Goal: Information Seeking & Learning: Learn about a topic

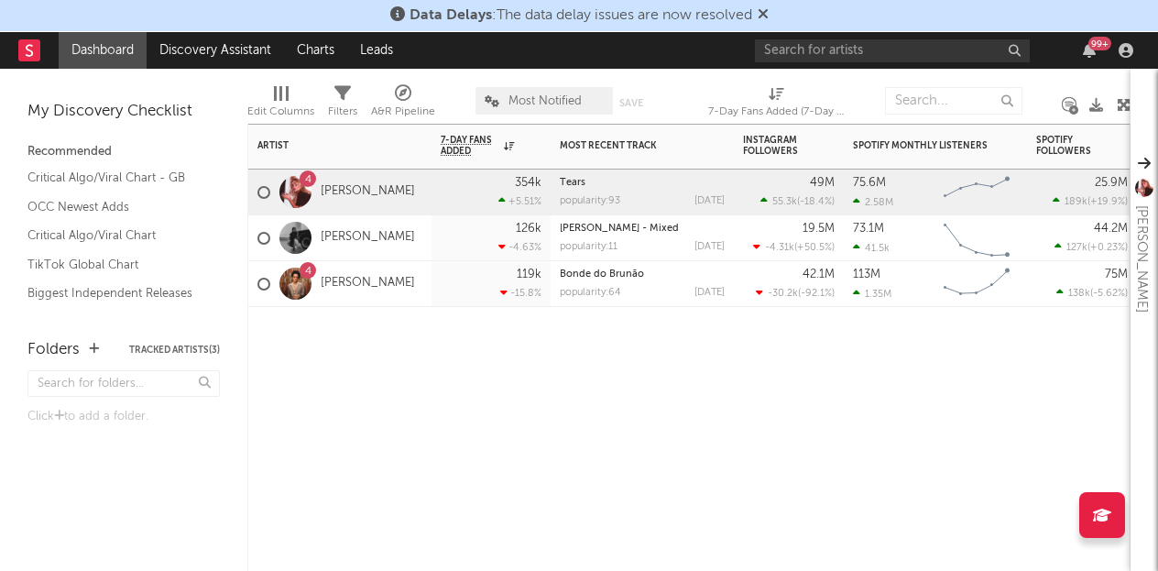
click at [540, 383] on div "Artist Notifications 7-Day Fans Added WoW % Change Most Recent Track Popularity…" at bounding box center [688, 347] width 883 height 447
click at [836, 45] on input "text" at bounding box center [892, 50] width 275 height 23
type input "r"
click at [823, 50] on input "red ho" at bounding box center [892, 50] width 275 height 23
drag, startPoint x: 1015, startPoint y: 52, endPoint x: 896, endPoint y: 50, distance: 119.1
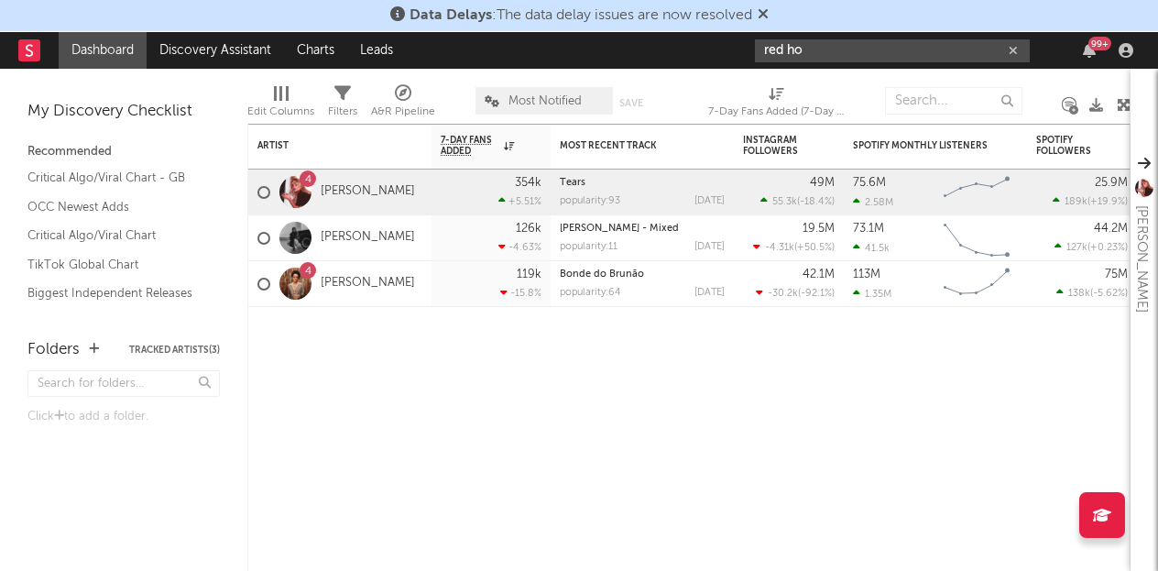
click at [896, 50] on div "red ho" at bounding box center [892, 50] width 275 height 23
click at [896, 50] on input "red ho" at bounding box center [892, 50] width 275 height 23
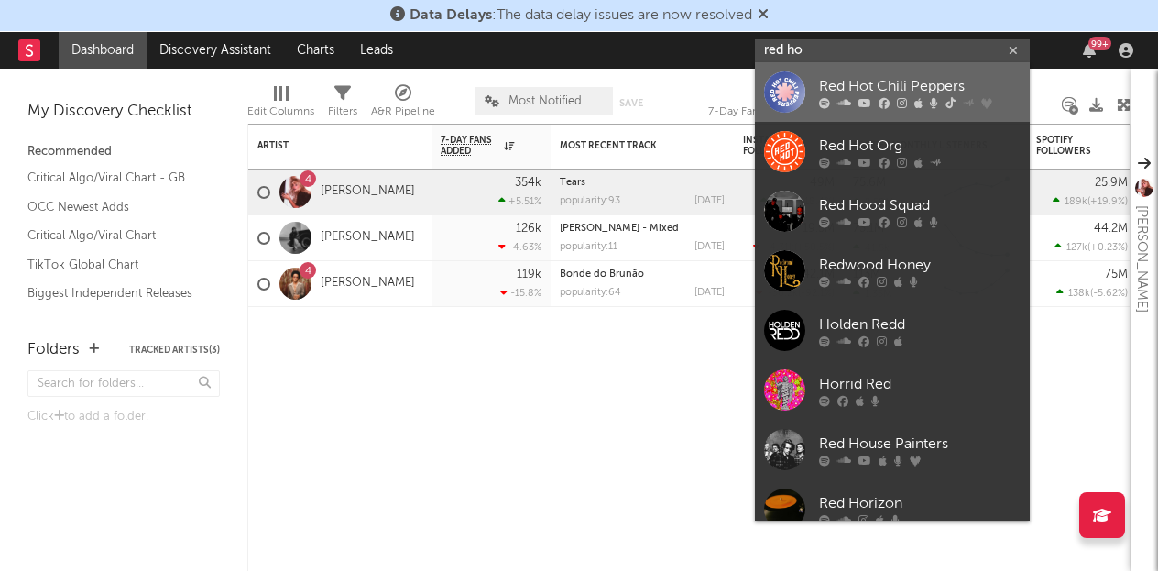
type input "red ho"
click at [781, 93] on div at bounding box center [784, 91] width 41 height 41
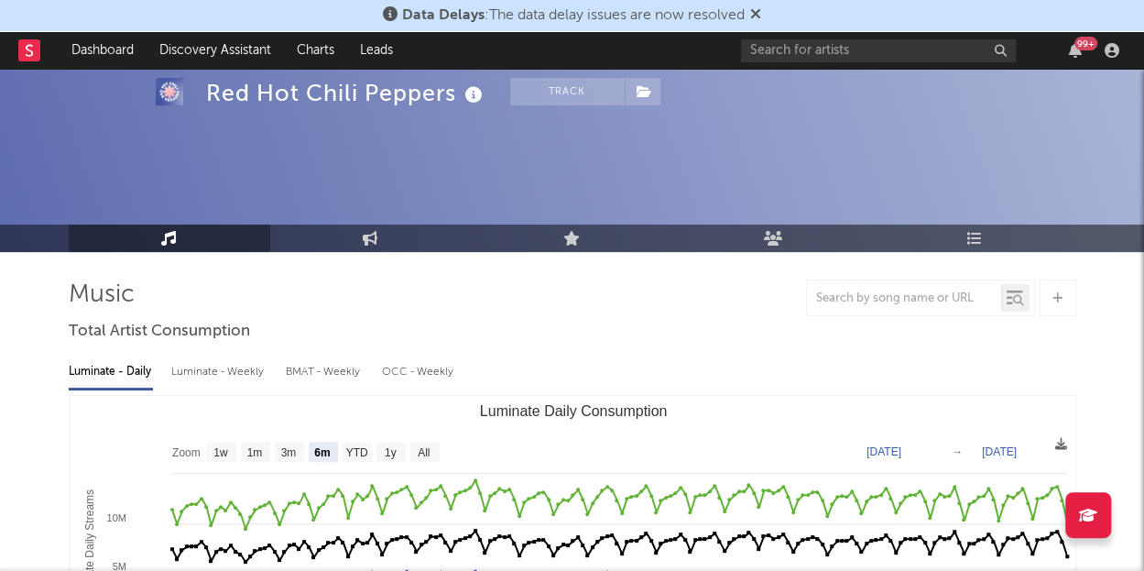
scroll to position [142, 0]
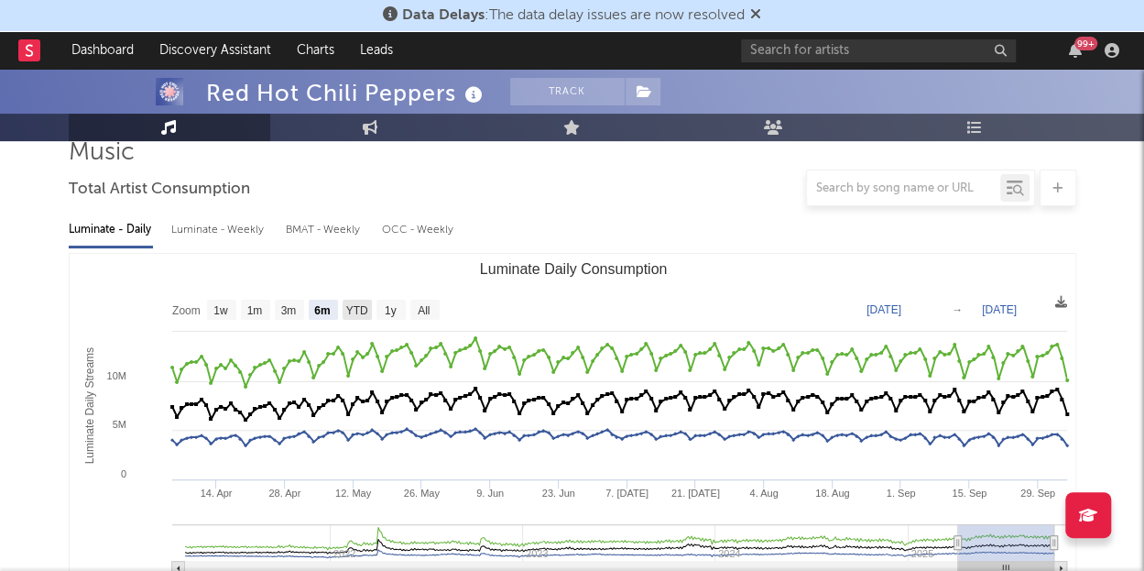
click at [345, 309] on text "YTD" at bounding box center [356, 310] width 22 height 13
select select "YTD"
type input "2025-01-01"
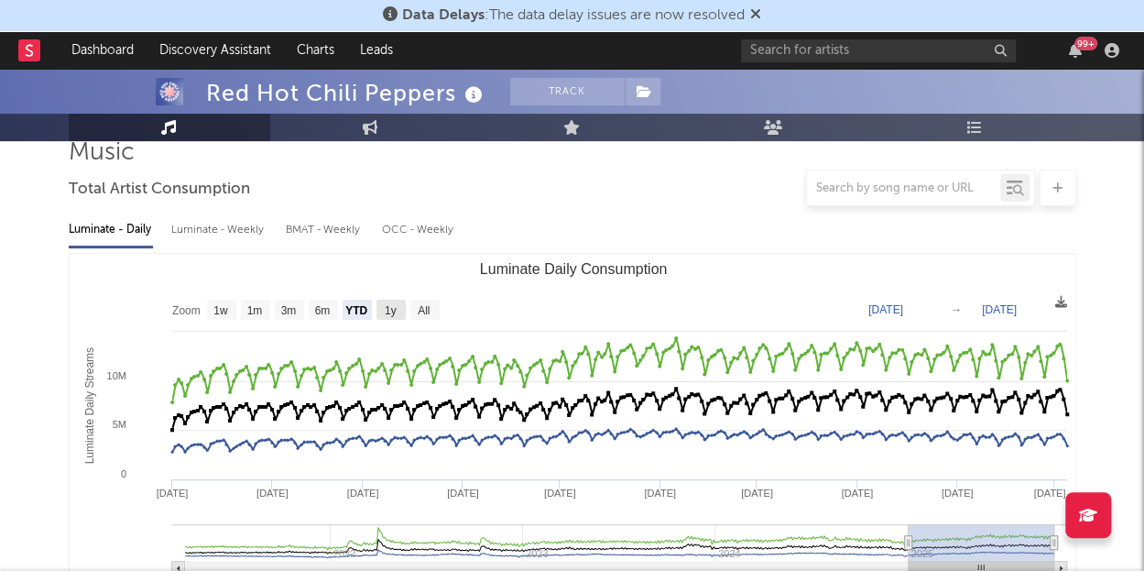
click at [393, 311] on text "1y" at bounding box center [390, 310] width 12 height 13
select select "1y"
type input "[DATE]"
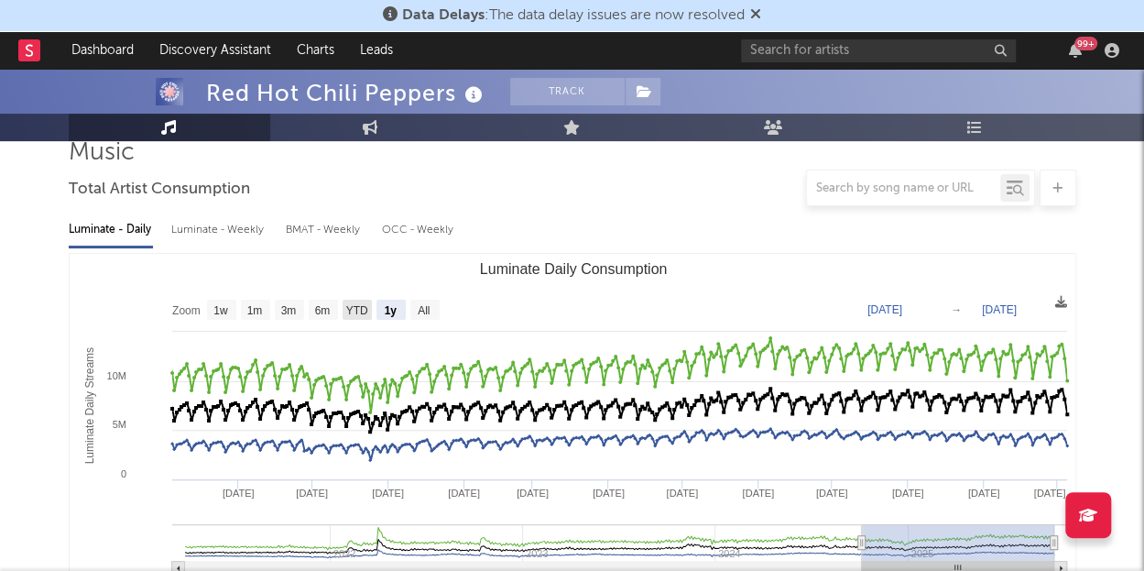
click at [363, 312] on text "YTD" at bounding box center [356, 310] width 22 height 13
select select "YTD"
type input "2025-01-01"
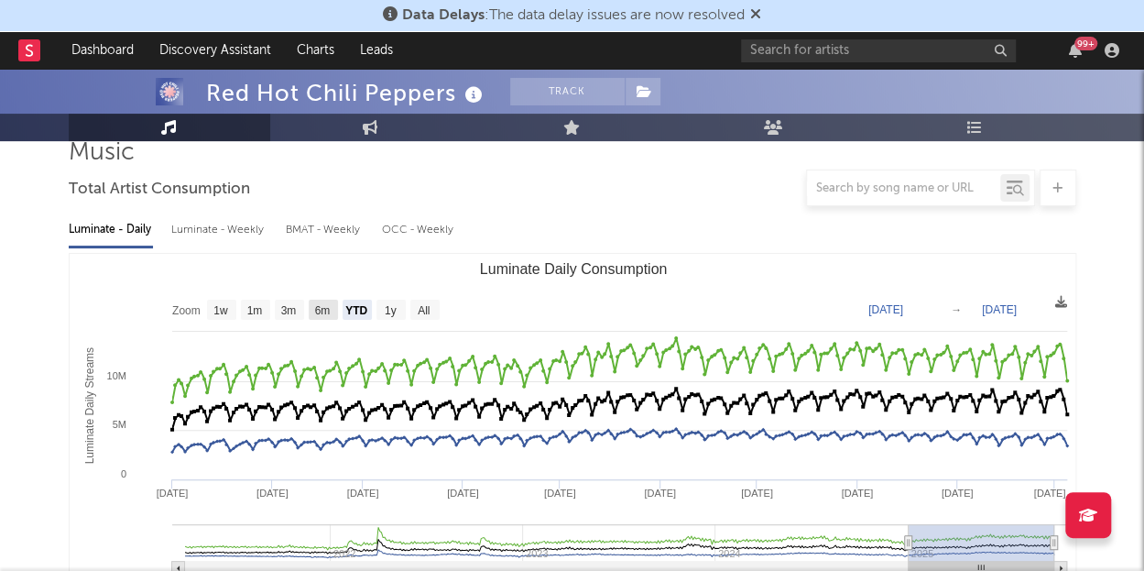
click at [311, 311] on rect "Luminate Daily Consumption" at bounding box center [323, 310] width 29 height 20
select select "6m"
type input "[DATE]"
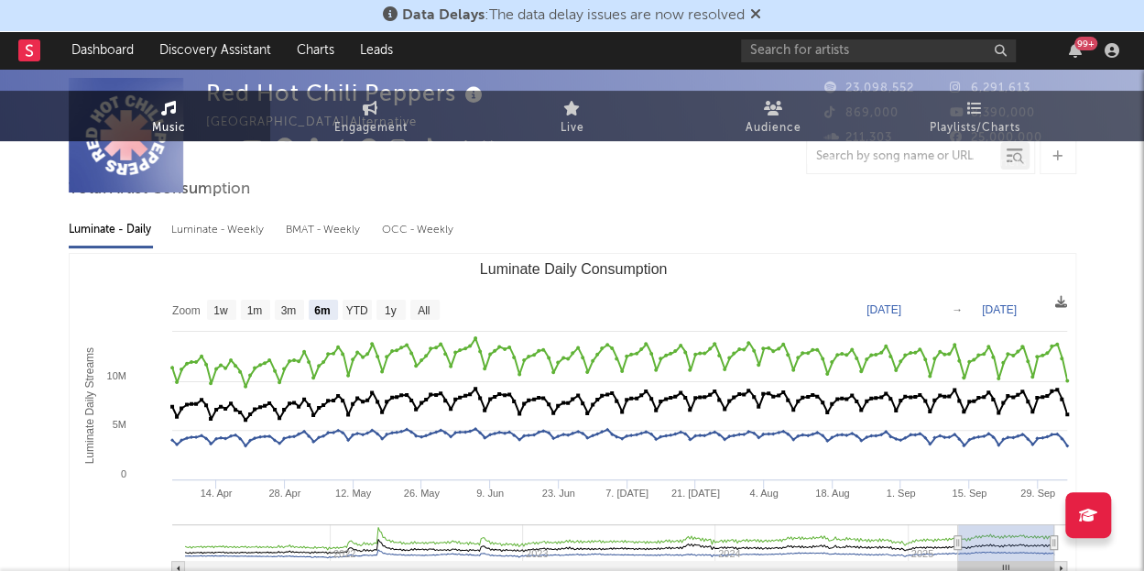
scroll to position [0, 0]
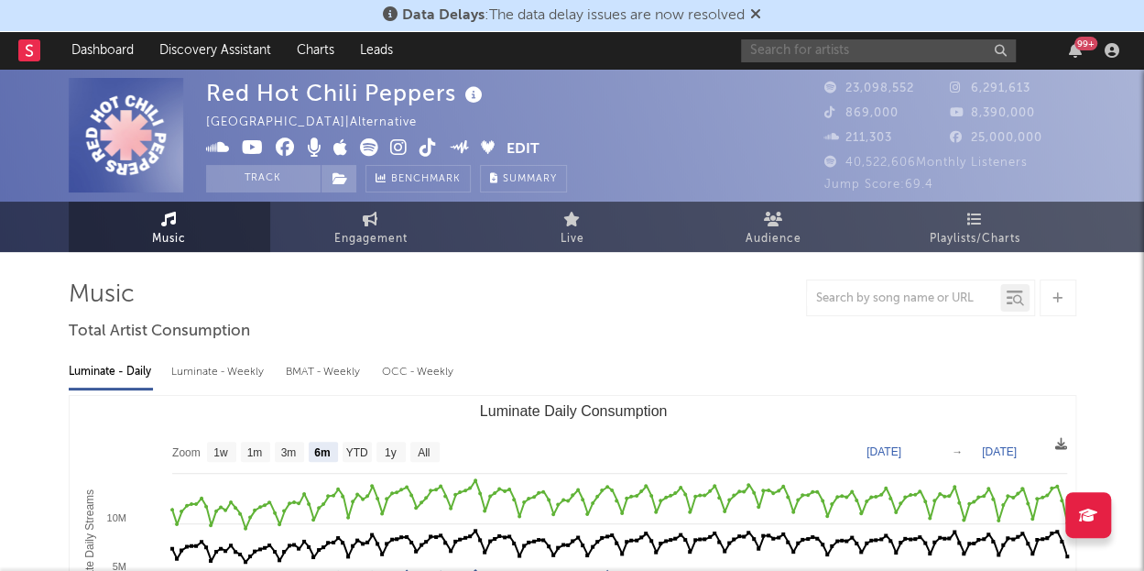
click at [799, 59] on input "text" at bounding box center [878, 50] width 275 height 23
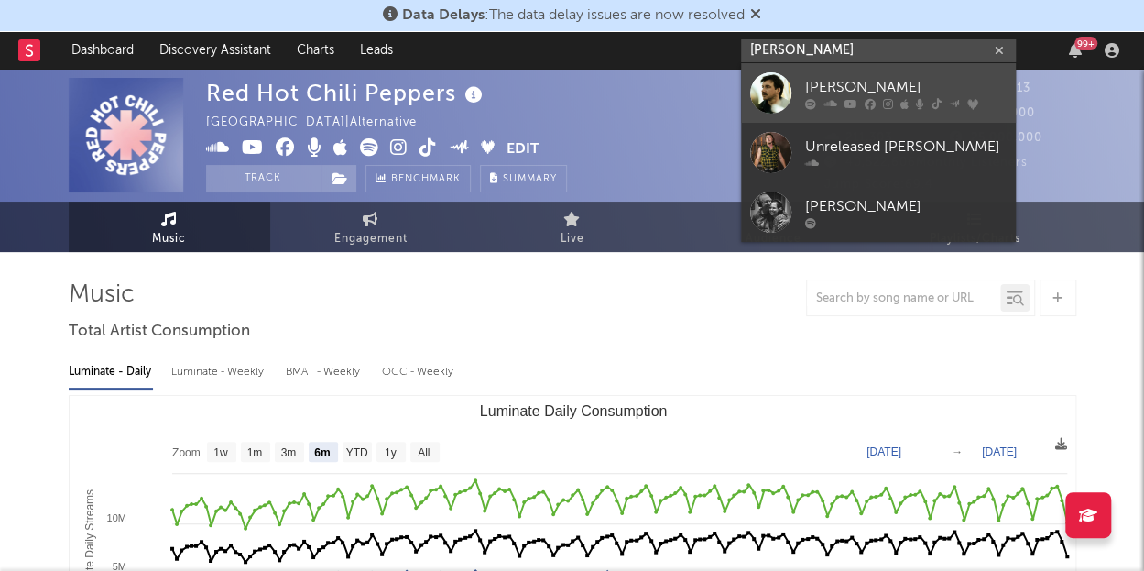
type input "morgan wallen"
click at [770, 84] on div at bounding box center [770, 92] width 41 height 41
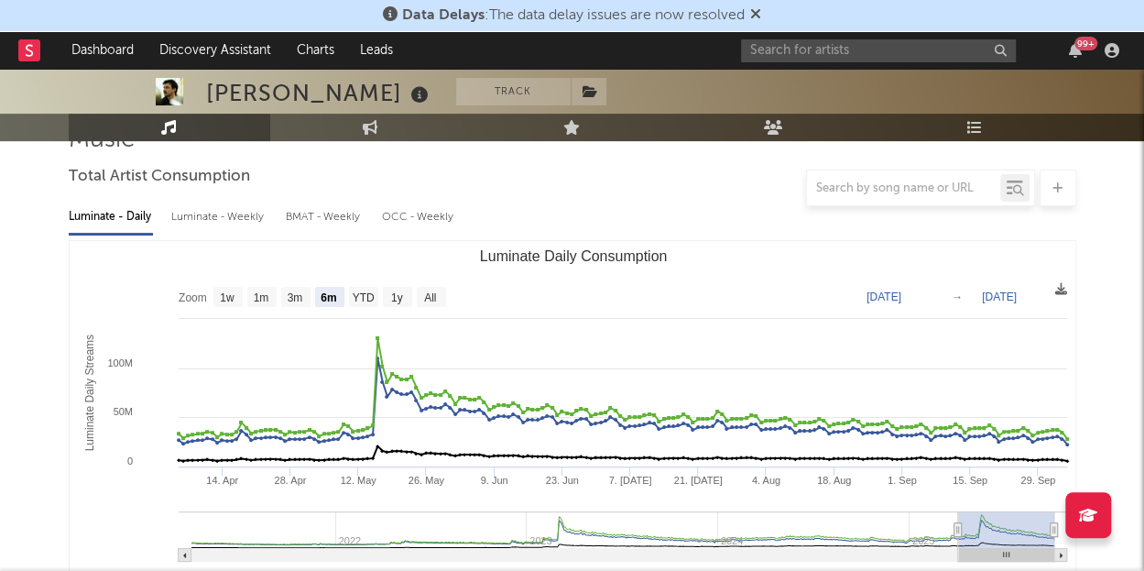
scroll to position [158, 0]
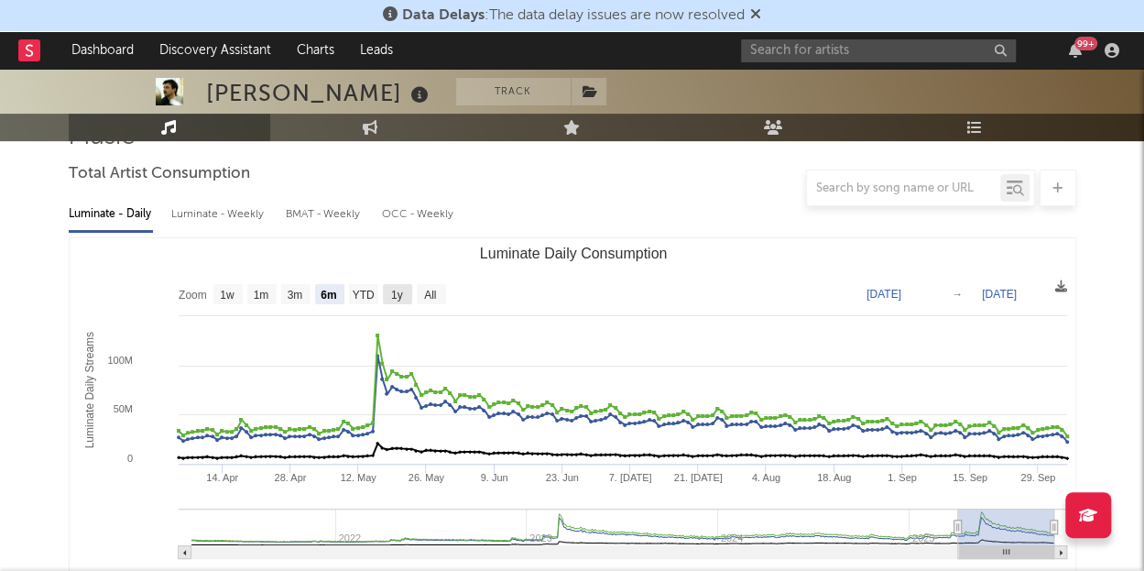
click at [388, 292] on rect "Luminate Daily Consumption" at bounding box center [397, 294] width 29 height 20
select select "1y"
type input "[DATE]"
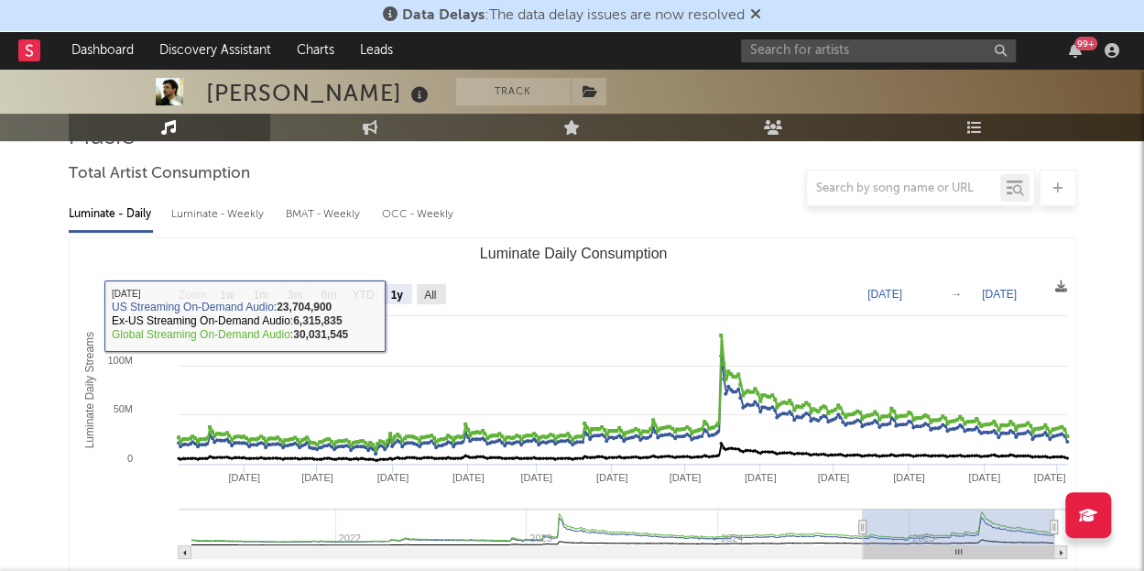
click at [433, 294] on text "All" at bounding box center [430, 295] width 12 height 13
select select "All"
type input "[DATE]"
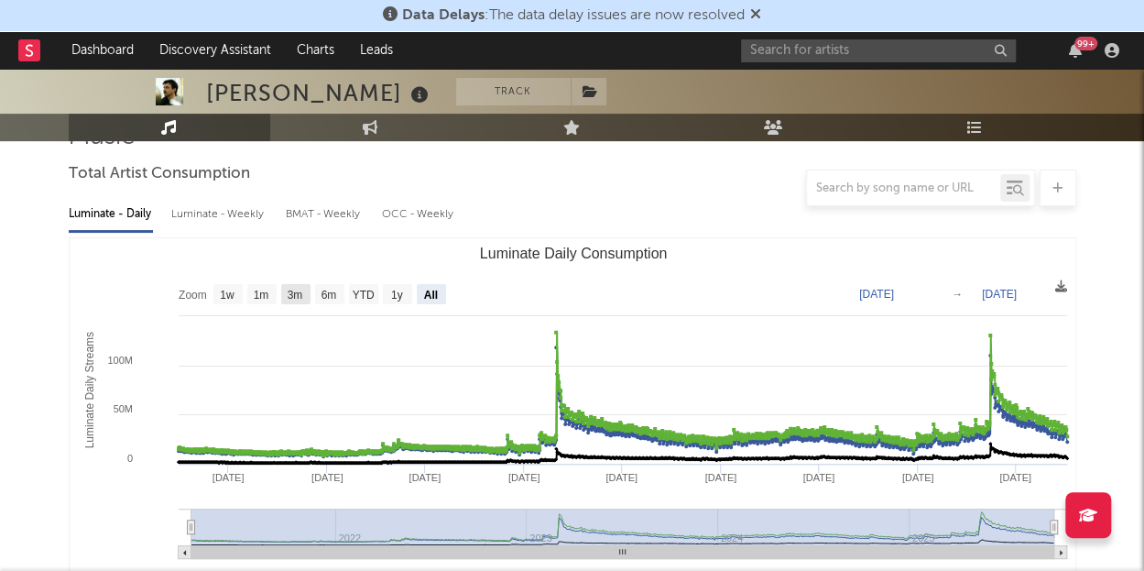
click at [298, 293] on text "3m" at bounding box center [295, 295] width 16 height 13
select select "3m"
type input "2025-07-05"
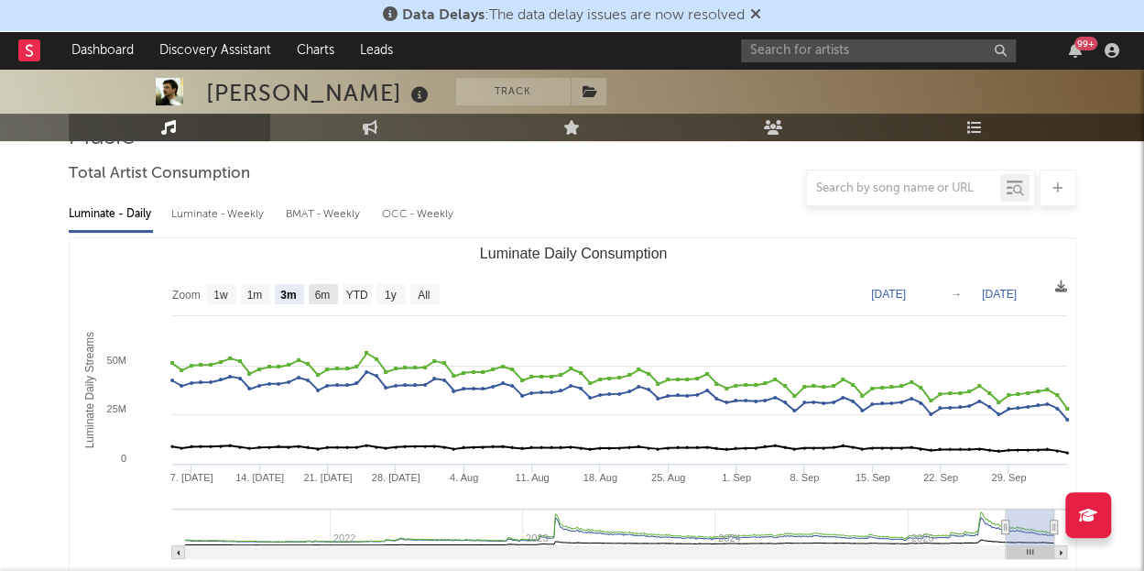
click at [322, 291] on text "6m" at bounding box center [322, 295] width 16 height 13
select select "6m"
type input "[DATE]"
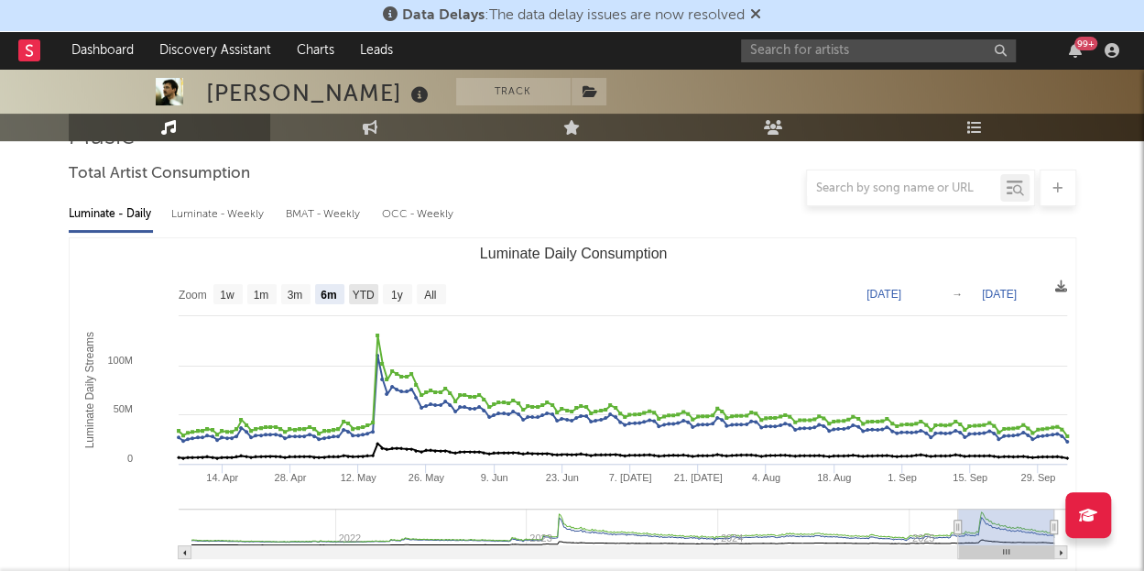
click at [374, 293] on rect "Luminate Daily Consumption" at bounding box center [363, 294] width 29 height 20
select select "YTD"
type input "2025-01-01"
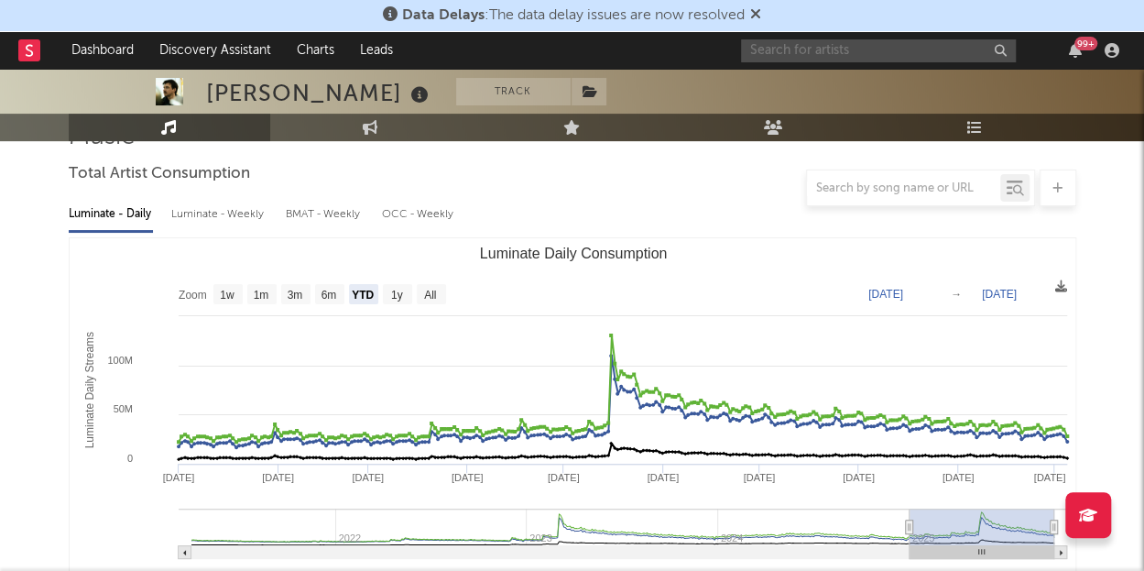
click at [861, 60] on input "text" at bounding box center [878, 50] width 275 height 23
type input "v"
click at [848, 43] on input "black veil br" at bounding box center [878, 50] width 275 height 23
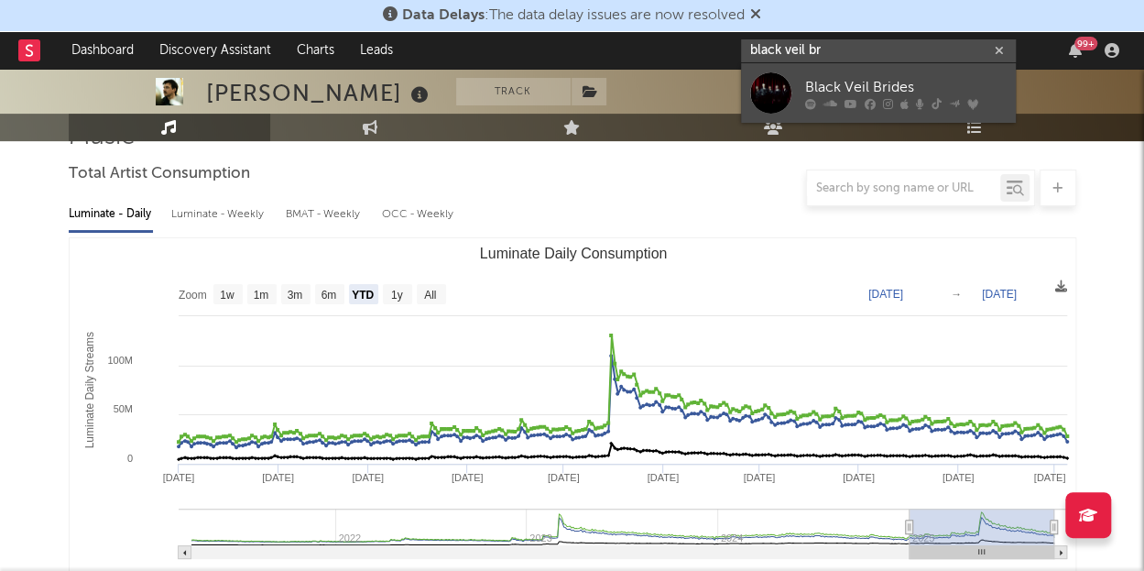
type input "black veil br"
click at [780, 111] on div at bounding box center [770, 92] width 41 height 41
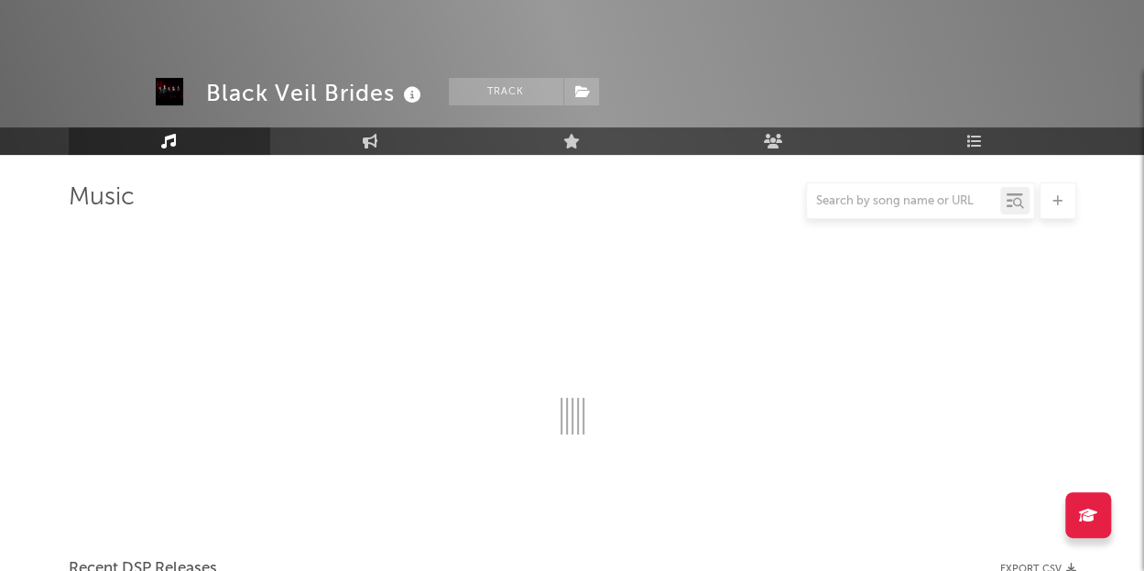
scroll to position [158, 0]
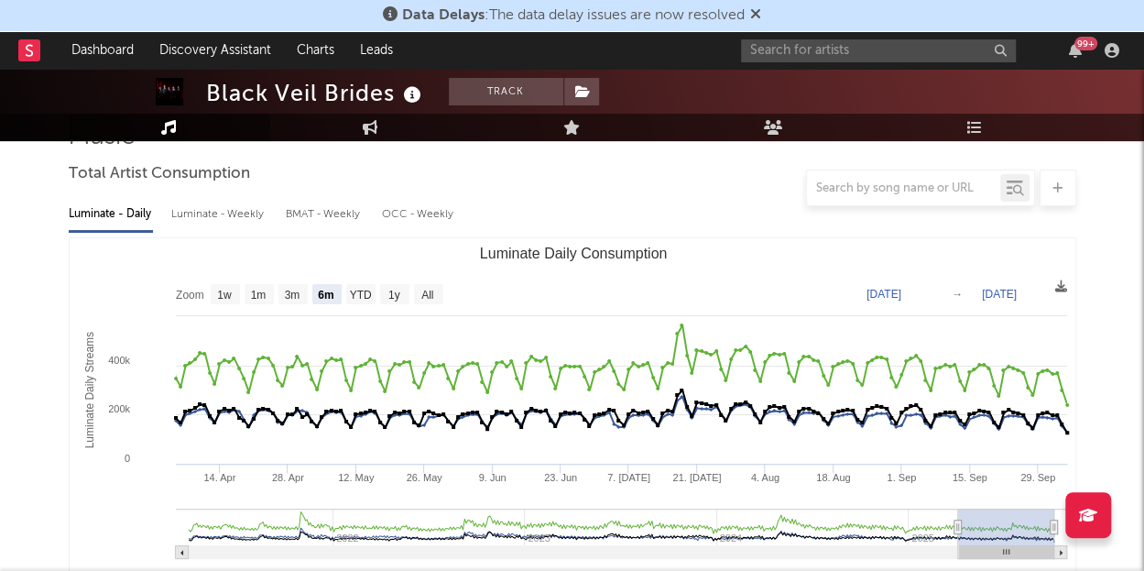
click at [418, 292] on rect "Luminate Daily Consumption" at bounding box center [428, 294] width 29 height 20
select select "All"
type input "[DATE]"
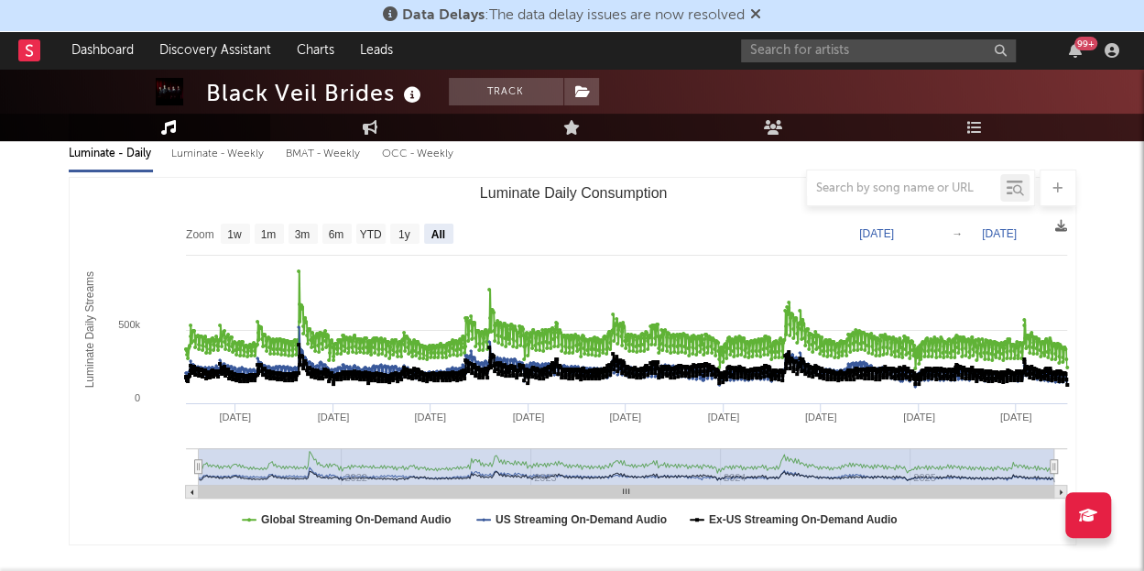
scroll to position [201, 0]
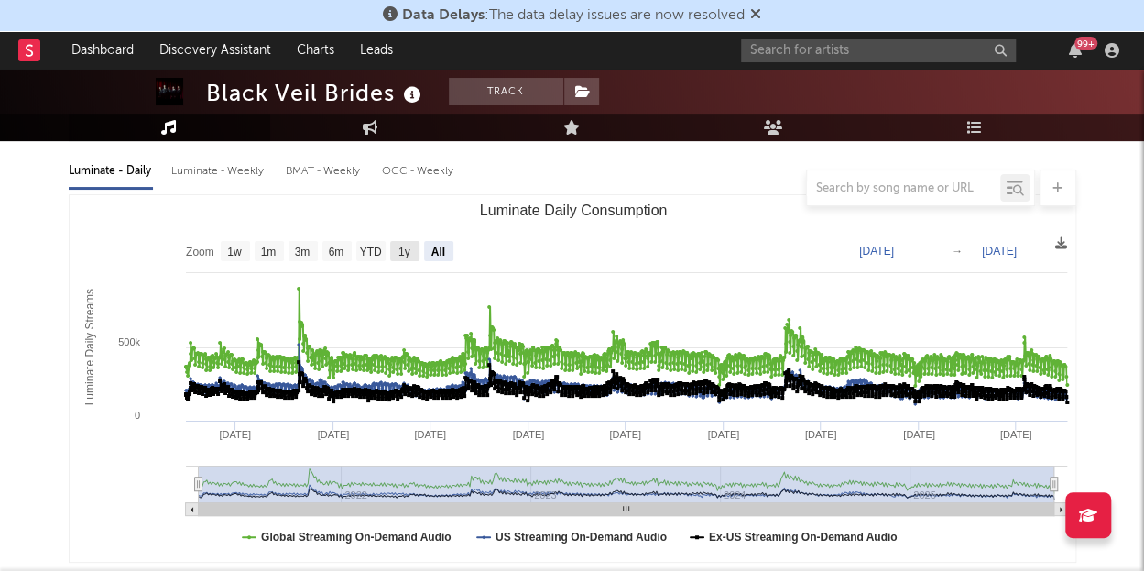
click at [403, 246] on text "1y" at bounding box center [404, 252] width 12 height 13
select select "1y"
type input "[DATE]"
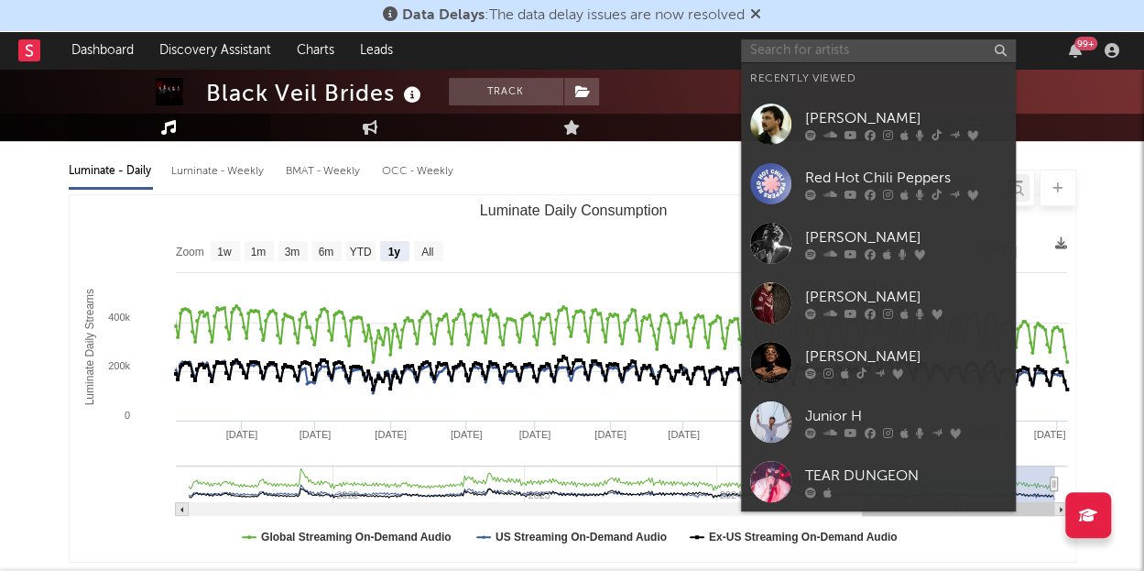
click at [762, 52] on input "text" at bounding box center [878, 50] width 275 height 23
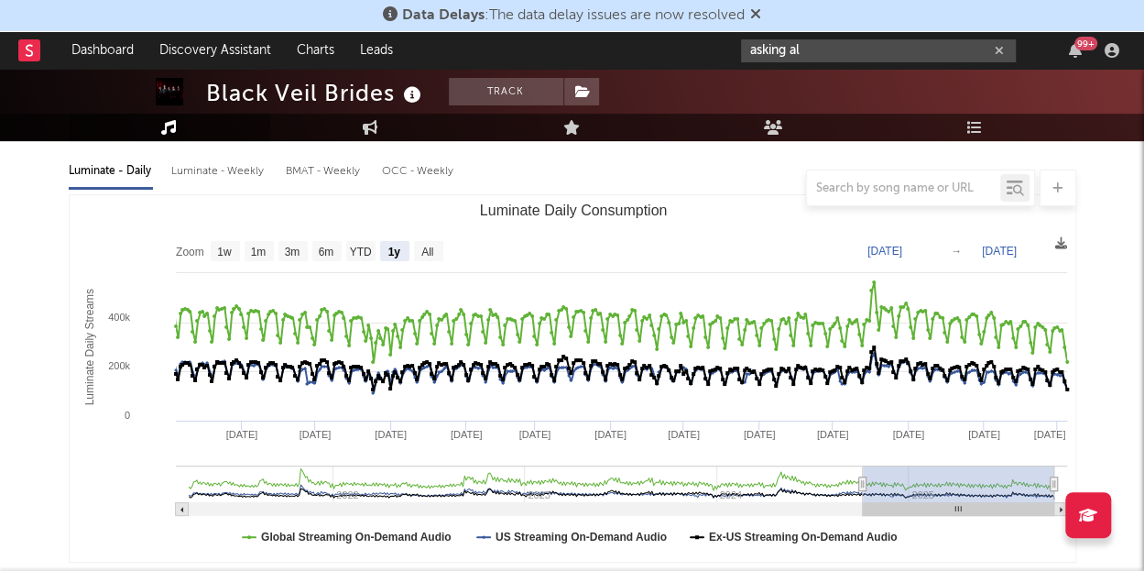
click at [816, 56] on input "asking al" at bounding box center [878, 50] width 275 height 23
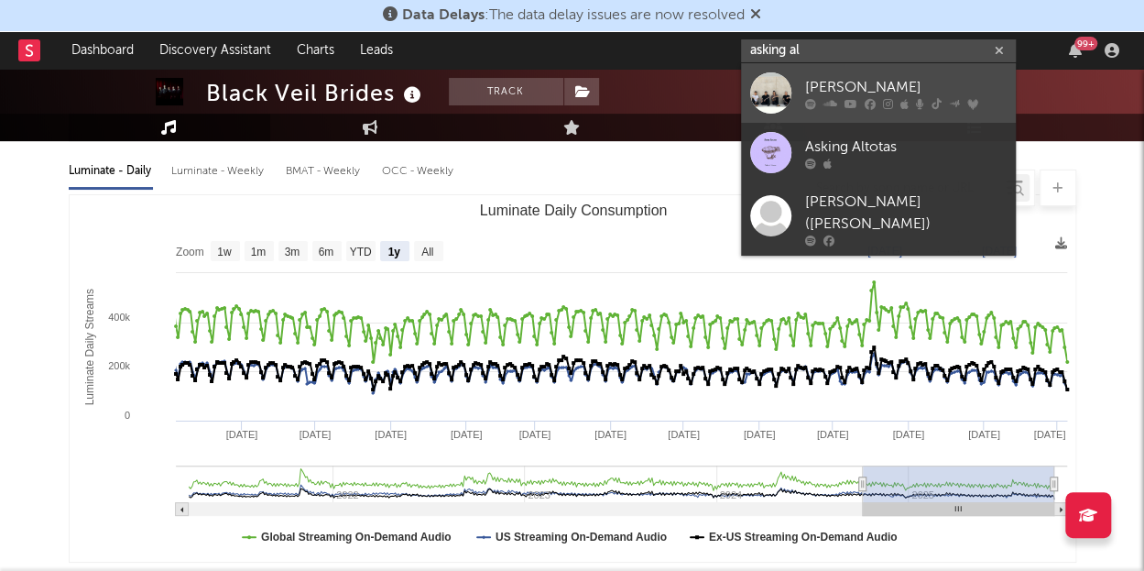
type input "asking al"
click at [779, 102] on div at bounding box center [770, 92] width 41 height 41
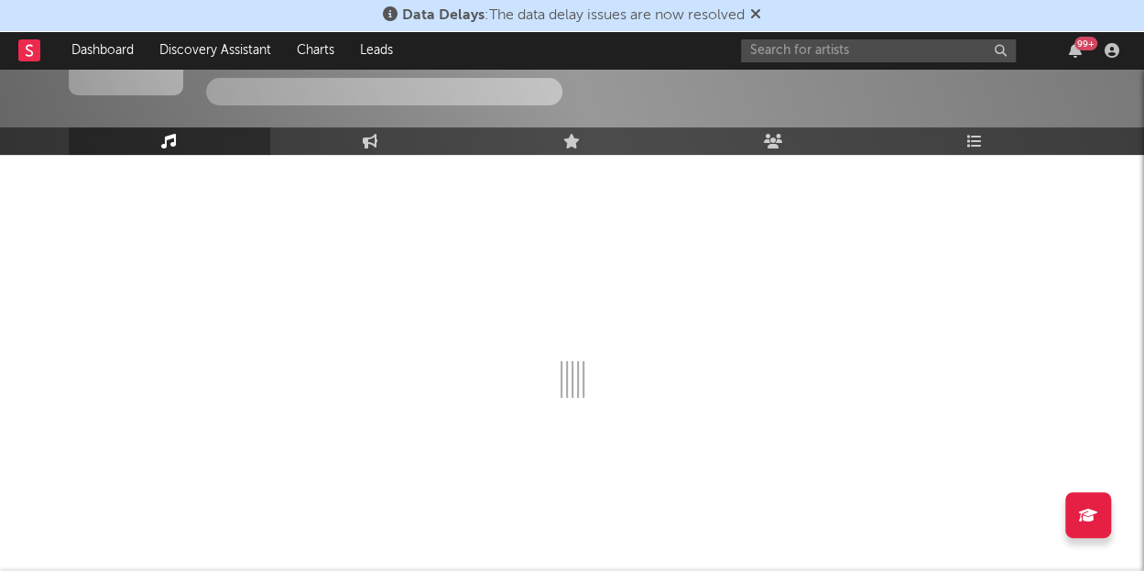
scroll to position [201, 0]
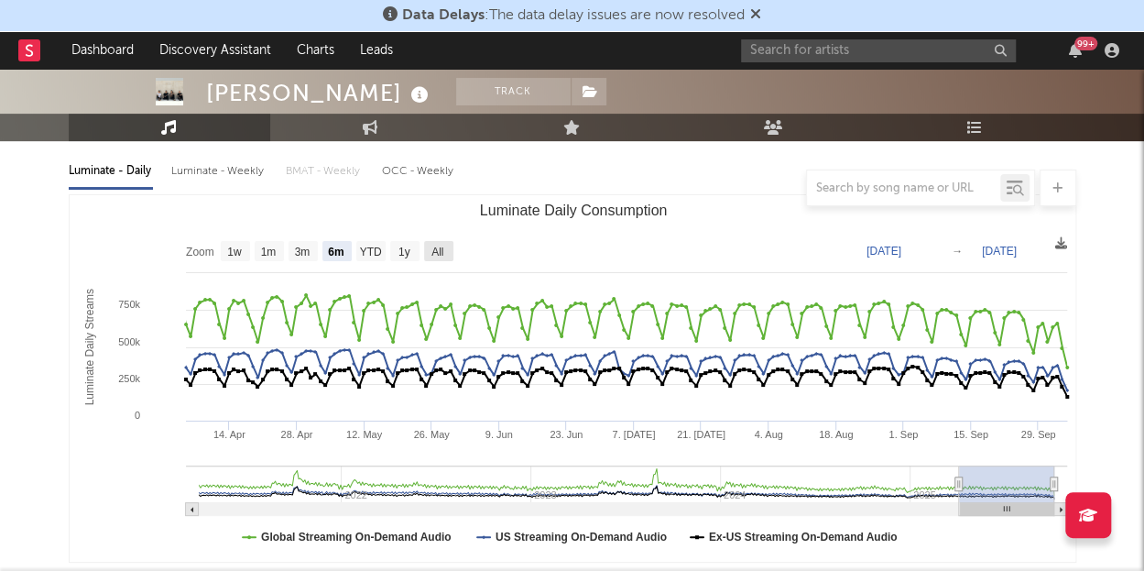
click at [434, 248] on text "All" at bounding box center [437, 252] width 12 height 13
select select "All"
type input "[DATE]"
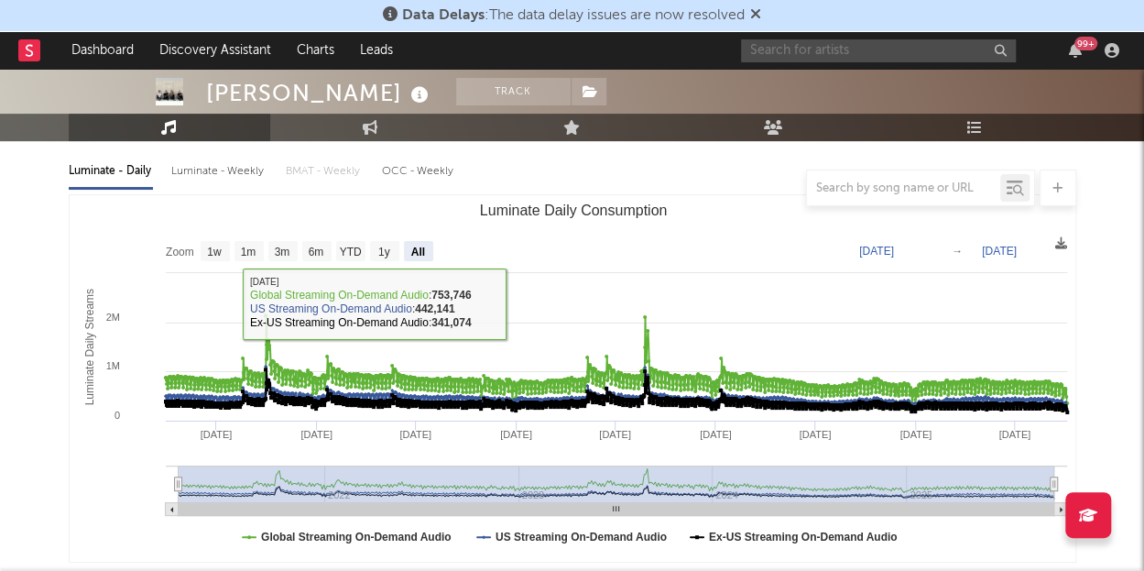
click at [839, 49] on input "text" at bounding box center [878, 50] width 275 height 23
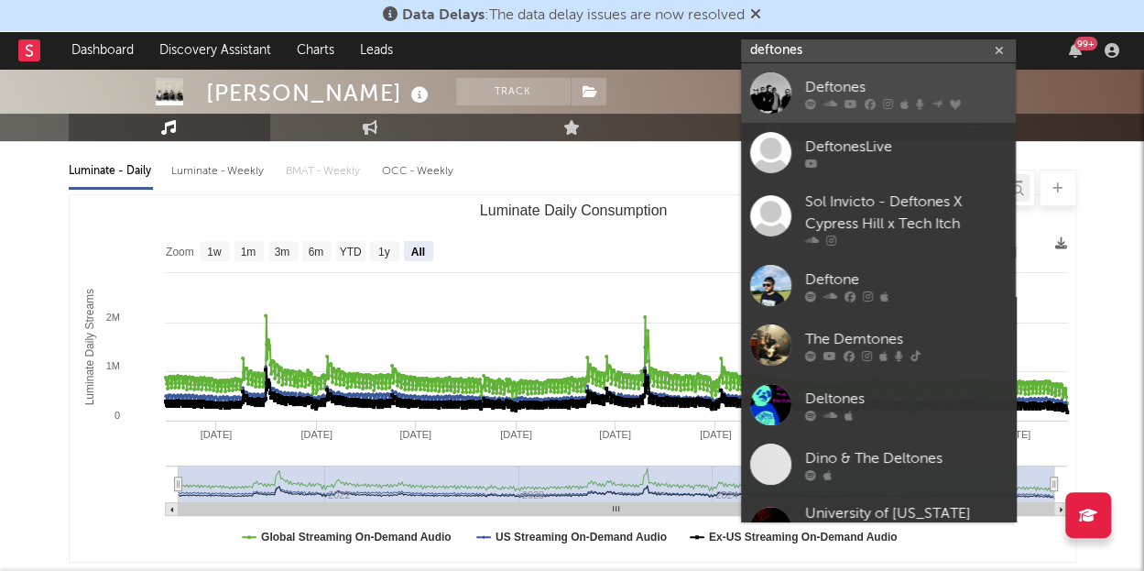
type input "deftones"
click at [775, 89] on div at bounding box center [770, 92] width 41 height 41
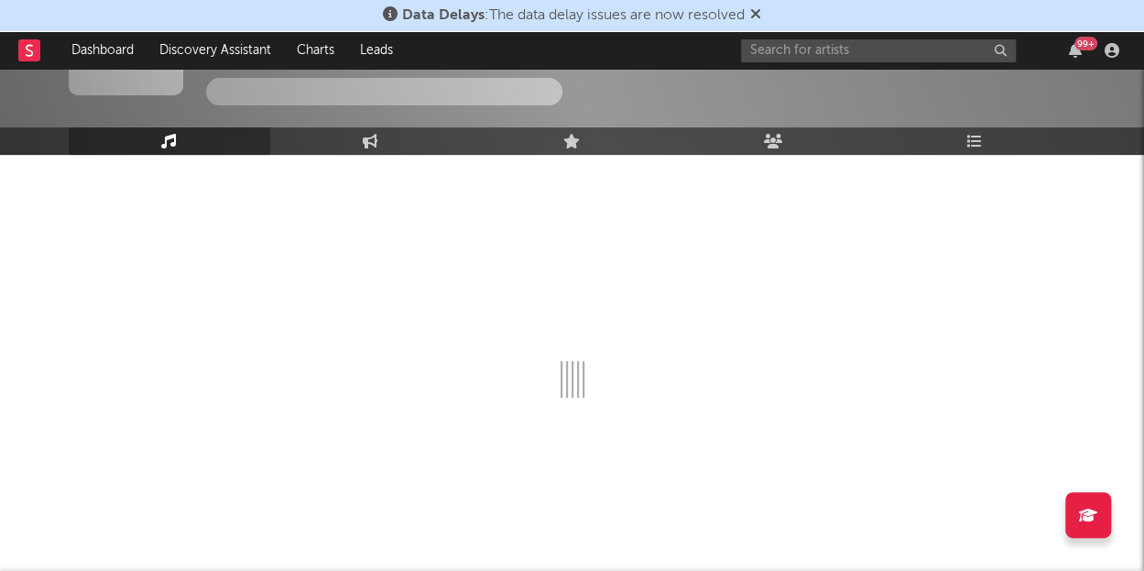
scroll to position [201, 0]
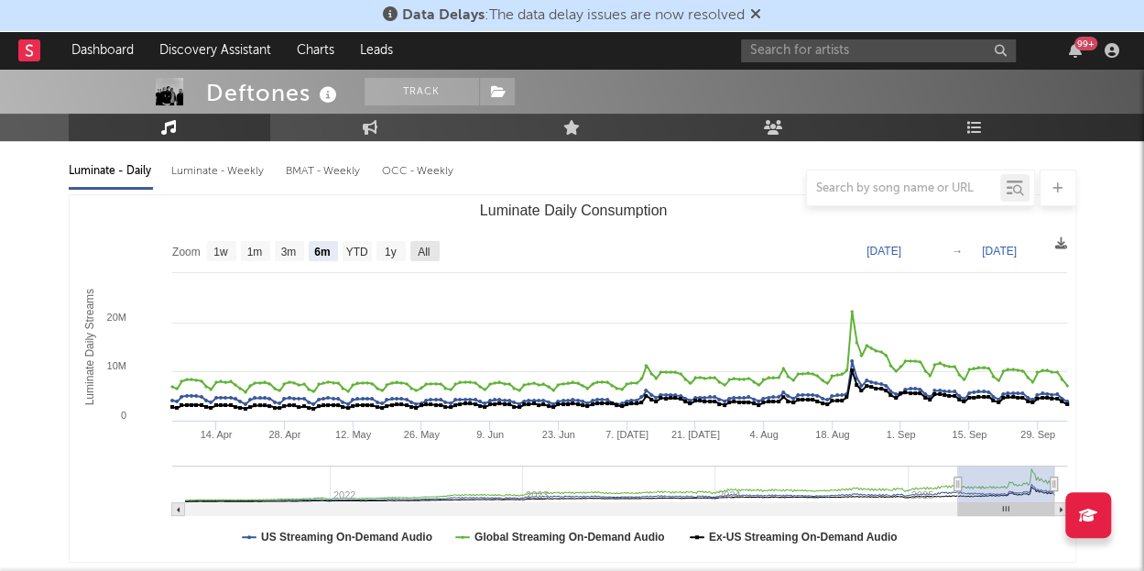
click at [410, 247] on rect "Luminate Daily Consumption" at bounding box center [424, 251] width 29 height 20
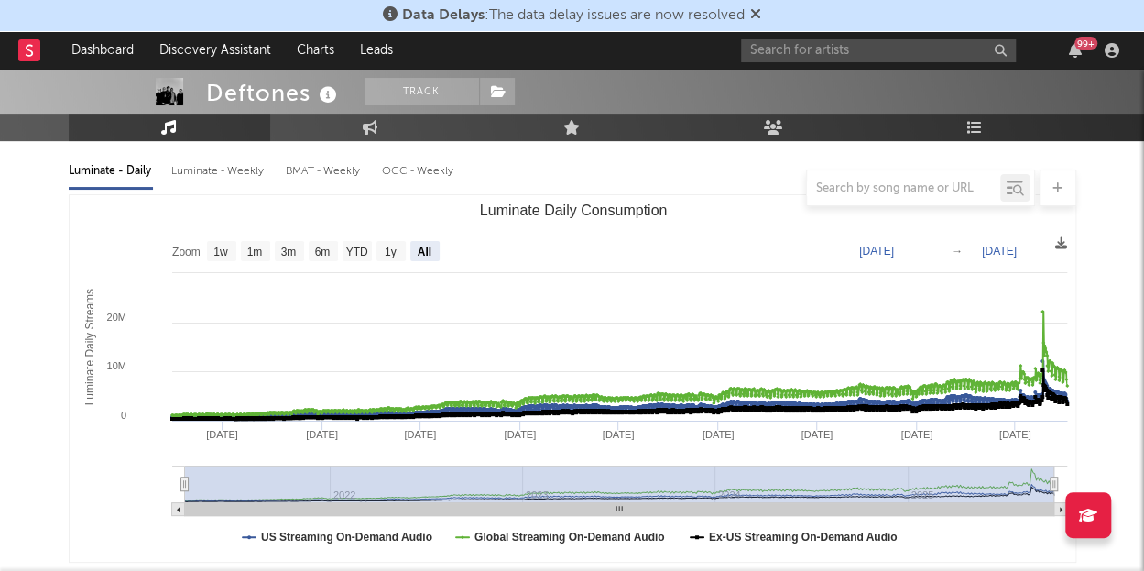
select select "All"
type input "[DATE]"
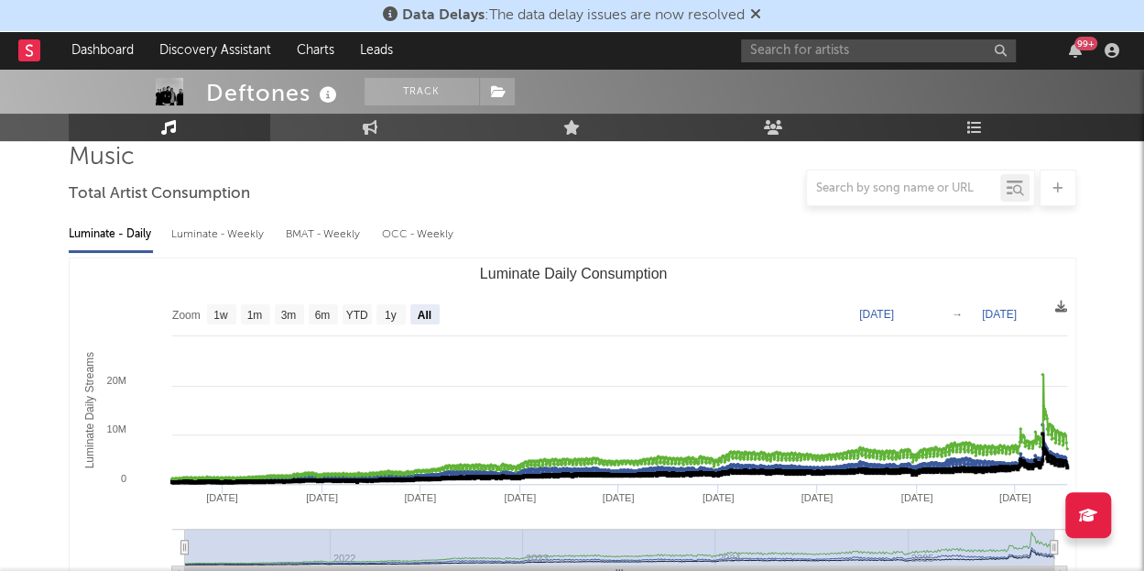
scroll to position [136, 0]
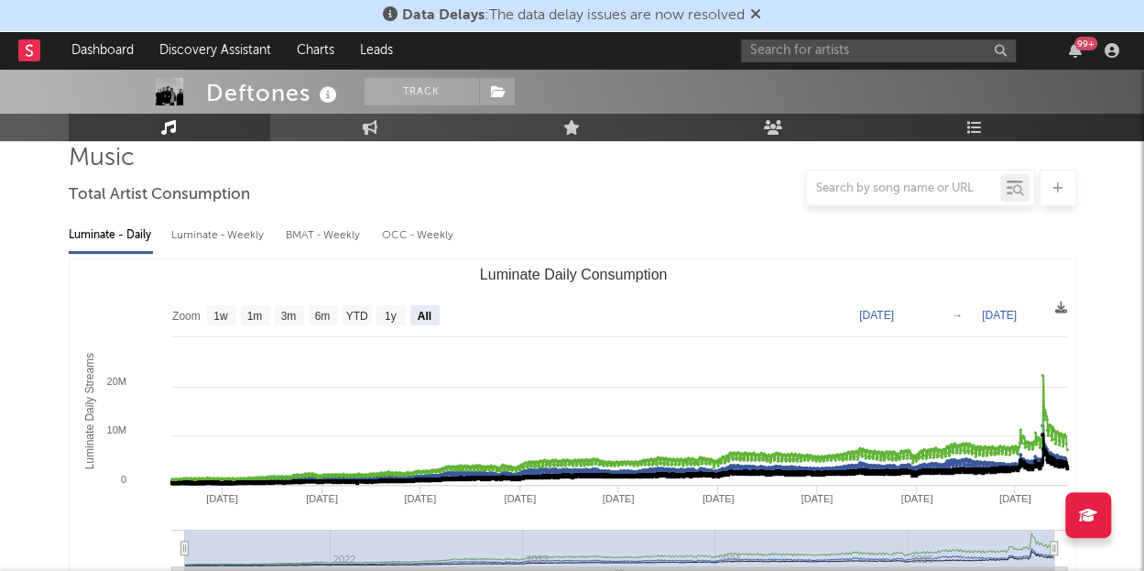
click at [195, 241] on div "Luminate - Weekly" at bounding box center [219, 235] width 96 height 31
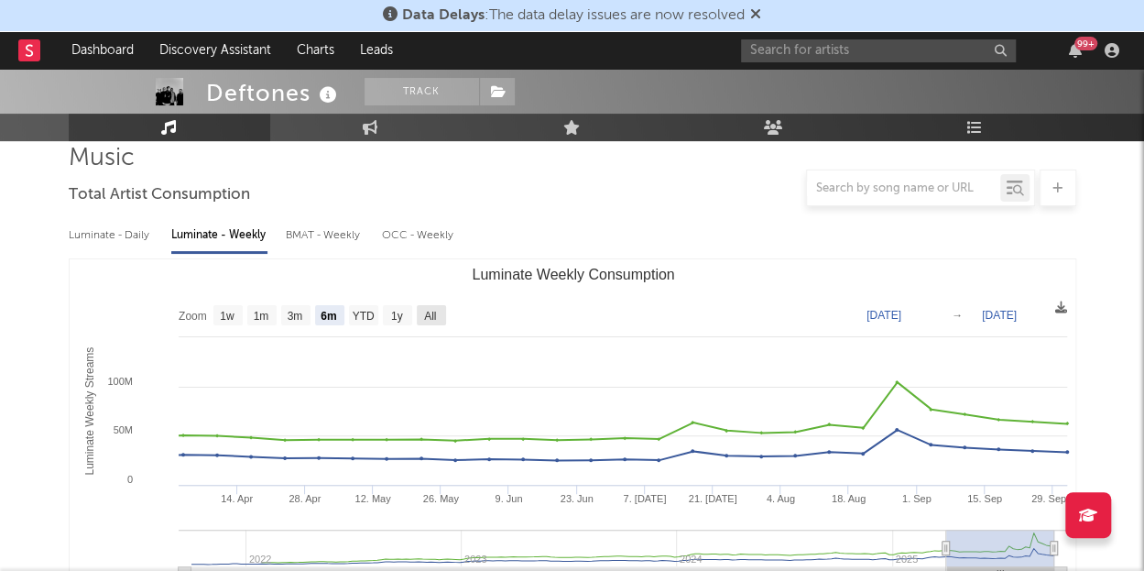
click at [427, 318] on text "All" at bounding box center [430, 316] width 12 height 13
select select "All"
type input "2021-09-30"
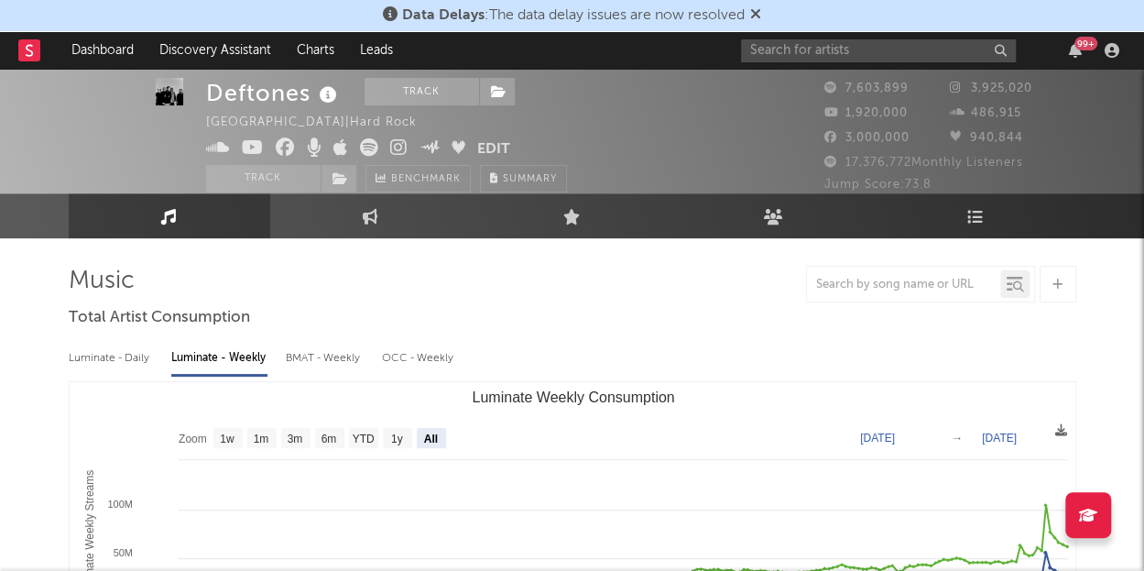
scroll to position [0, 0]
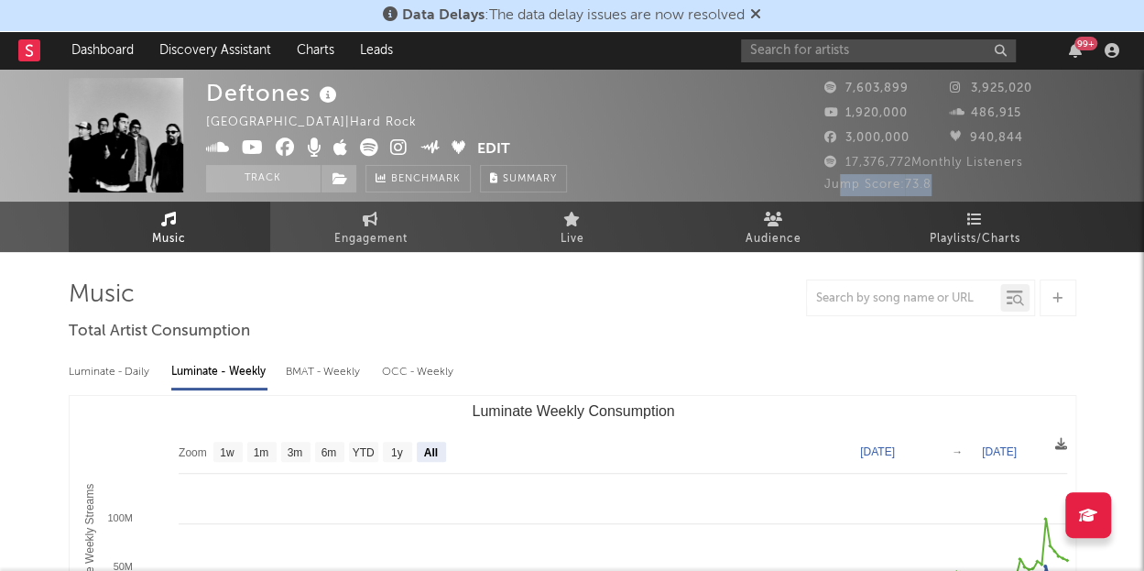
drag, startPoint x: 938, startPoint y: 188, endPoint x: 841, endPoint y: 190, distance: 97.1
click at [841, 190] on div "Jump Score: 73.8" at bounding box center [950, 185] width 252 height 22
click at [841, 190] on span "Jump Score: 73.8" at bounding box center [877, 185] width 107 height 12
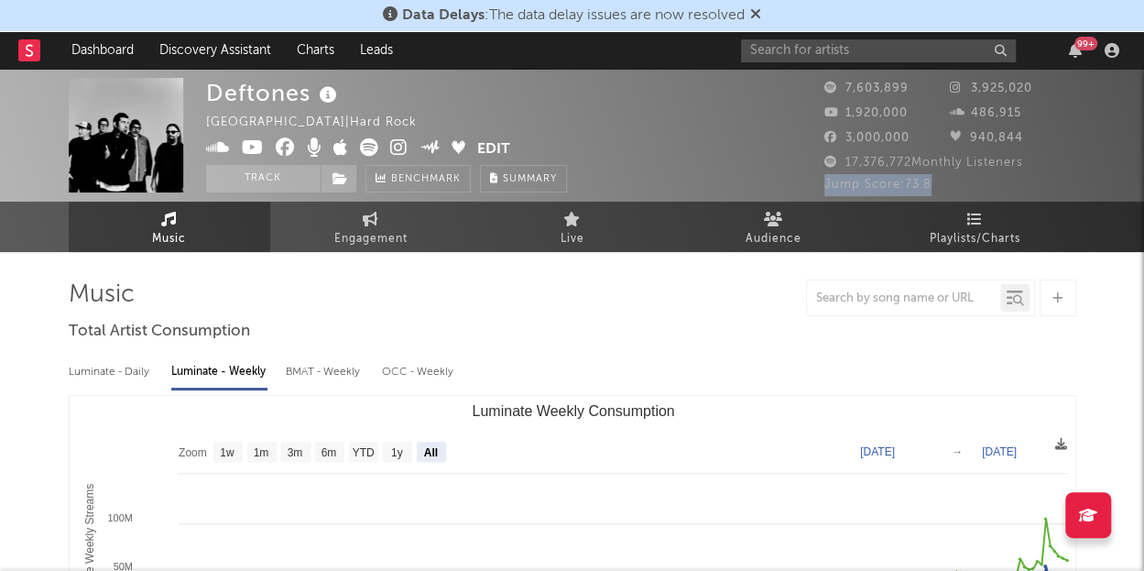
click at [845, 189] on span "Jump Score: 73.8" at bounding box center [877, 185] width 107 height 12
click at [850, 190] on span "Jump Score: 73.8" at bounding box center [877, 185] width 107 height 12
click at [394, 243] on span "Engagement" at bounding box center [370, 239] width 73 height 22
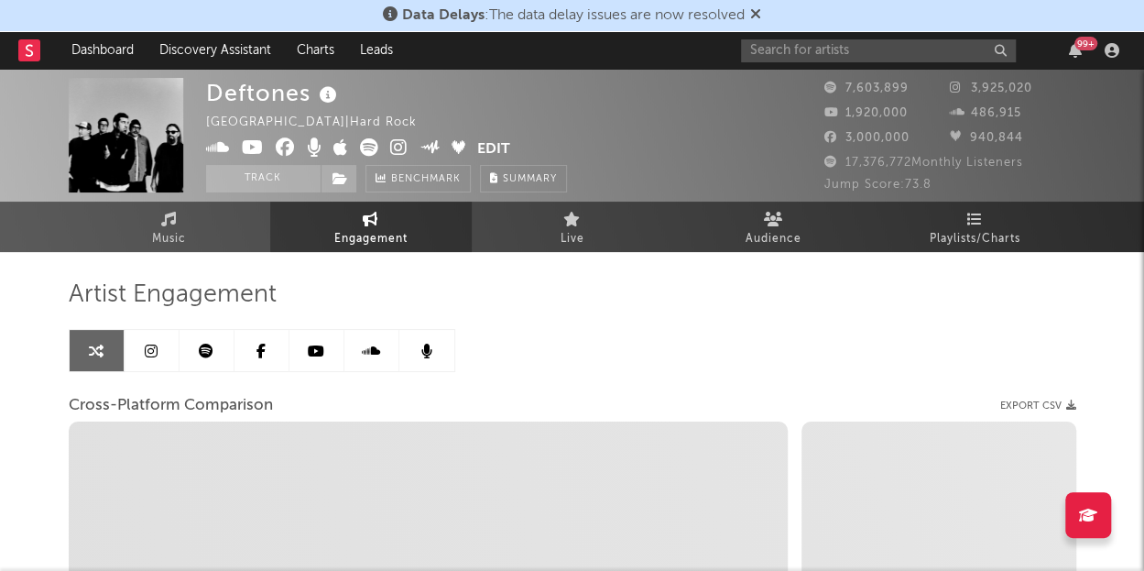
select select "1w"
select select "1m"
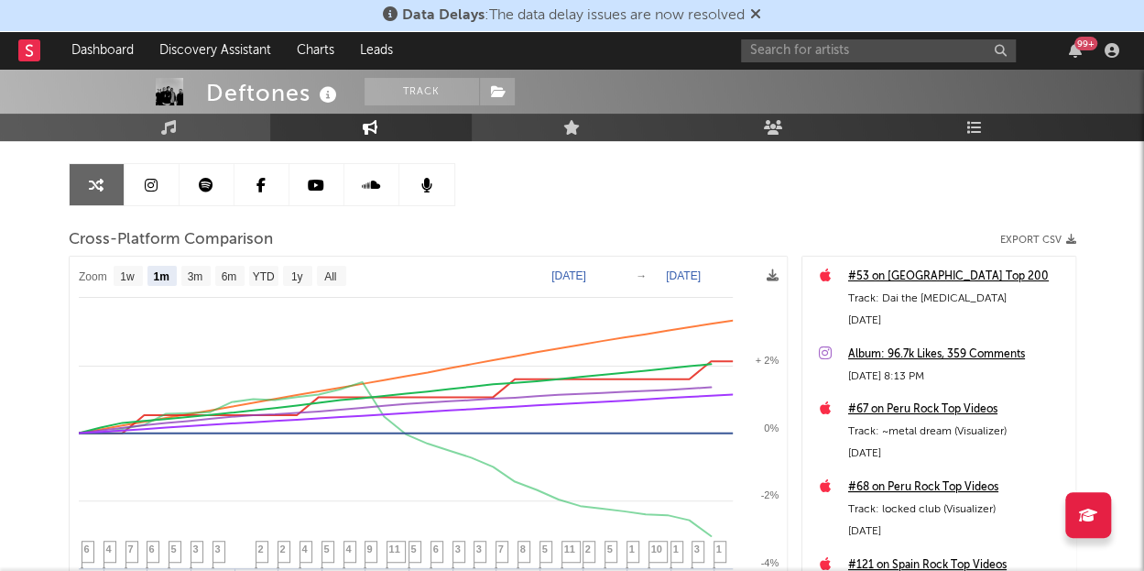
scroll to position [38, 0]
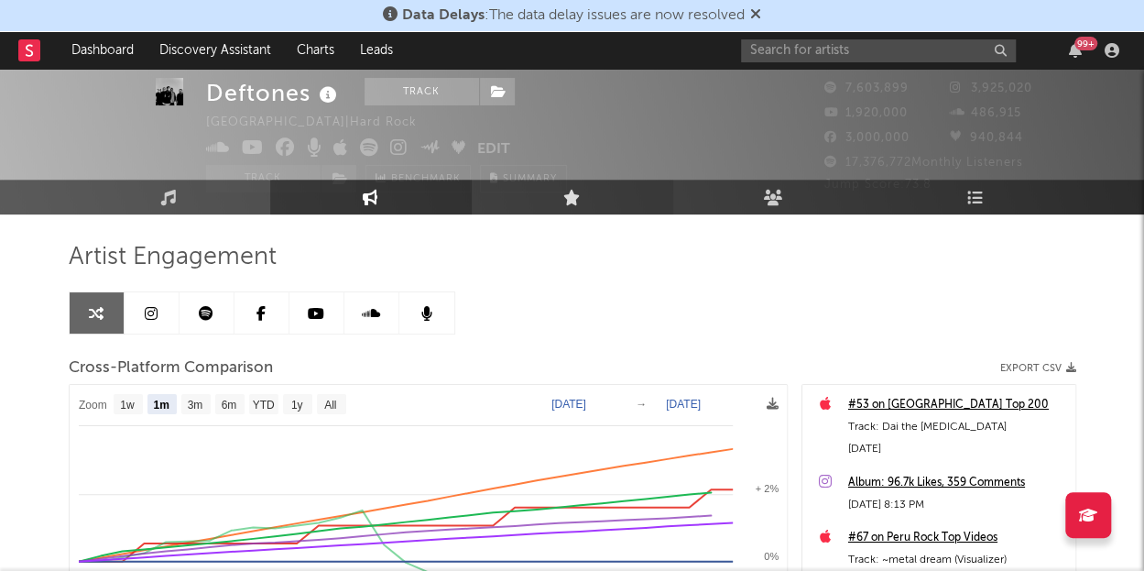
click at [581, 201] on link "Live" at bounding box center [573, 197] width 202 height 35
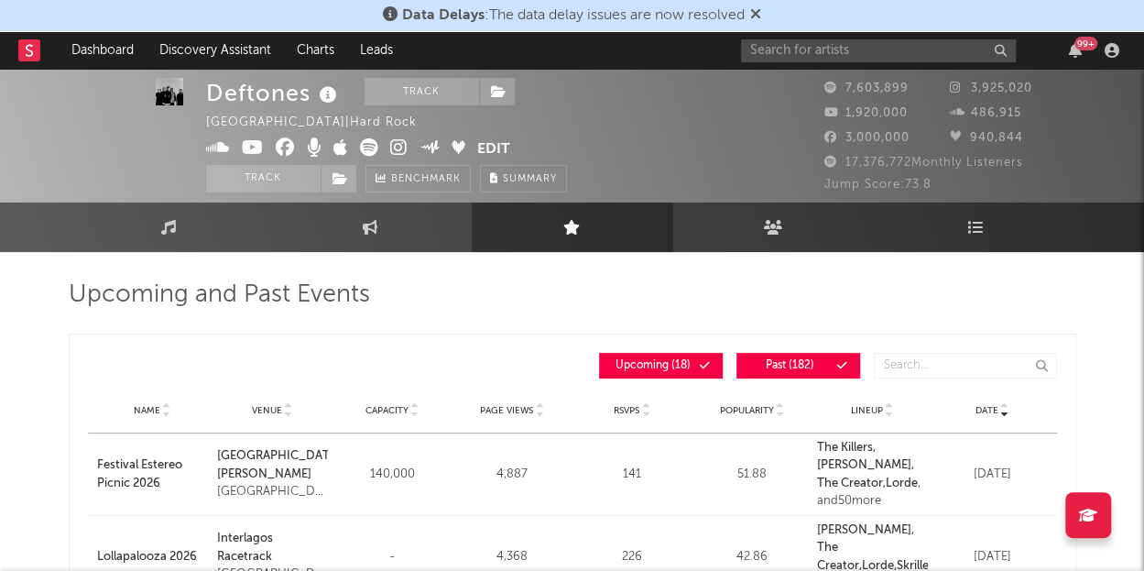
scroll to position [1, 0]
click at [735, 228] on link "Audience" at bounding box center [774, 226] width 202 height 49
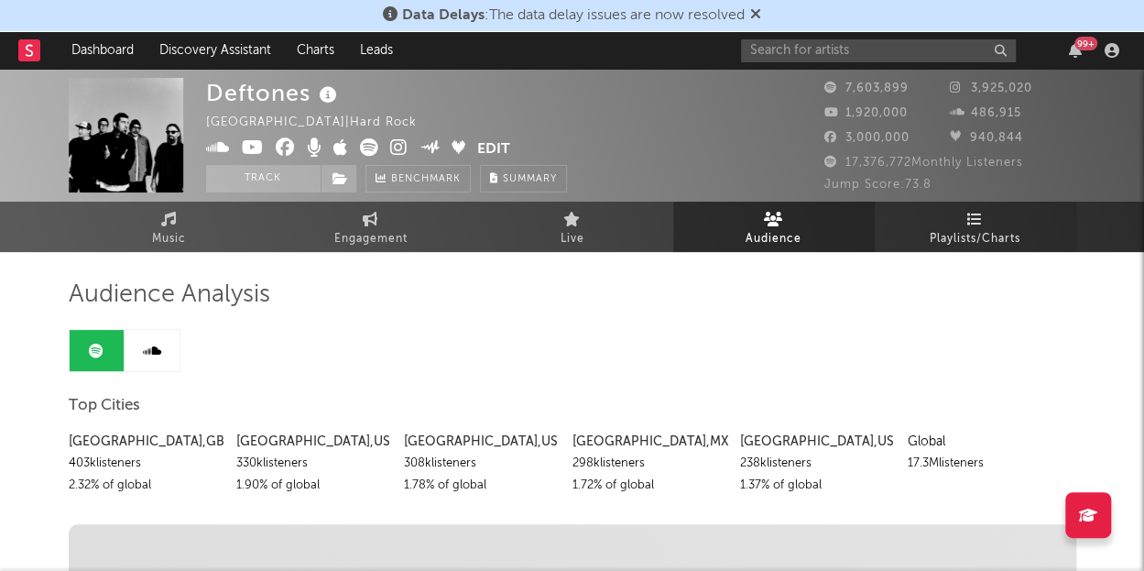
click at [944, 228] on span "Playlists/Charts" at bounding box center [975, 239] width 91 height 22
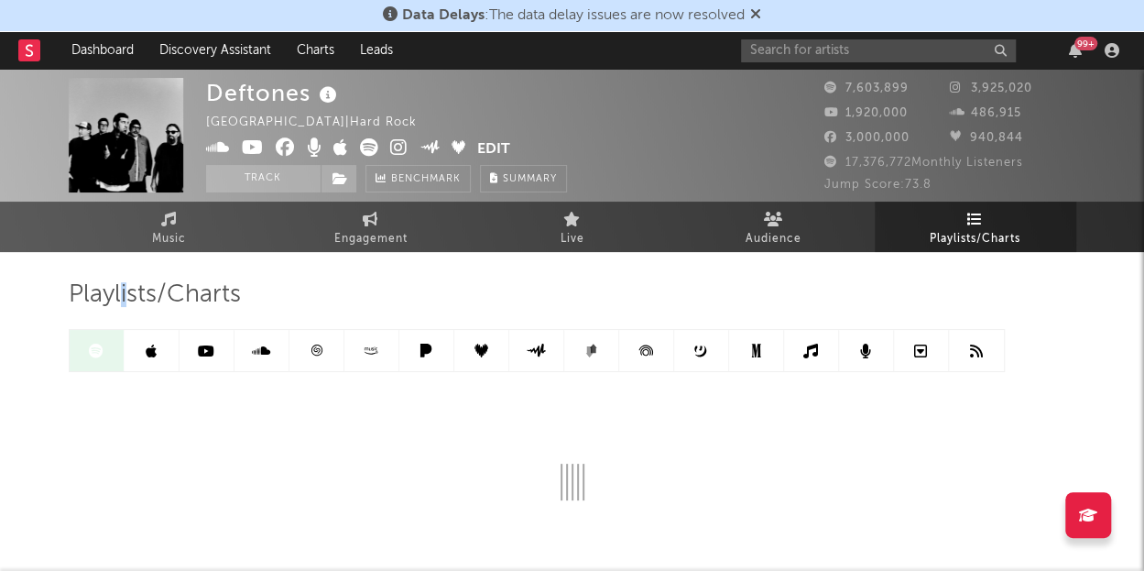
click at [125, 293] on span "Playlists/Charts" at bounding box center [155, 295] width 172 height 22
click at [128, 294] on span "Playlists/Charts" at bounding box center [155, 295] width 172 height 22
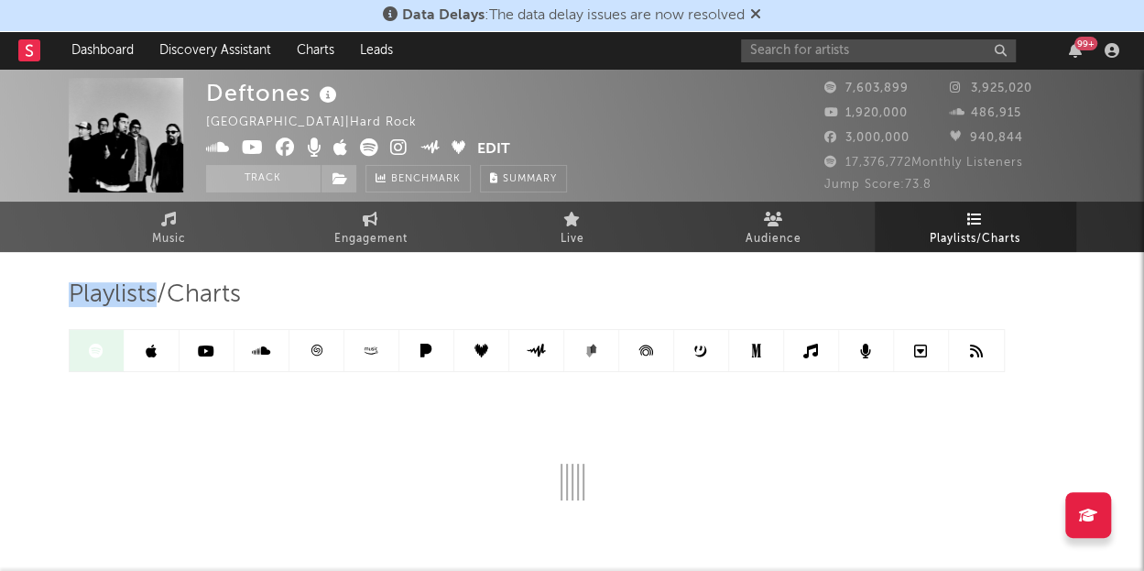
click at [128, 294] on span "Playlists/Charts" at bounding box center [155, 295] width 172 height 22
click at [123, 292] on span "Playlists/Charts" at bounding box center [155, 295] width 172 height 22
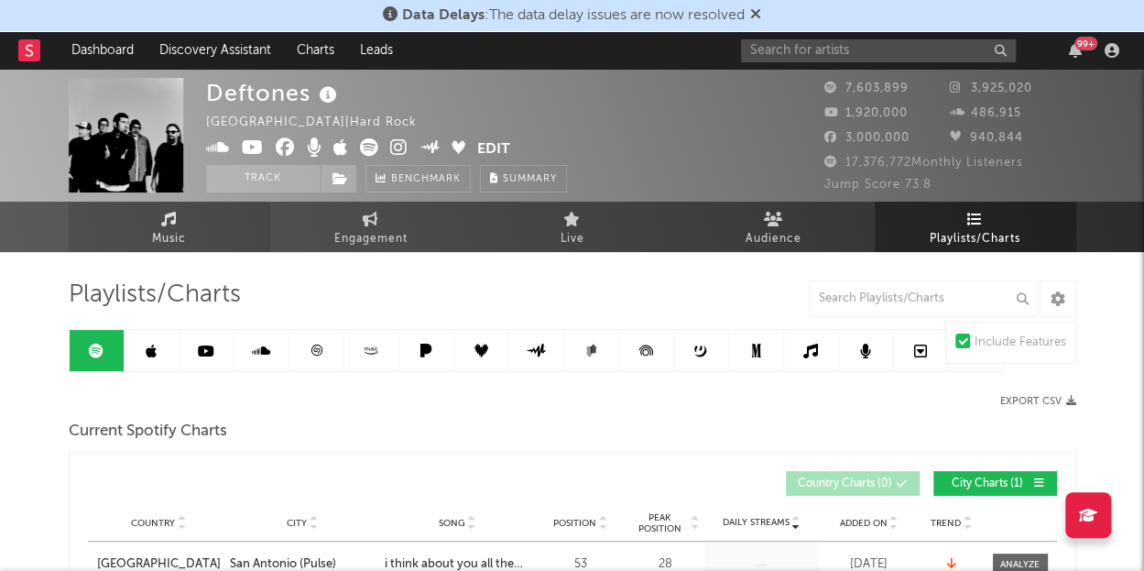
click at [155, 231] on span "Music" at bounding box center [169, 239] width 34 height 22
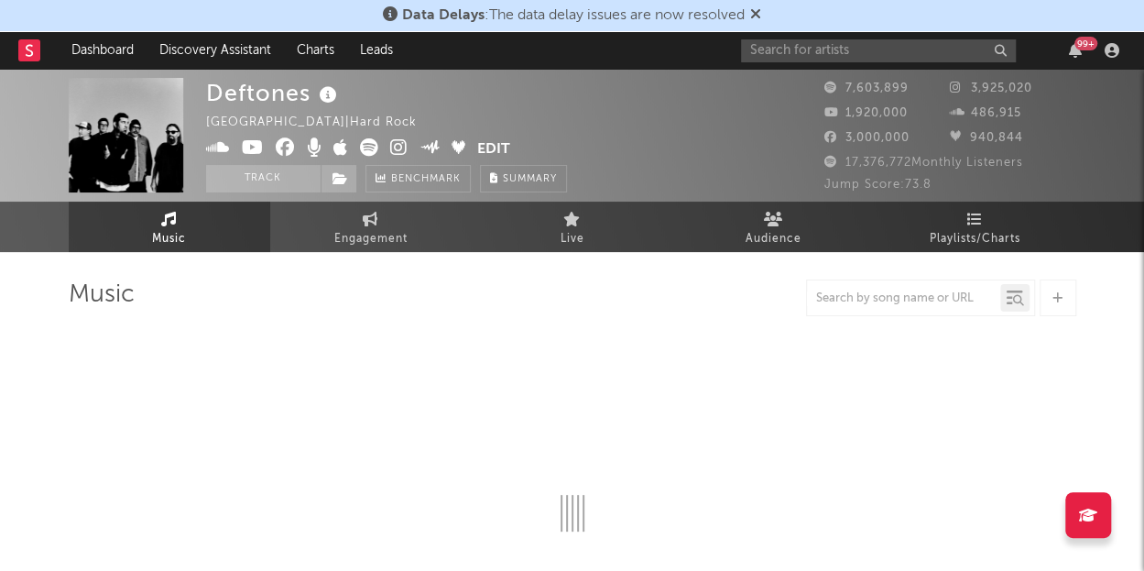
select select "6m"
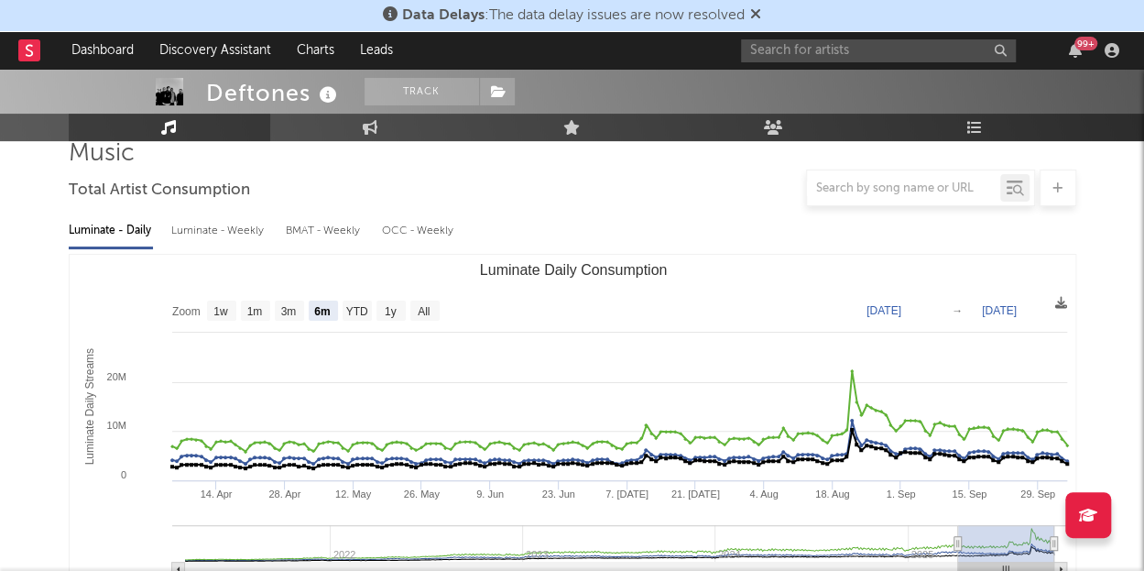
scroll to position [140, 0]
click at [760, 14] on icon at bounding box center [755, 13] width 11 height 15
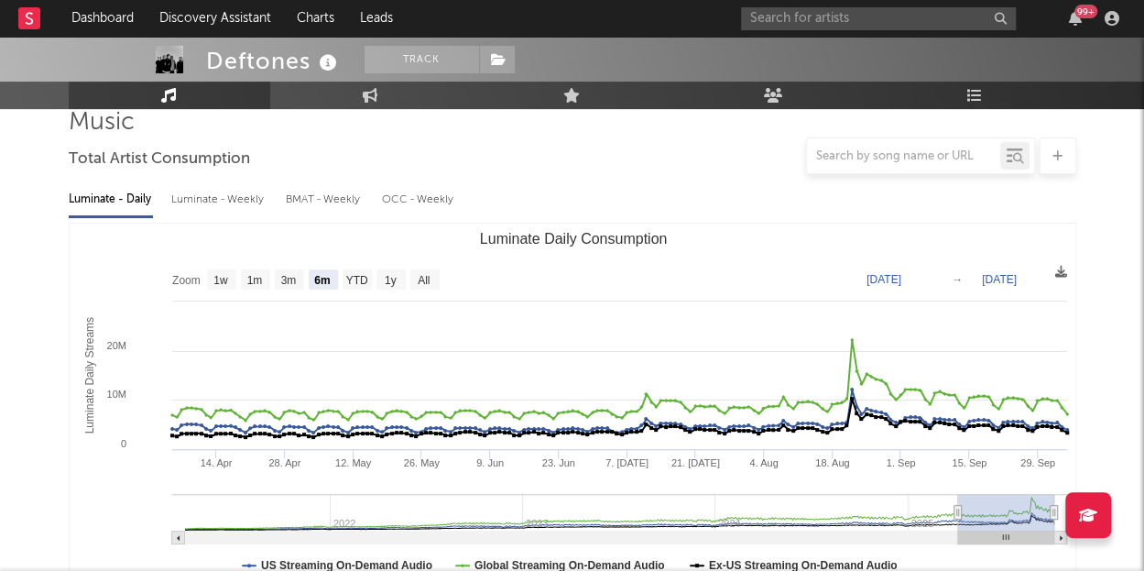
drag, startPoint x: 658, startPoint y: 236, endPoint x: 598, endPoint y: 234, distance: 59.6
click at [598, 234] on text "Luminate Daily Consumption" at bounding box center [573, 239] width 188 height 16
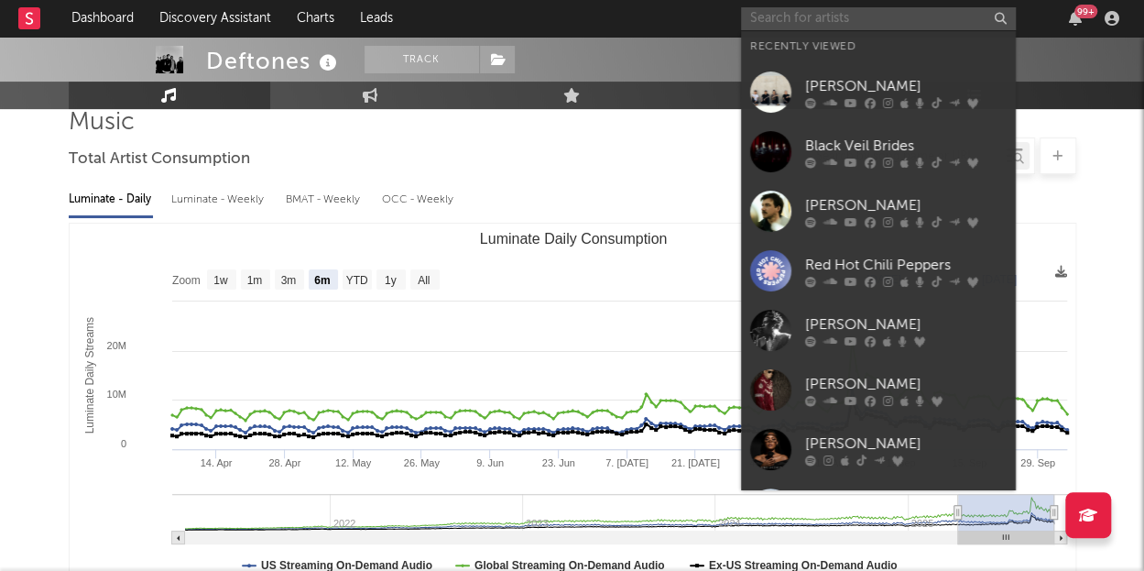
click at [782, 8] on input "text" at bounding box center [878, 18] width 275 height 23
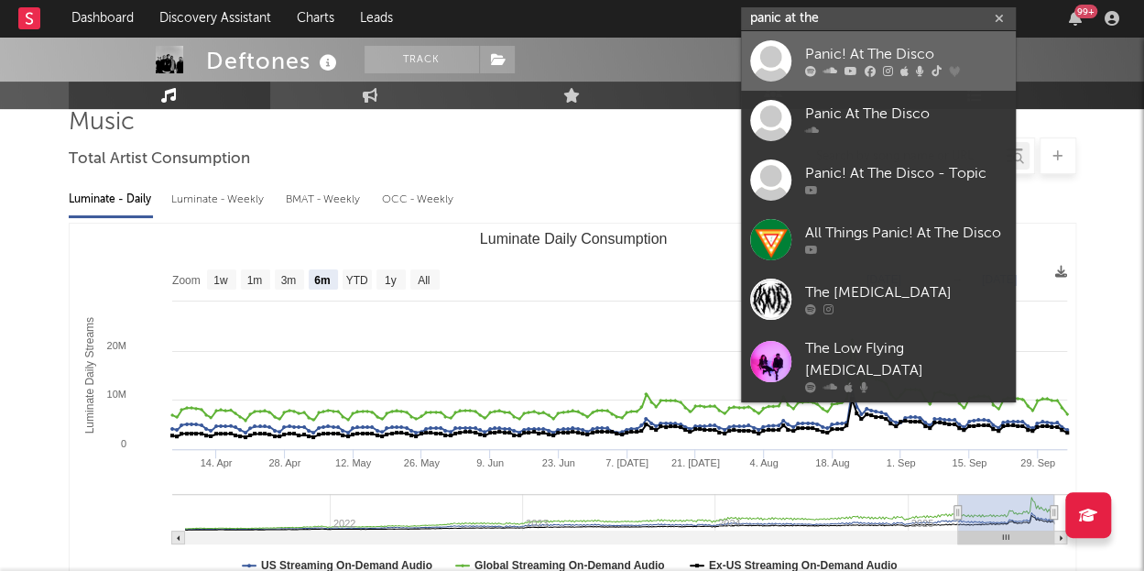
type input "panic at the"
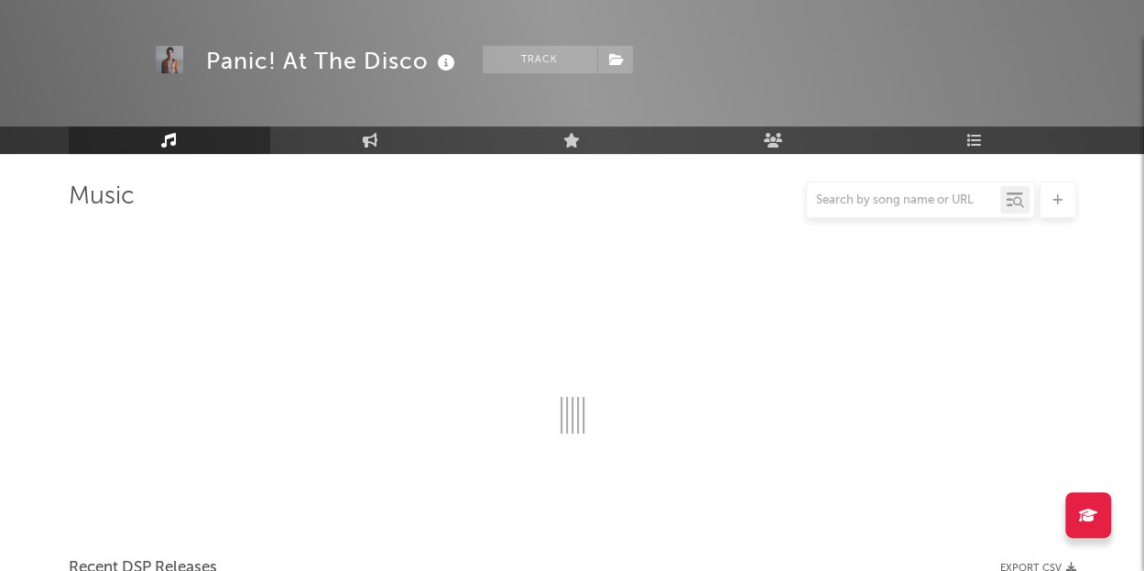
scroll to position [140, 0]
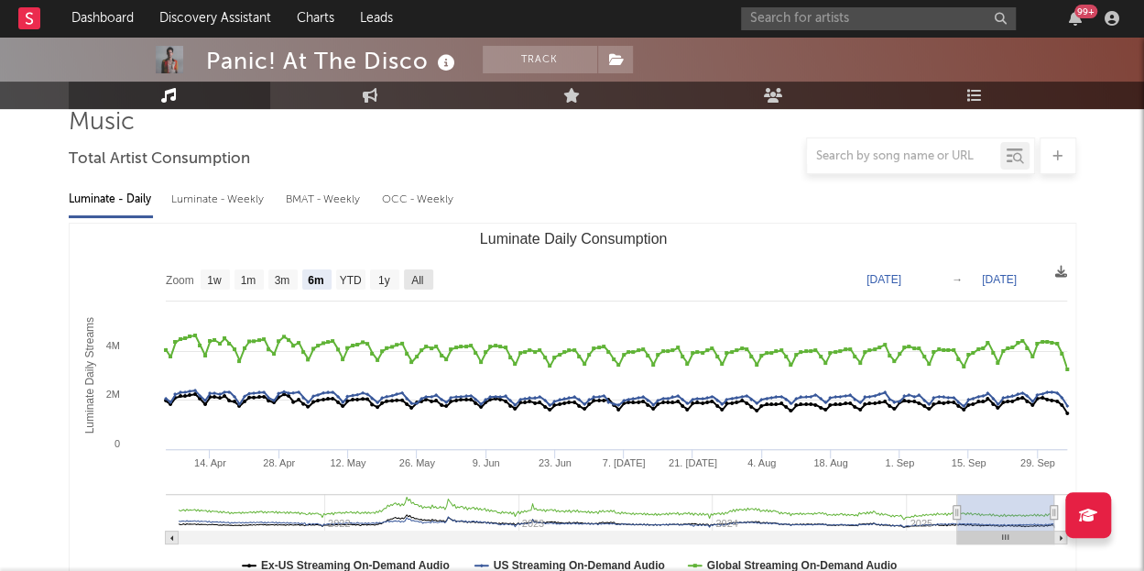
click at [426, 278] on rect "Luminate Daily Consumption" at bounding box center [418, 279] width 29 height 20
select select "All"
type input "[DATE]"
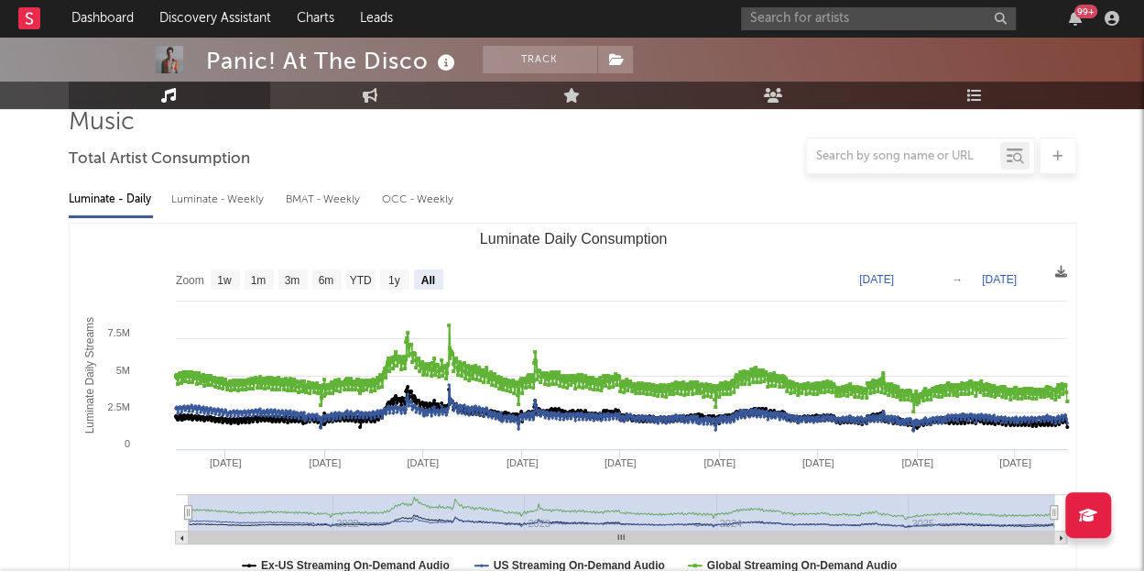
click at [191, 202] on div "Luminate - Weekly" at bounding box center [219, 199] width 96 height 31
select select "6m"
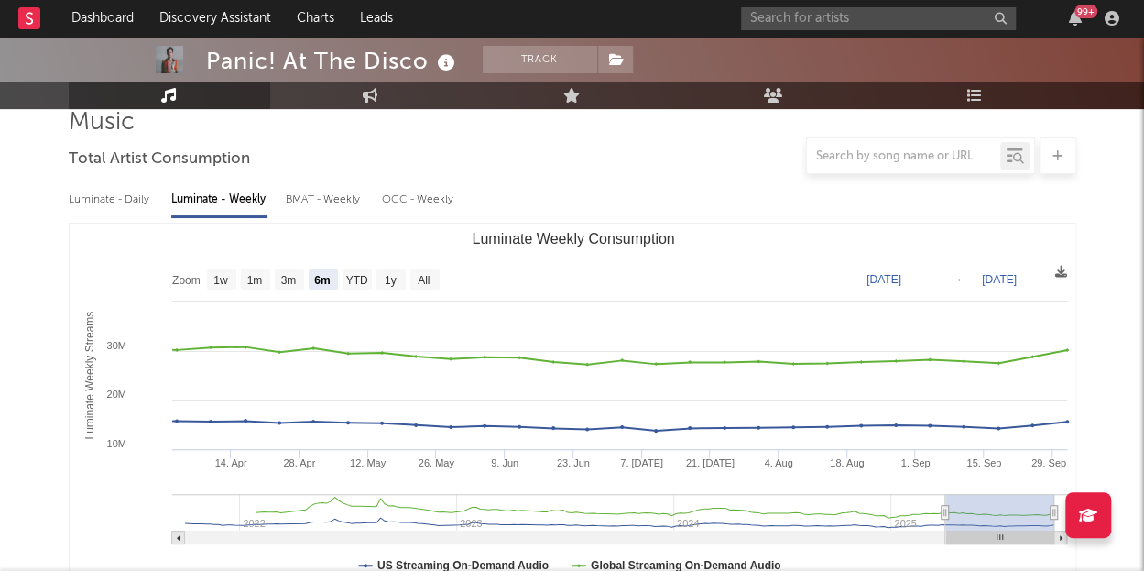
click at [108, 198] on div "Luminate - Daily" at bounding box center [111, 199] width 84 height 31
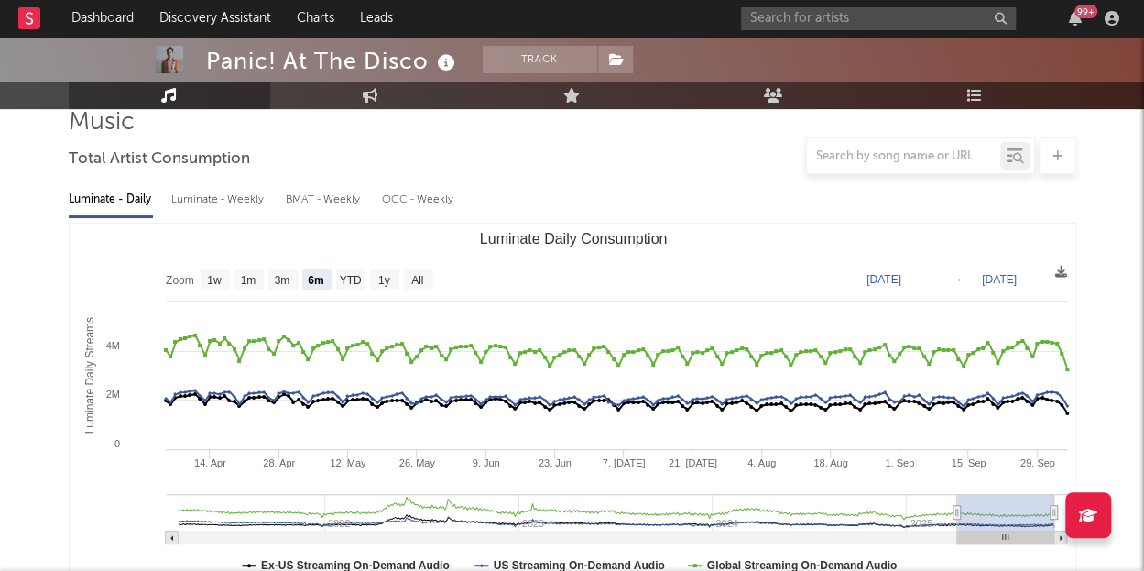
click at [409, 294] on rect "Luminate Daily Consumption" at bounding box center [573, 407] width 1007 height 366
click at [419, 289] on rect "Luminate Daily Consumption" at bounding box center [418, 279] width 29 height 20
select select "All"
type input "[DATE]"
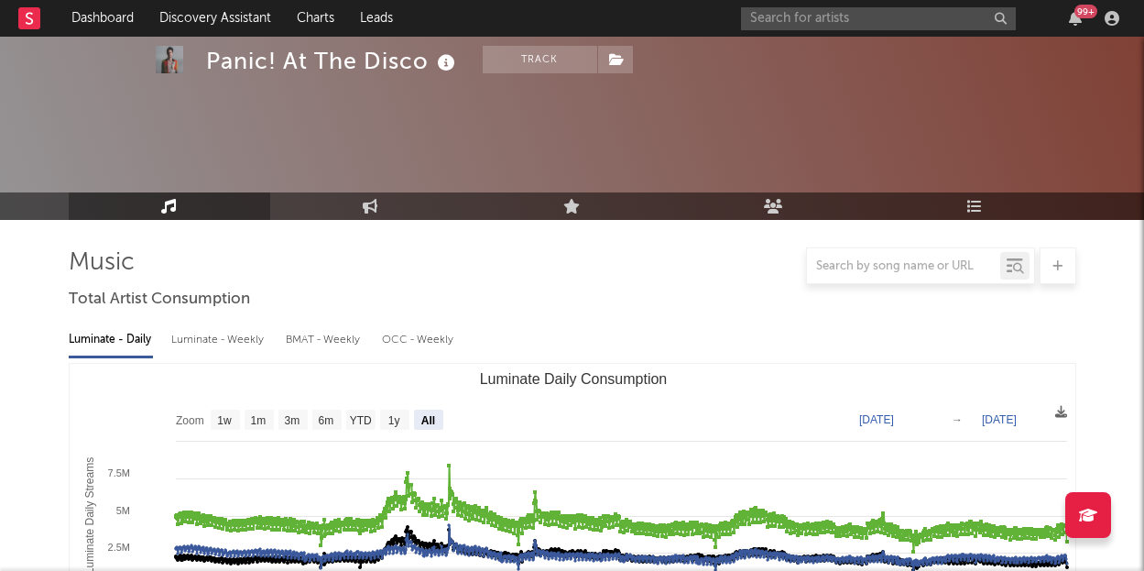
select select "All"
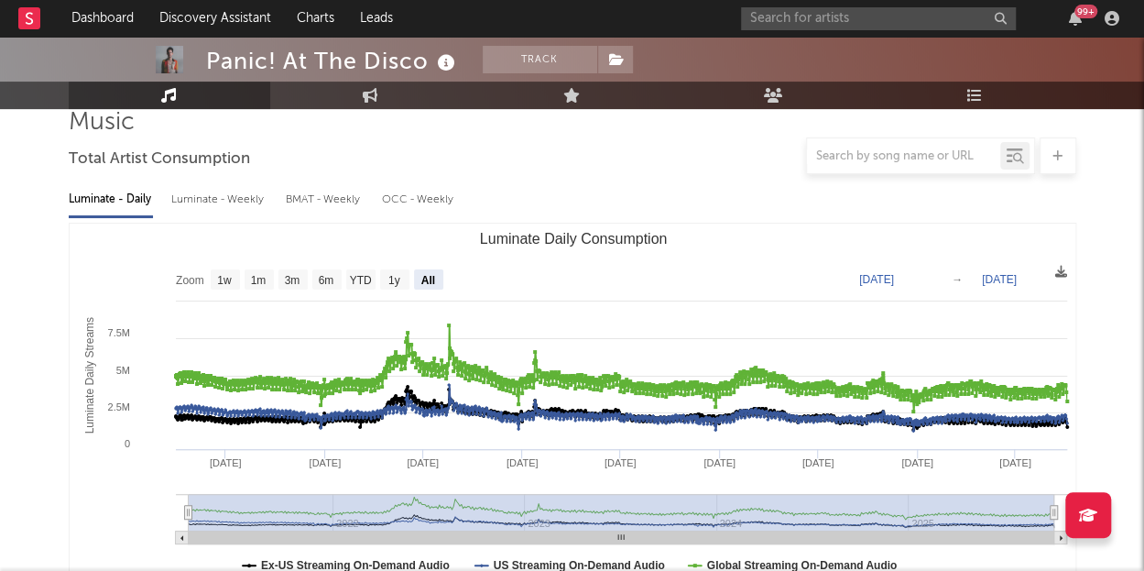
click at [645, 233] on text "Luminate Daily Consumption" at bounding box center [573, 239] width 188 height 16
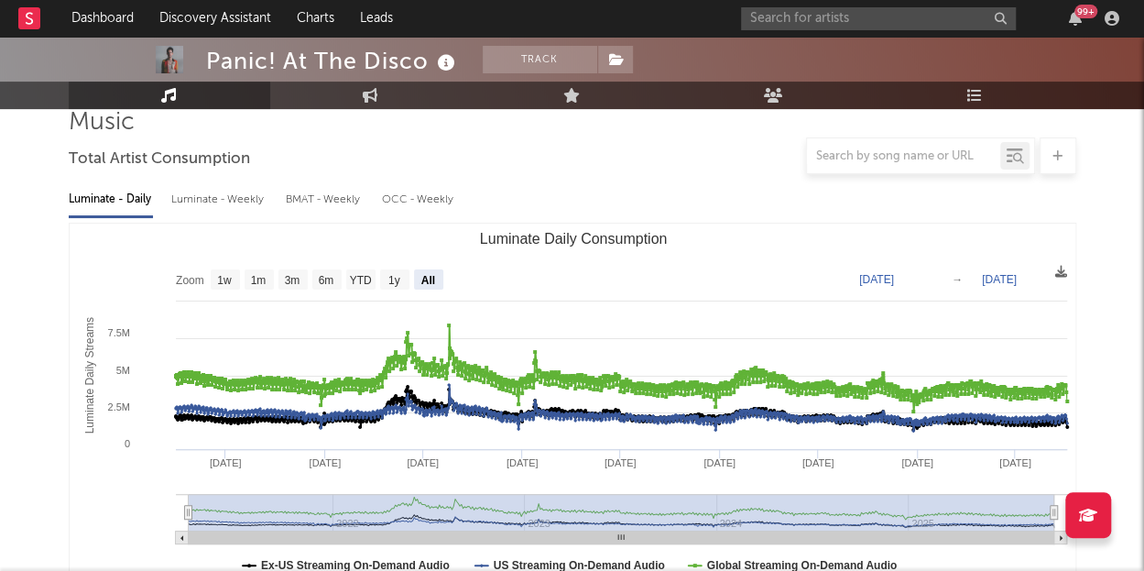
click at [642, 235] on text "Luminate Daily Consumption" at bounding box center [573, 239] width 188 height 16
click at [642, 236] on text "Luminate Daily Consumption" at bounding box center [573, 239] width 188 height 16
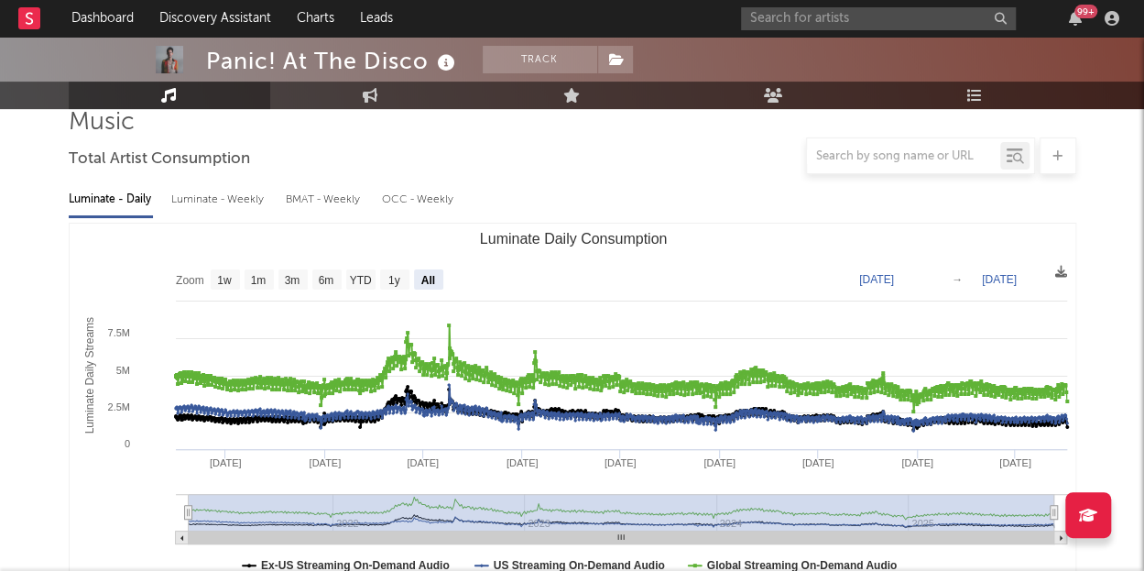
click at [642, 236] on text "Luminate Daily Consumption" at bounding box center [573, 239] width 188 height 16
click at [656, 245] on text "Luminate Daily Consumption" at bounding box center [573, 239] width 188 height 16
click at [588, 243] on text "Luminate Daily Consumption" at bounding box center [573, 239] width 188 height 16
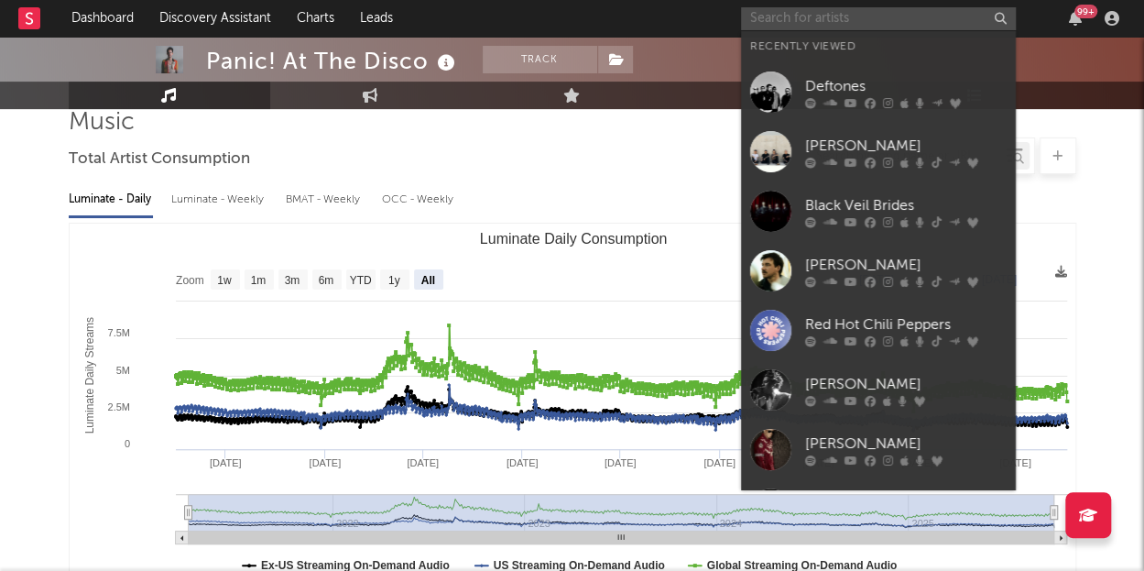
click at [760, 20] on input "text" at bounding box center [878, 18] width 275 height 23
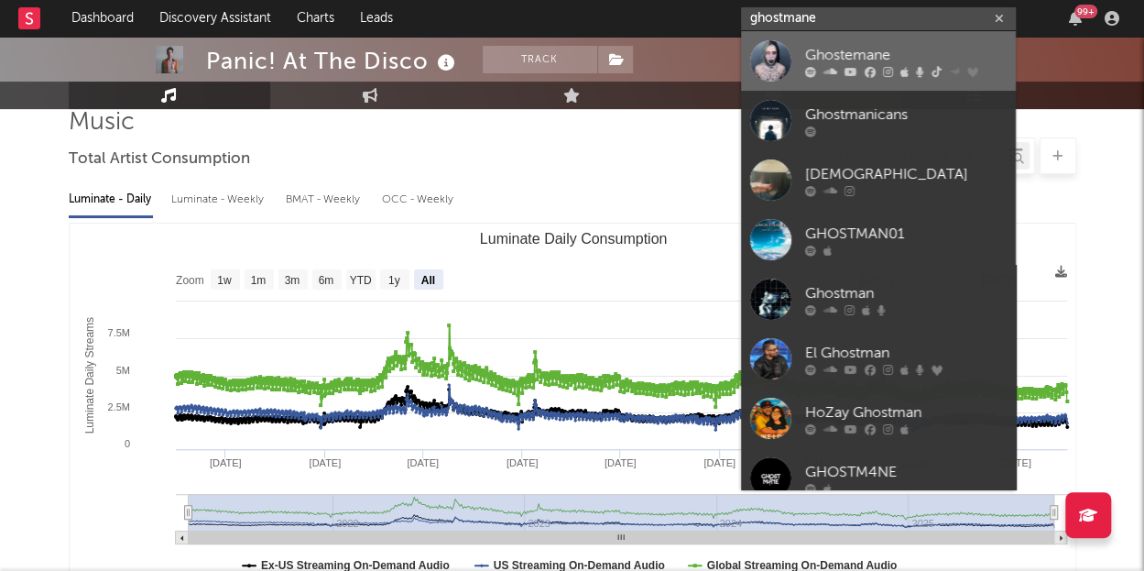
type input "ghostmane"
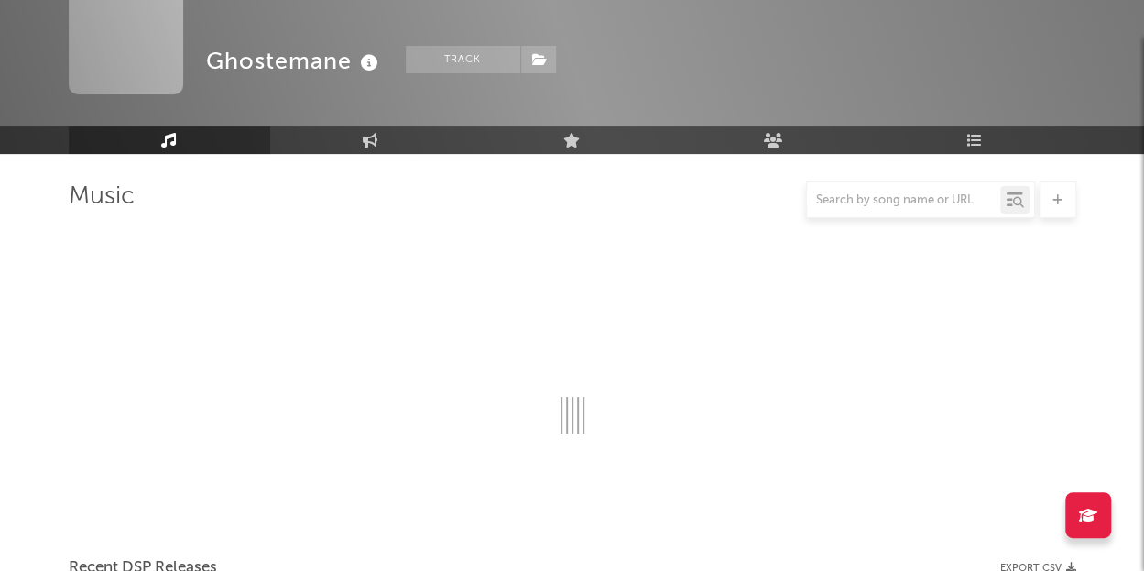
scroll to position [140, 0]
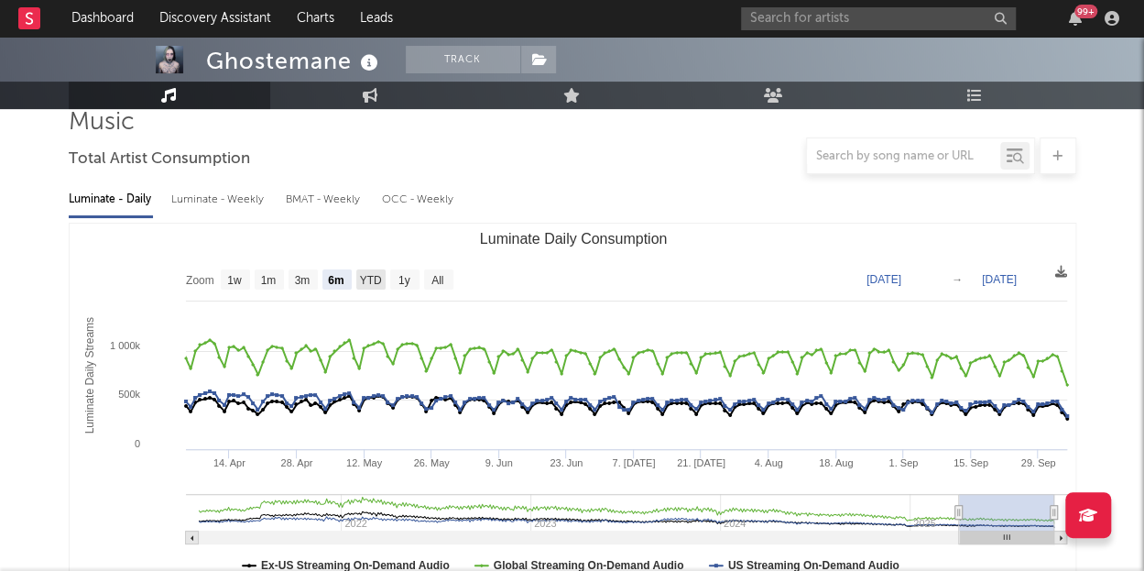
click at [377, 283] on text "YTD" at bounding box center [370, 280] width 22 height 13
select select "YTD"
type input "2025-01-01"
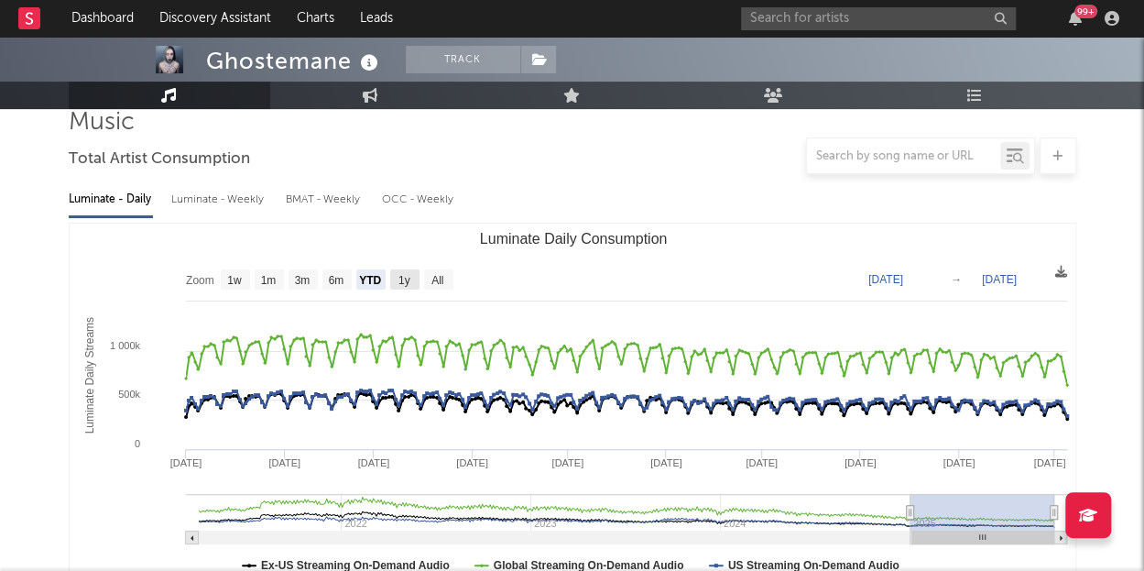
click at [429, 276] on rect "Luminate Daily Consumption" at bounding box center [438, 279] width 29 height 20
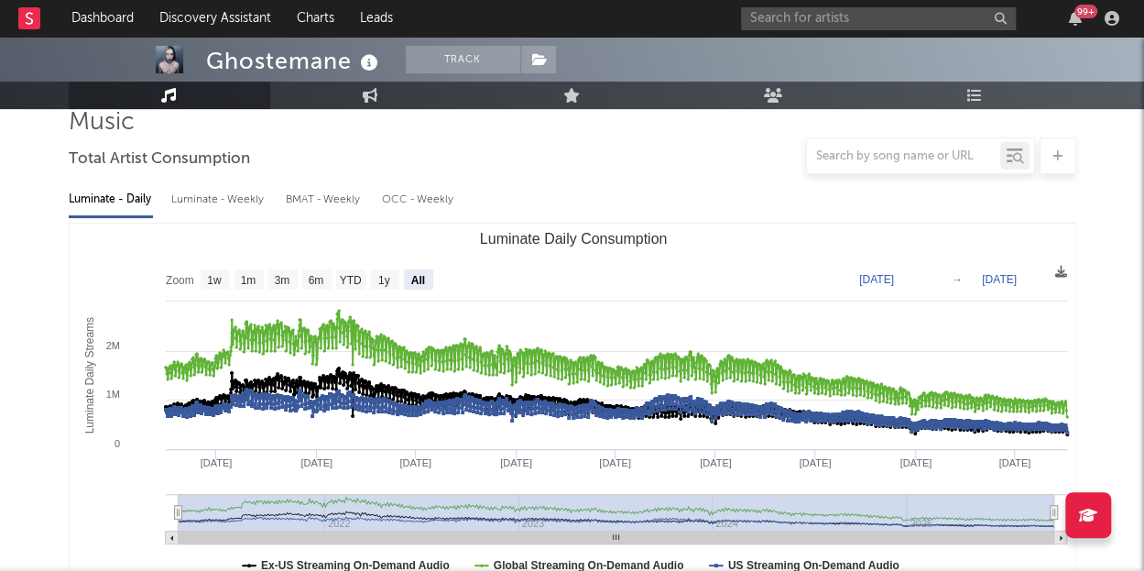
select select "All"
type input "[DATE]"
click at [200, 198] on div "Luminate - Weekly" at bounding box center [219, 199] width 96 height 31
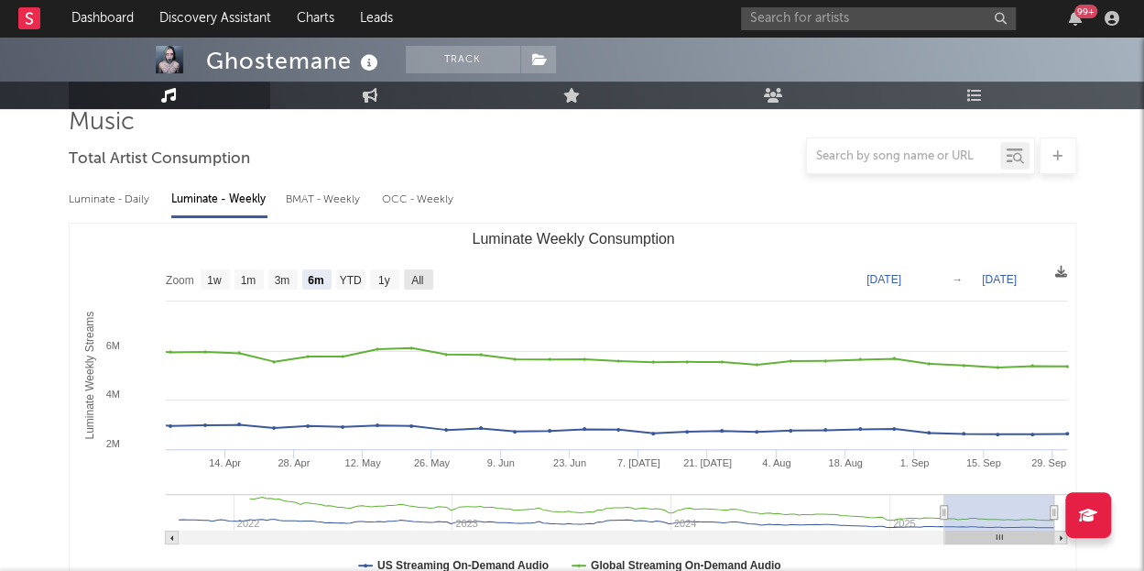
click at [407, 281] on rect "Luminate Weekly Consumption" at bounding box center [418, 279] width 29 height 20
select select "All"
type input "2021-09-30"
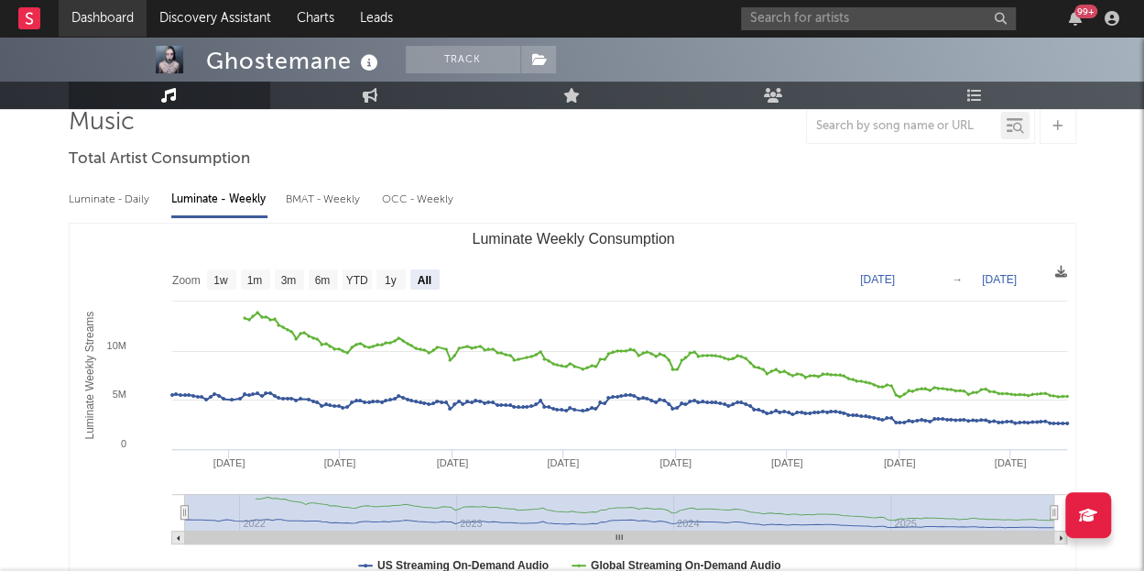
scroll to position [66, 0]
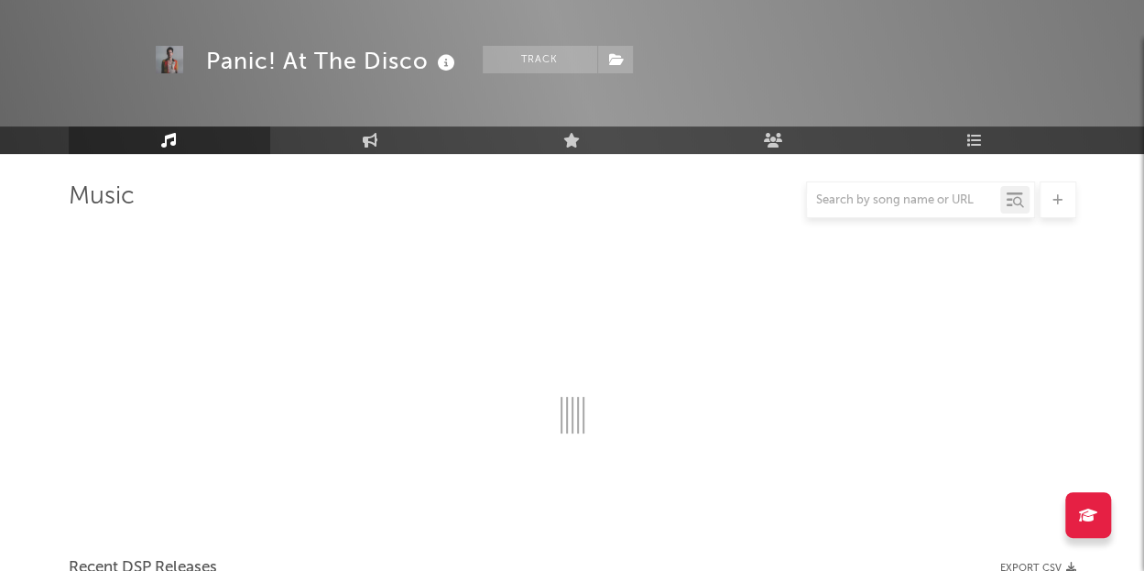
scroll to position [140, 0]
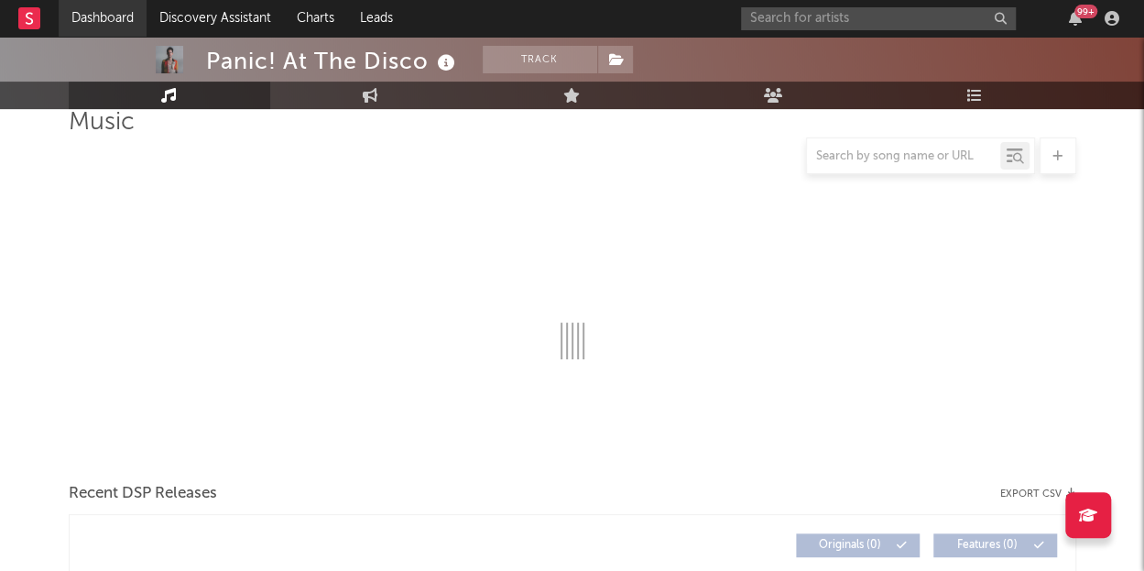
select select "6m"
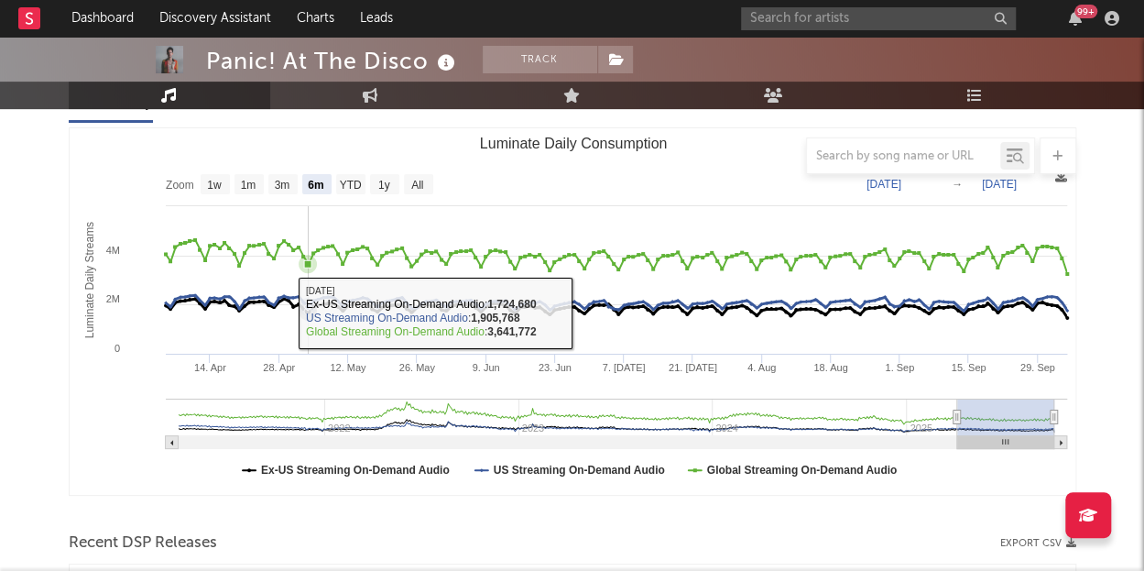
scroll to position [56, 0]
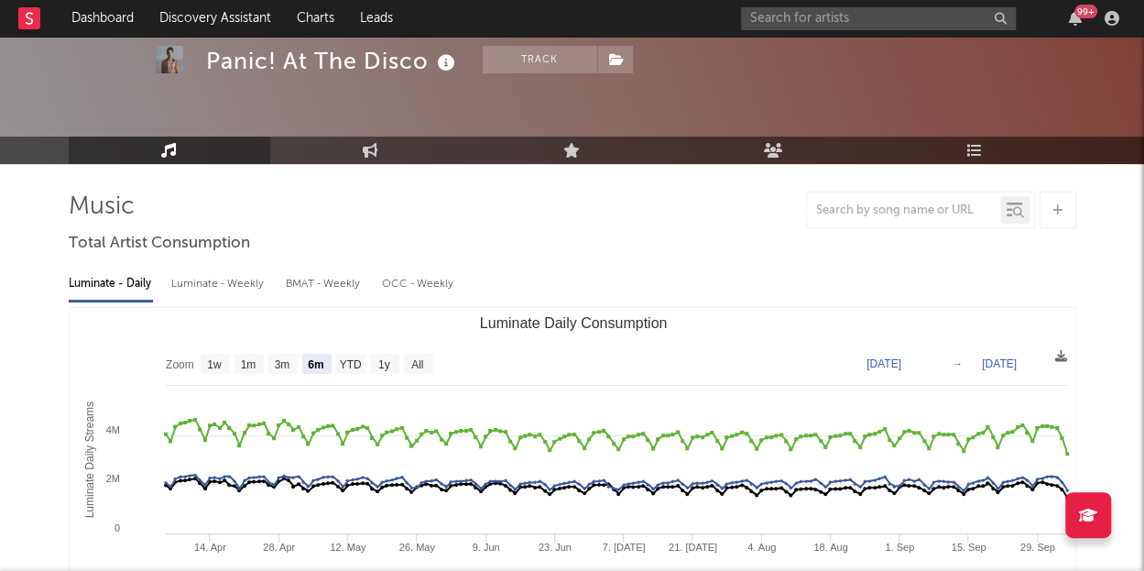
drag, startPoint x: 498, startPoint y: 333, endPoint x: 526, endPoint y: 333, distance: 27.5
click at [526, 331] on text "Luminate Daily Consumption" at bounding box center [573, 323] width 188 height 16
click at [779, 7] on input "text" at bounding box center [878, 18] width 275 height 23
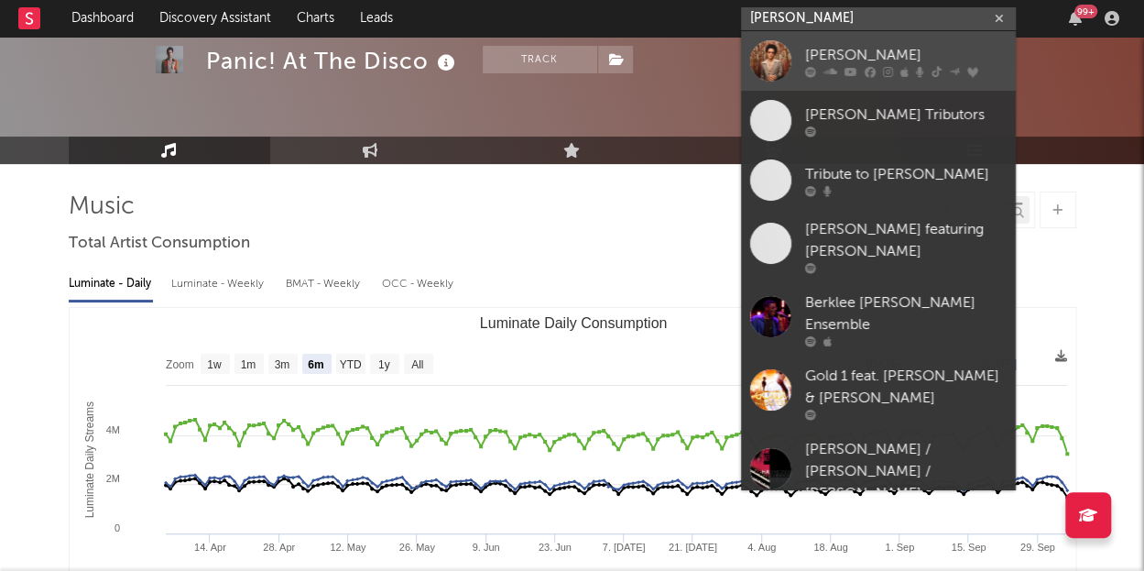
type input "bruno mars"
click at [762, 78] on div at bounding box center [770, 60] width 41 height 41
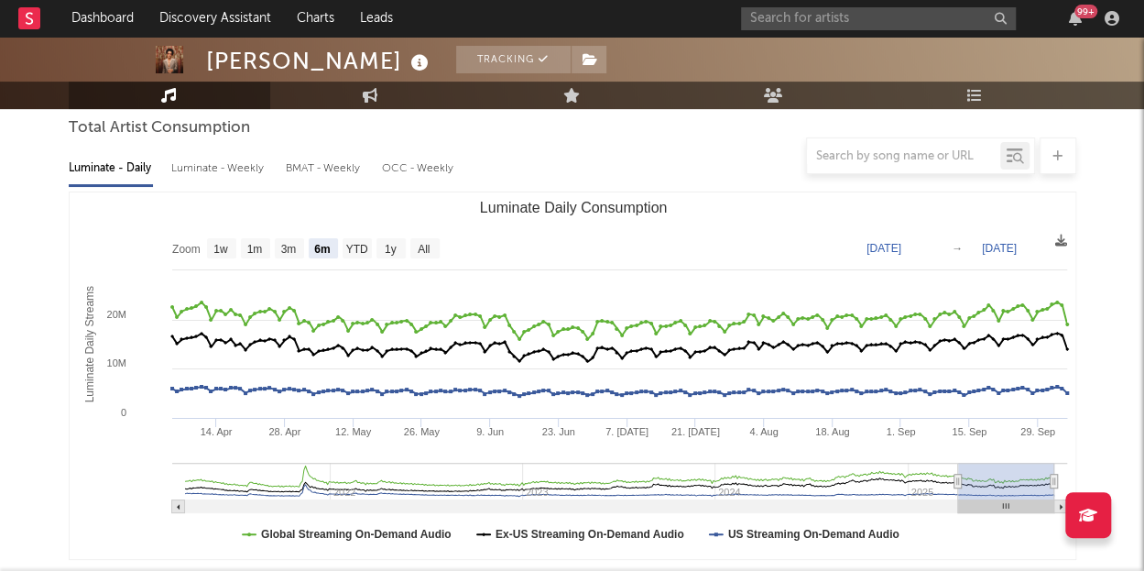
scroll to position [176, 0]
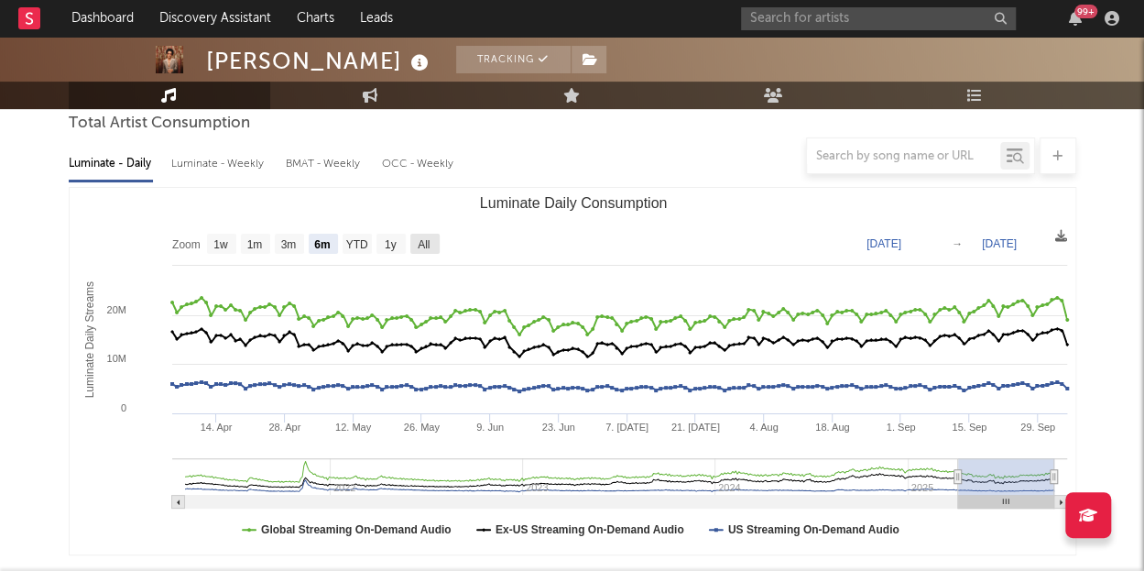
click at [421, 238] on text "All" at bounding box center [424, 244] width 12 height 13
select select "All"
type input "[DATE]"
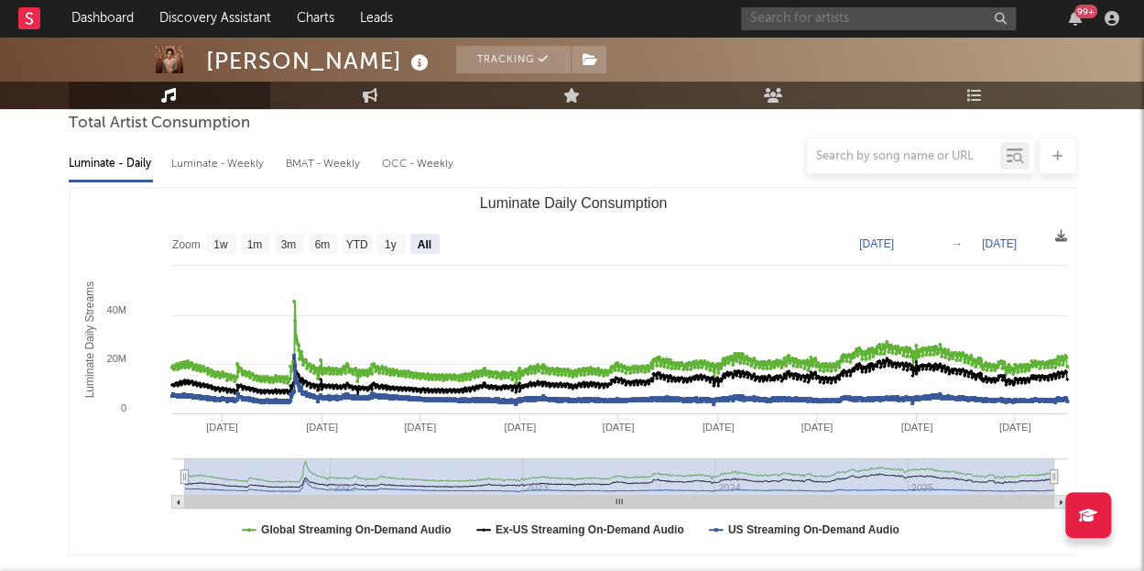
click at [901, 17] on input "text" at bounding box center [878, 18] width 275 height 23
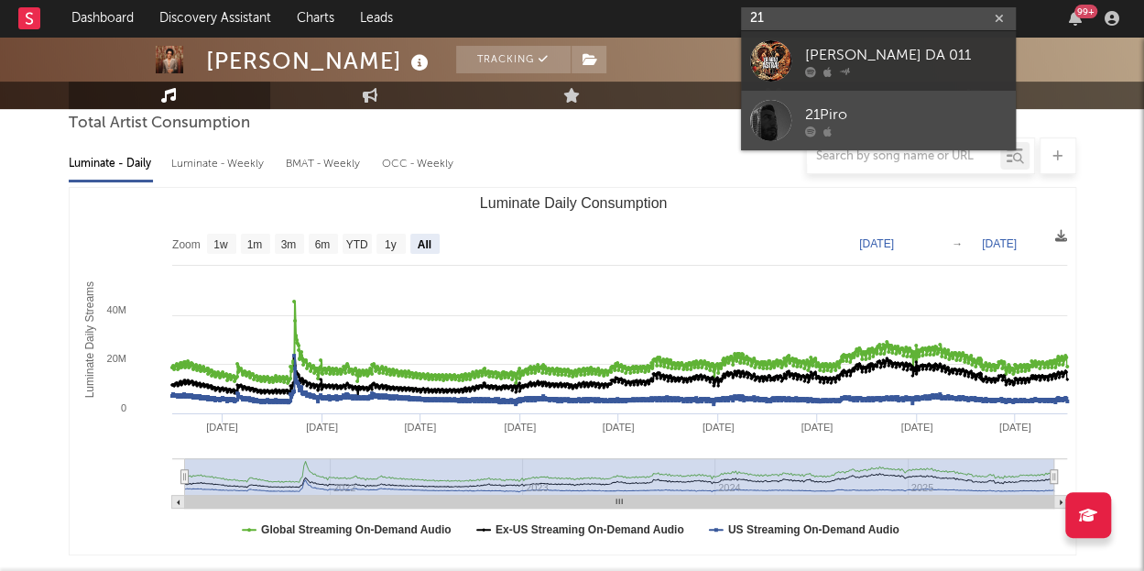
type input "2"
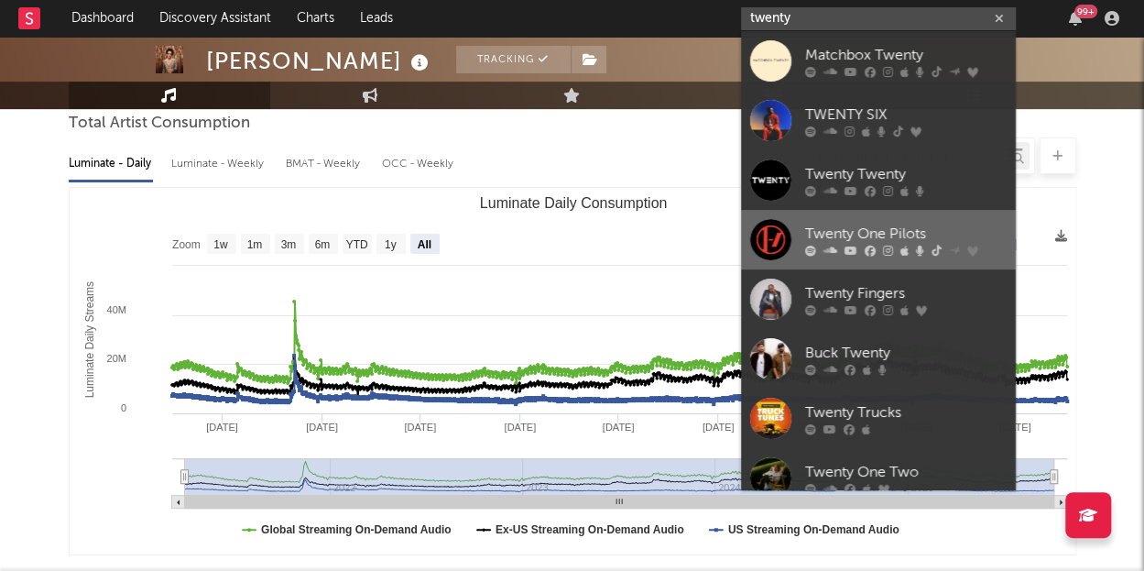
type input "twenty"
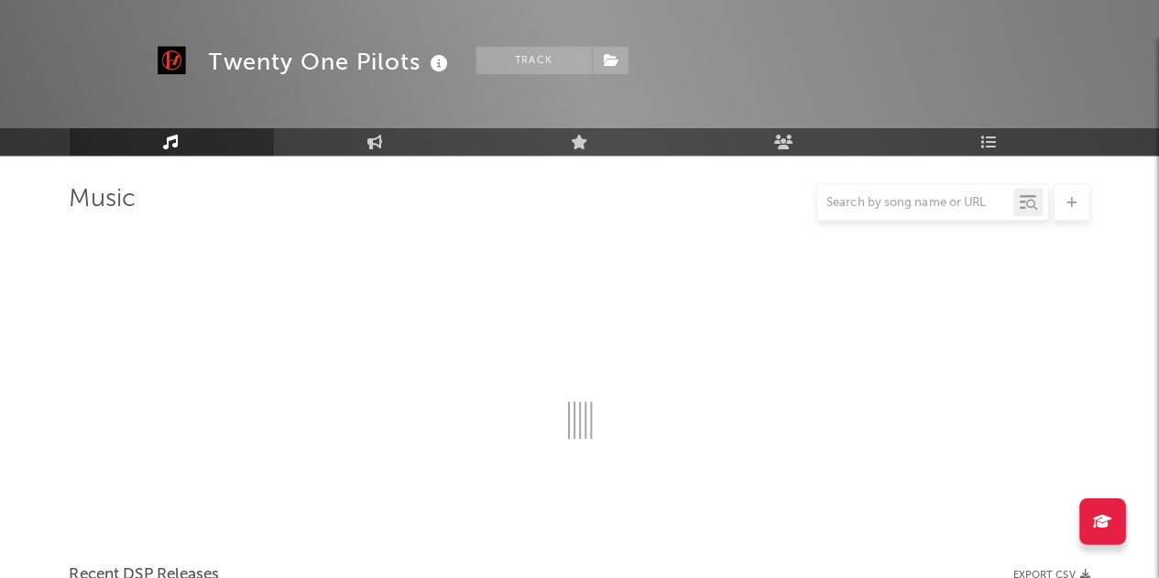
scroll to position [176, 0]
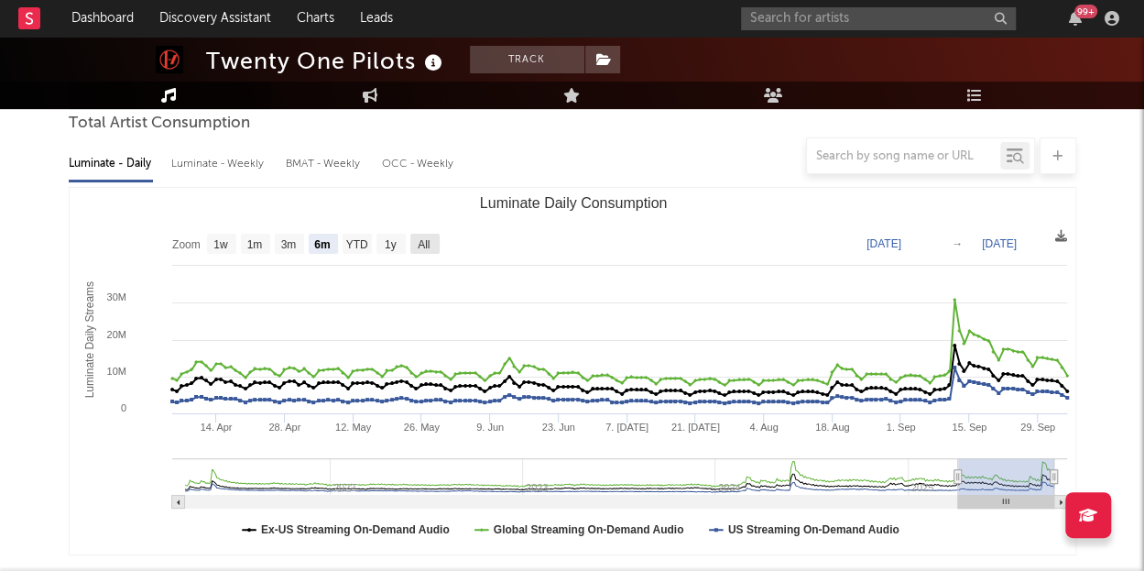
click at [429, 240] on text "All" at bounding box center [424, 244] width 12 height 13
select select "All"
type input "[DATE]"
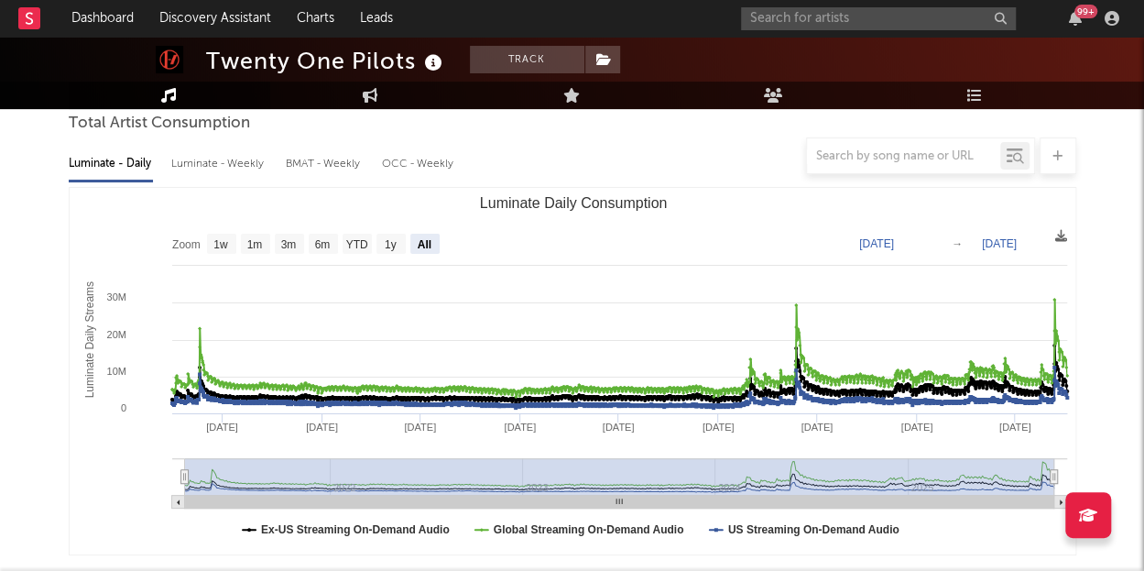
click at [180, 172] on div at bounding box center [573, 155] width 1008 height 37
click at [195, 164] on div at bounding box center [573, 155] width 1008 height 37
click at [223, 164] on div at bounding box center [573, 155] width 1008 height 37
click at [192, 177] on div "Luminate - Weekly" at bounding box center [219, 163] width 96 height 31
select select "6m"
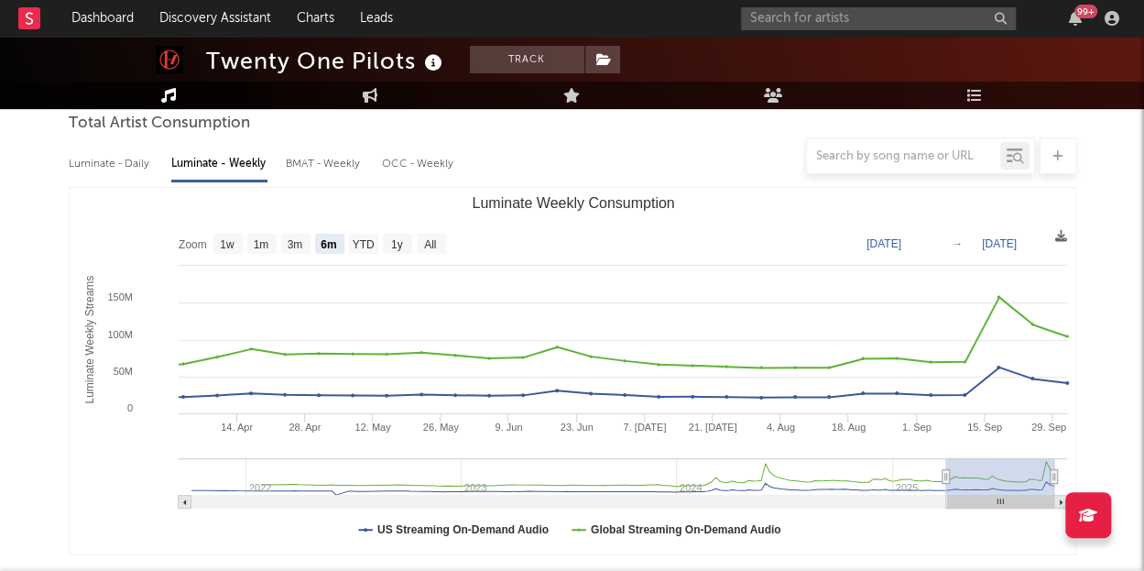
click at [108, 177] on div "Luminate - Daily" at bounding box center [111, 163] width 84 height 31
select select "6m"
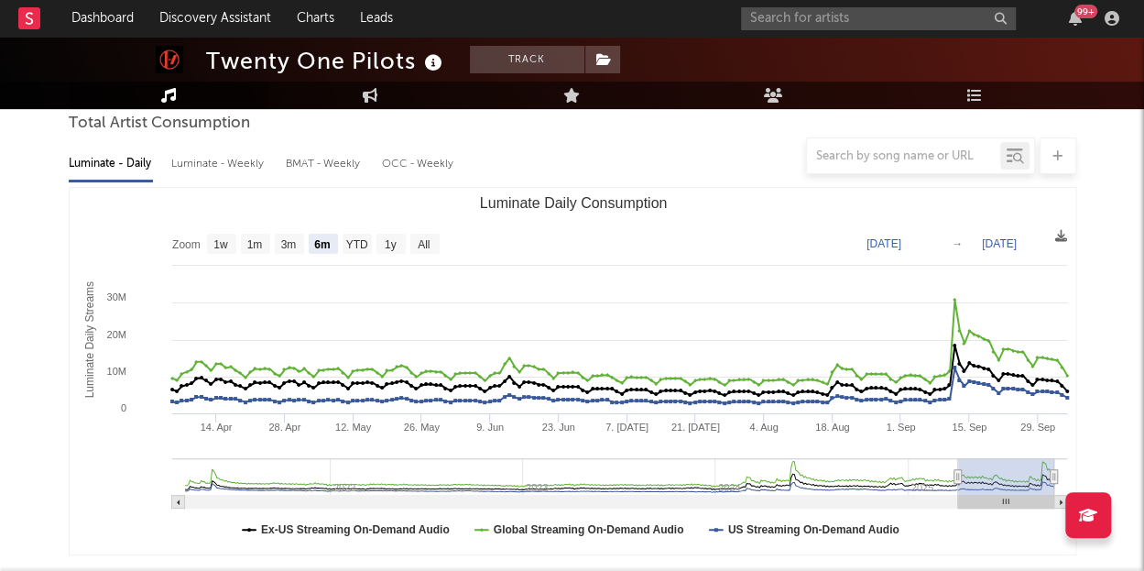
click at [200, 175] on div "Luminate - Weekly" at bounding box center [219, 163] width 96 height 31
select select "6m"
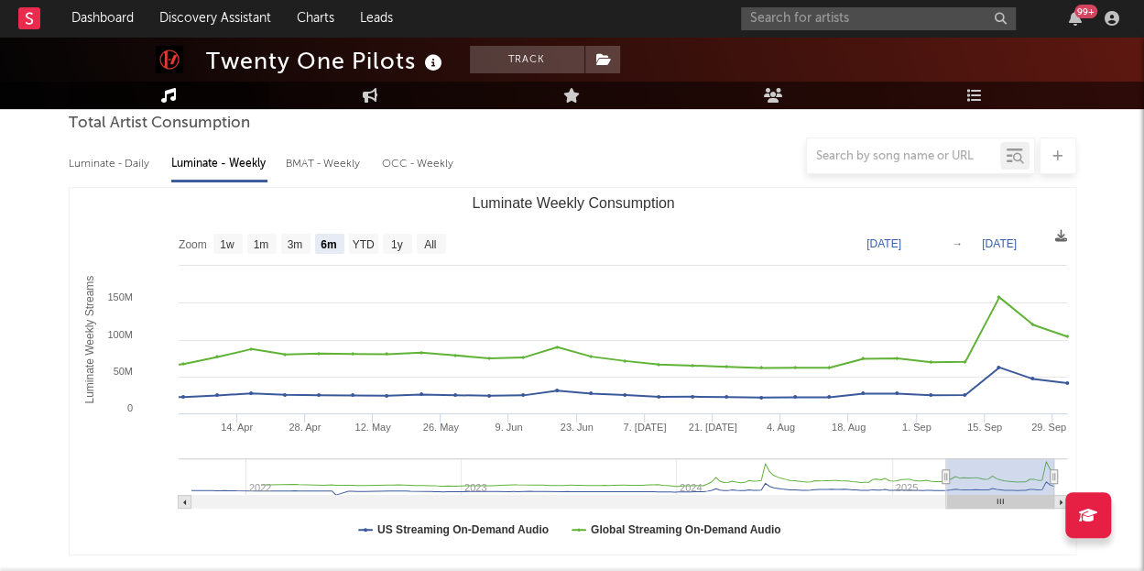
click at [134, 175] on div "Luminate - Daily" at bounding box center [111, 163] width 84 height 31
select select "6m"
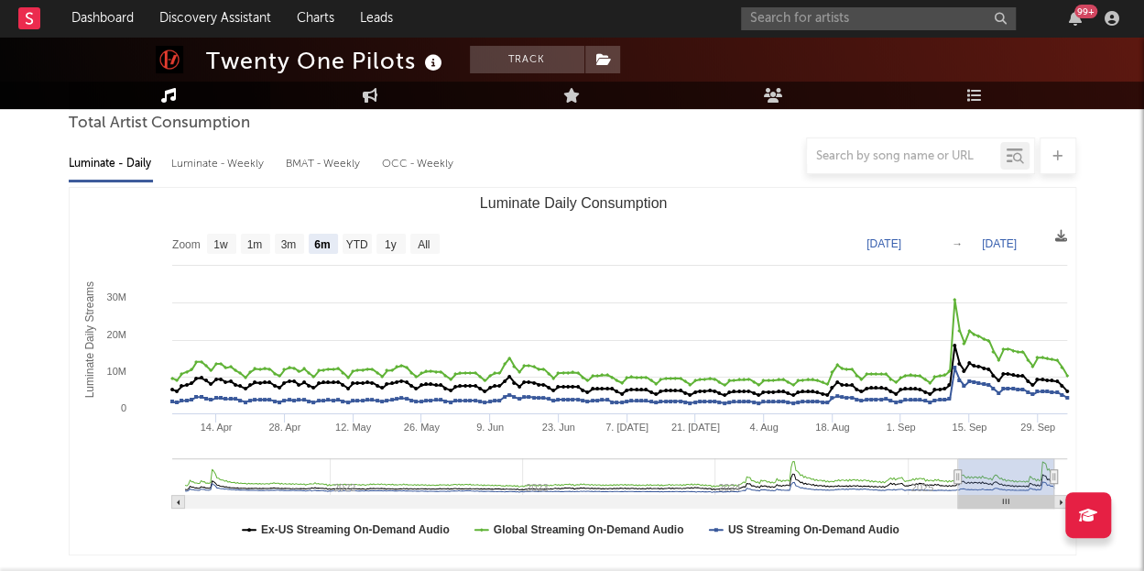
click at [201, 171] on div at bounding box center [573, 155] width 1008 height 37
click at [201, 177] on div "Luminate - Weekly" at bounding box center [219, 163] width 96 height 31
select select "6m"
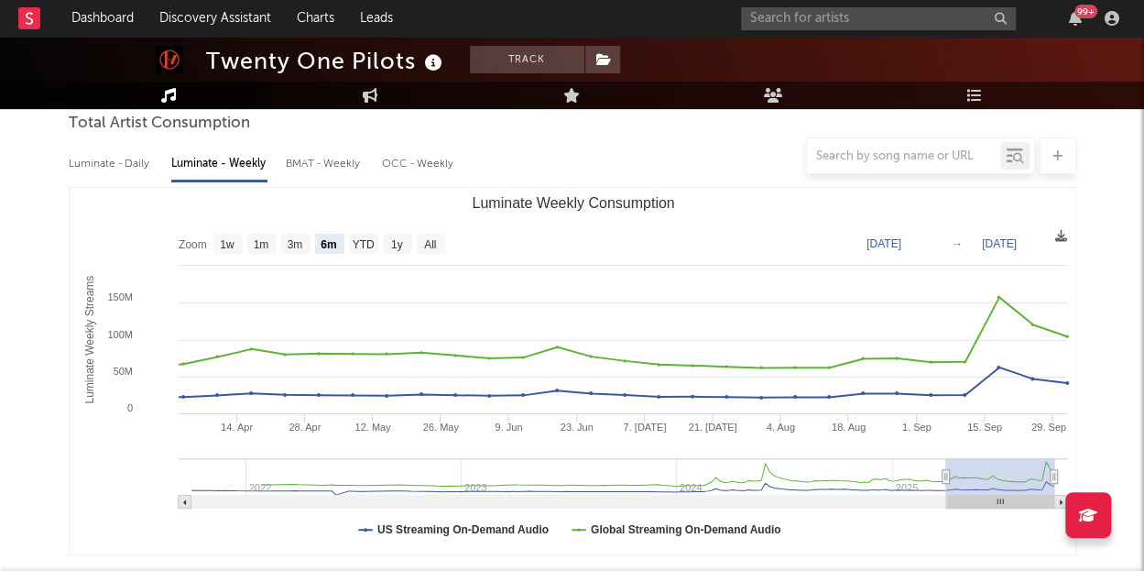
drag, startPoint x: 538, startPoint y: 202, endPoint x: 601, endPoint y: 212, distance: 63.9
click at [601, 211] on text "Luminate Weekly Consumption" at bounding box center [573, 203] width 202 height 16
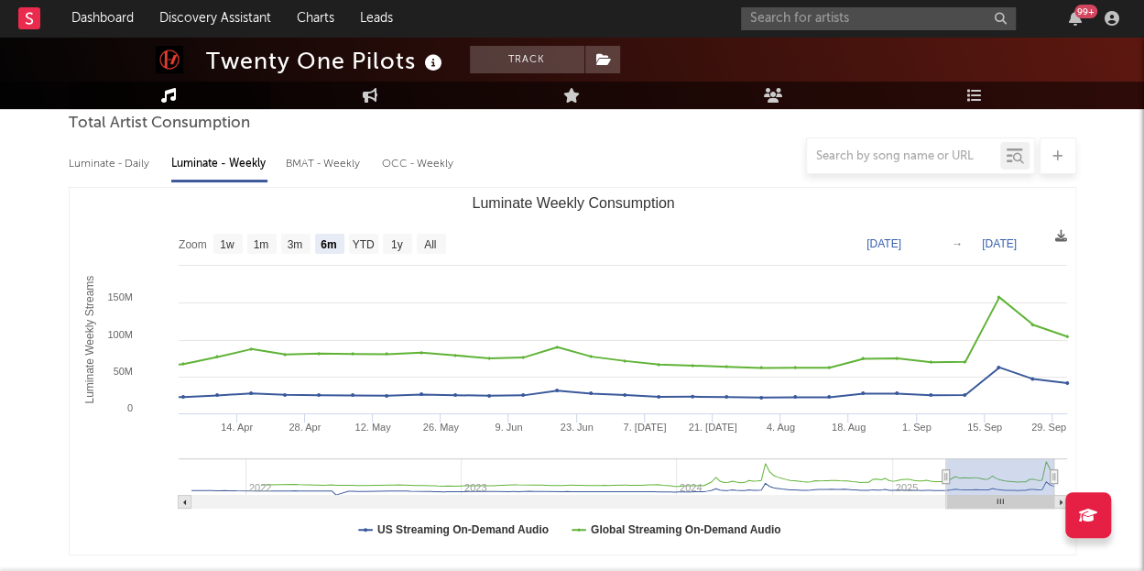
click at [572, 203] on text "Luminate Weekly Consumption" at bounding box center [573, 203] width 202 height 16
click at [608, 206] on text "Luminate Weekly Consumption" at bounding box center [573, 203] width 202 height 16
click at [616, 202] on text "Luminate Weekly Consumption" at bounding box center [573, 203] width 202 height 16
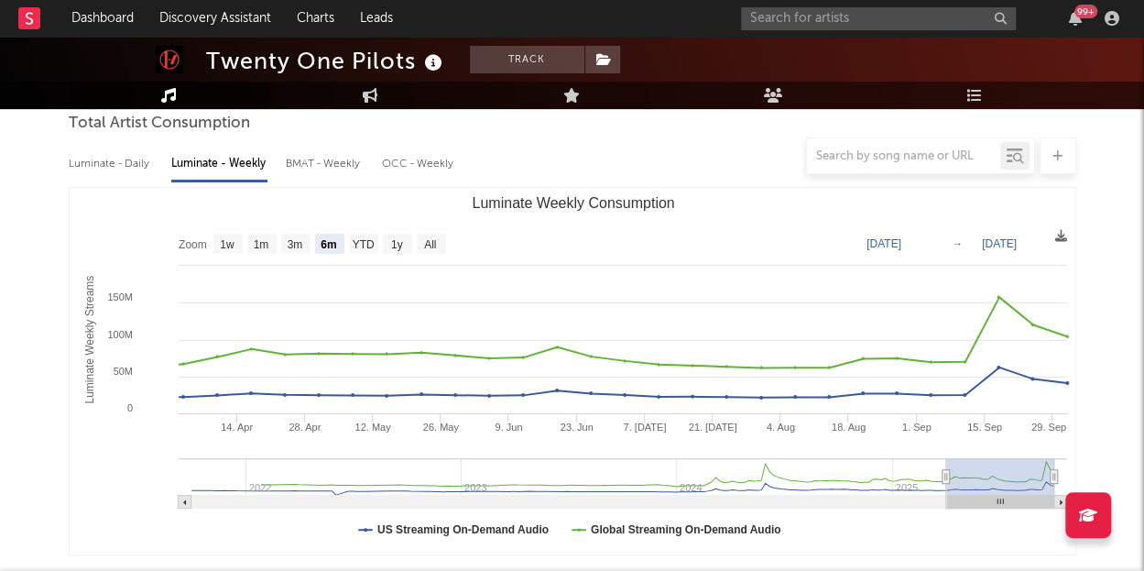
click at [653, 211] on text "Luminate Weekly Consumption" at bounding box center [573, 203] width 202 height 16
click at [654, 197] on text "Luminate Weekly Consumption" at bounding box center [573, 203] width 202 height 16
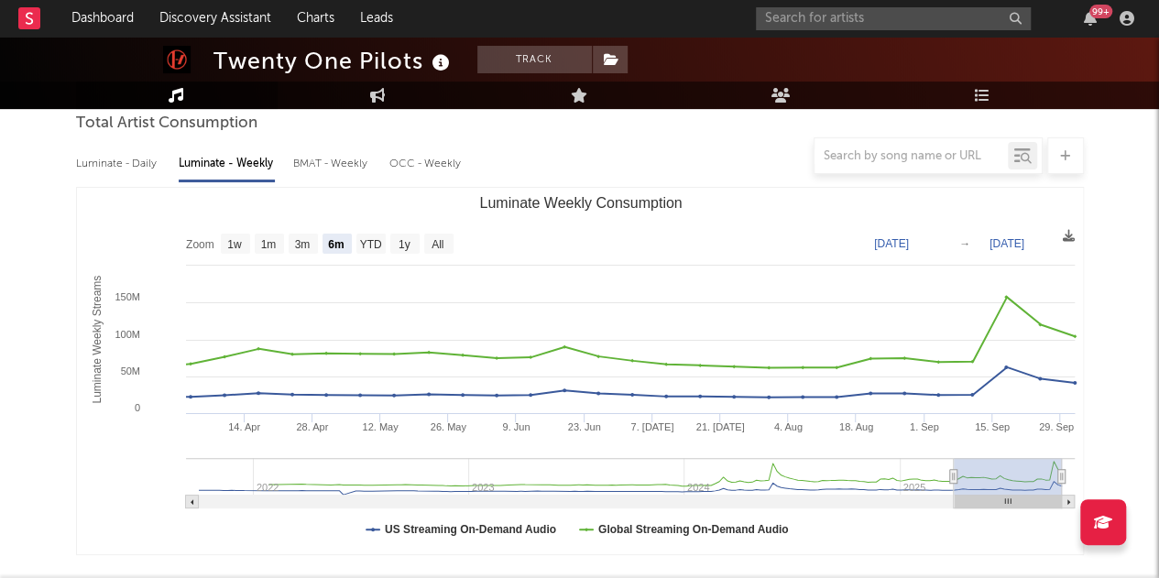
click at [684, 140] on div at bounding box center [580, 155] width 1008 height 37
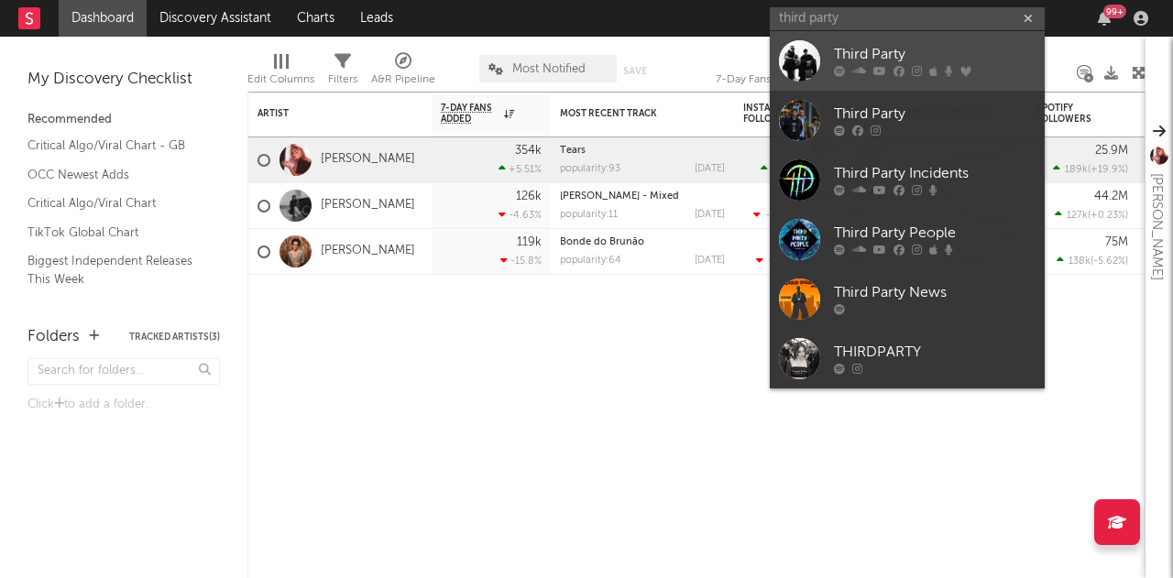
type input "third party"
click at [799, 66] on div at bounding box center [799, 60] width 41 height 41
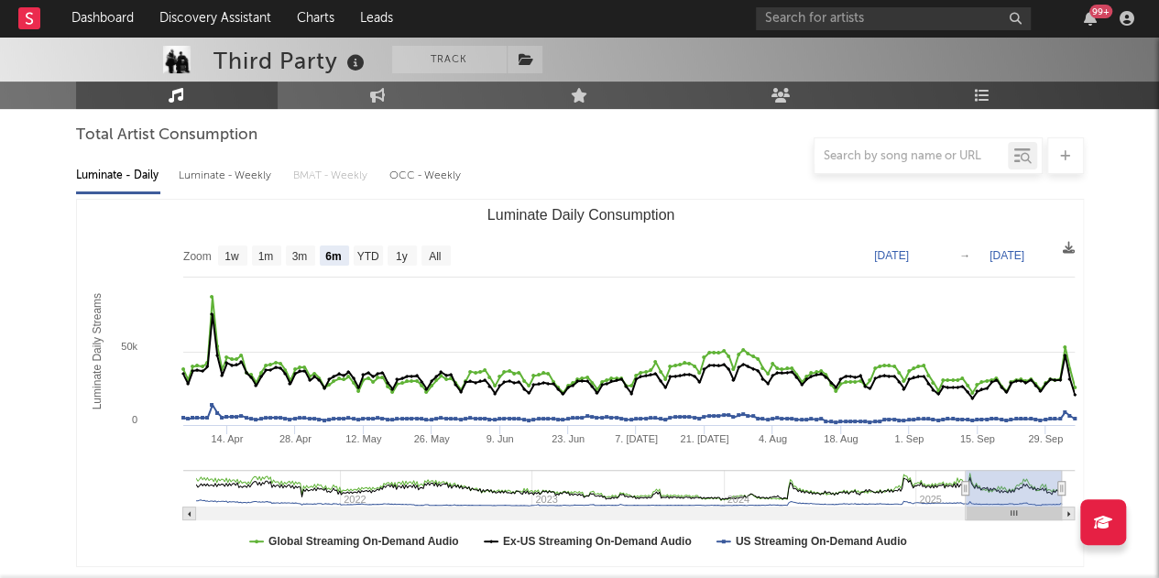
scroll to position [166, 0]
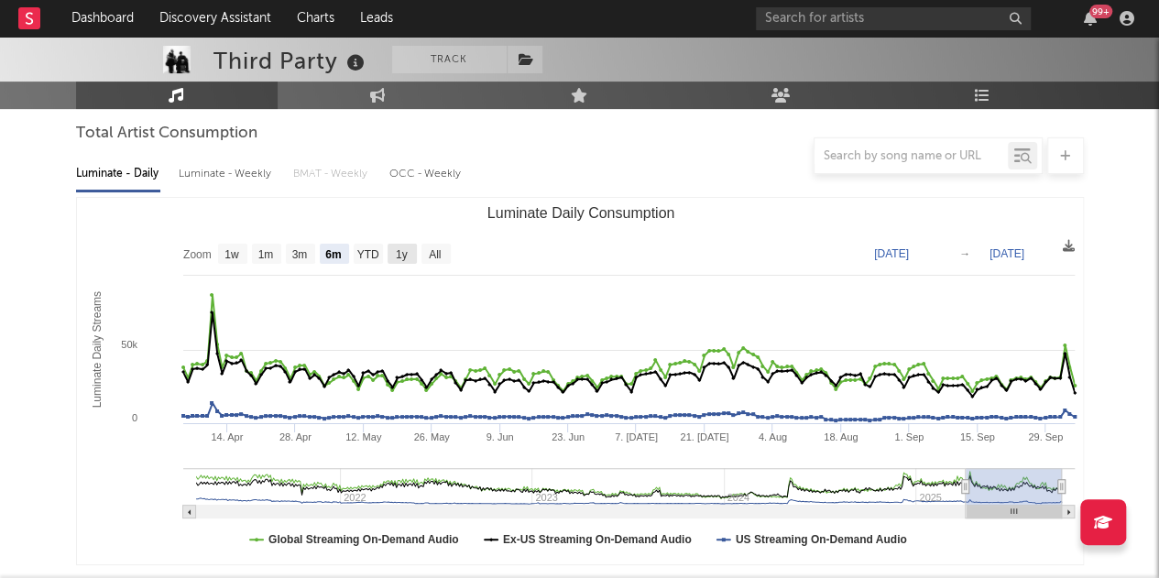
click at [407, 253] on text "1y" at bounding box center [401, 254] width 12 height 13
select select "1y"
type input "[DATE]"
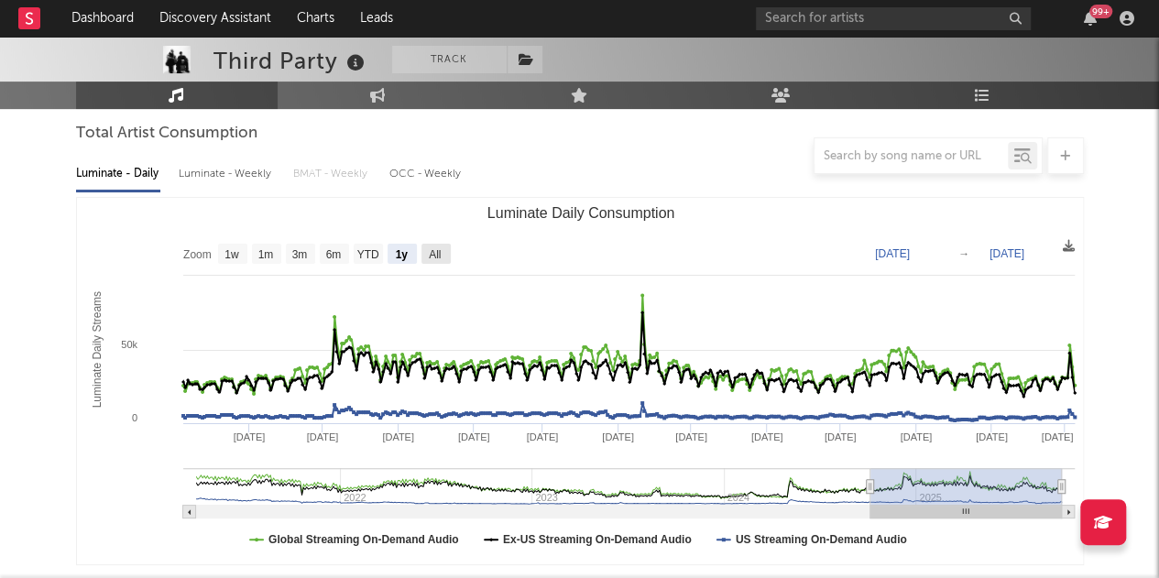
click at [431, 256] on text "All" at bounding box center [435, 254] width 12 height 13
select select "All"
type input "[DATE]"
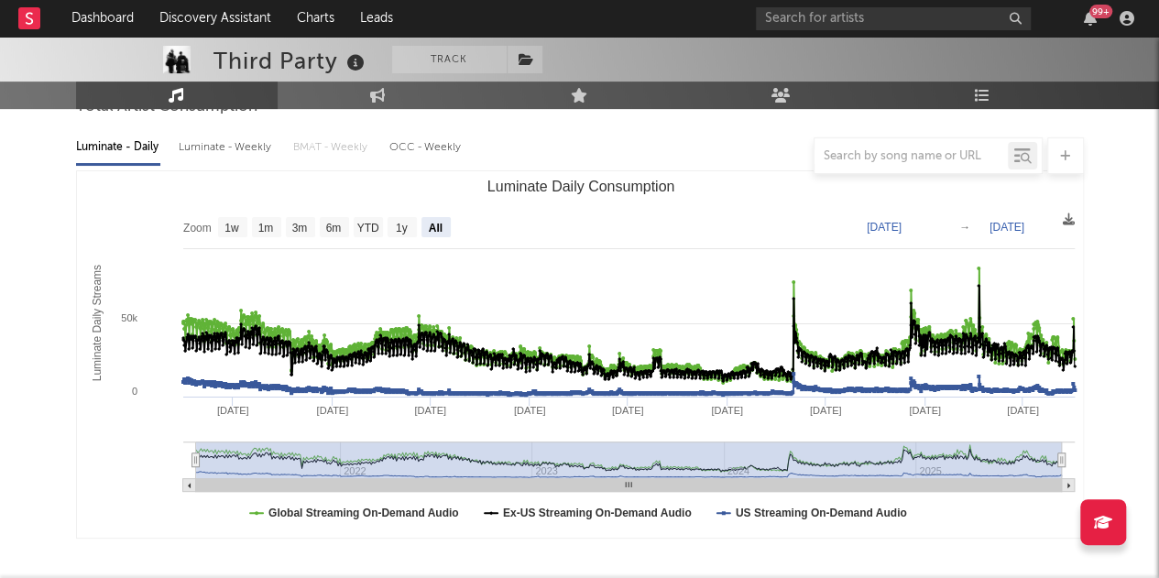
scroll to position [193, 0]
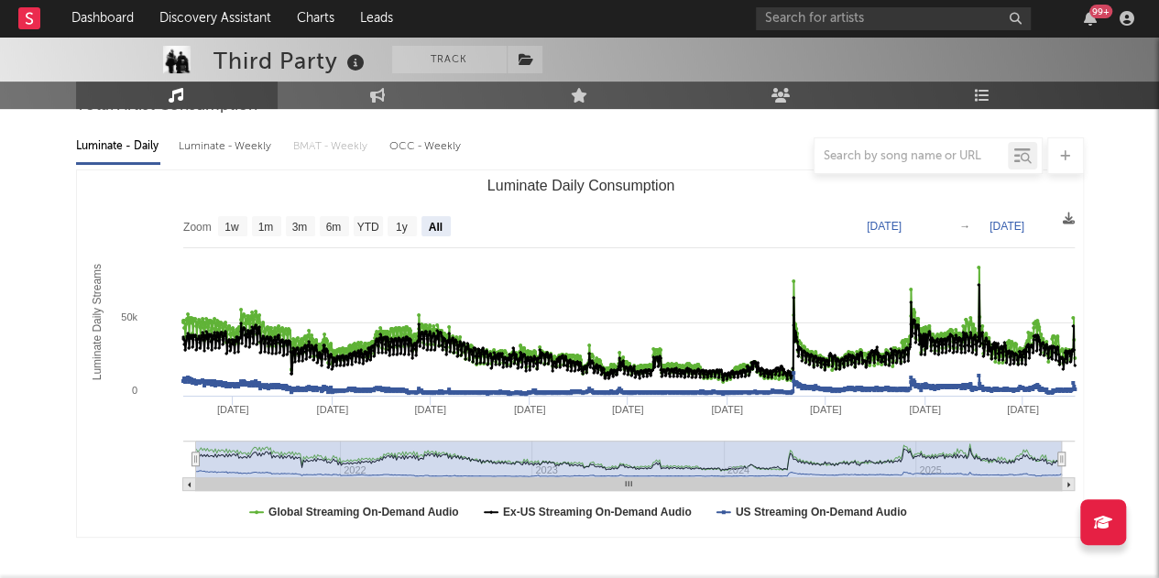
click at [201, 141] on div at bounding box center [580, 155] width 1008 height 37
click at [202, 153] on div at bounding box center [580, 155] width 1008 height 37
click at [238, 145] on div at bounding box center [580, 155] width 1008 height 37
click at [210, 156] on div at bounding box center [580, 155] width 1008 height 37
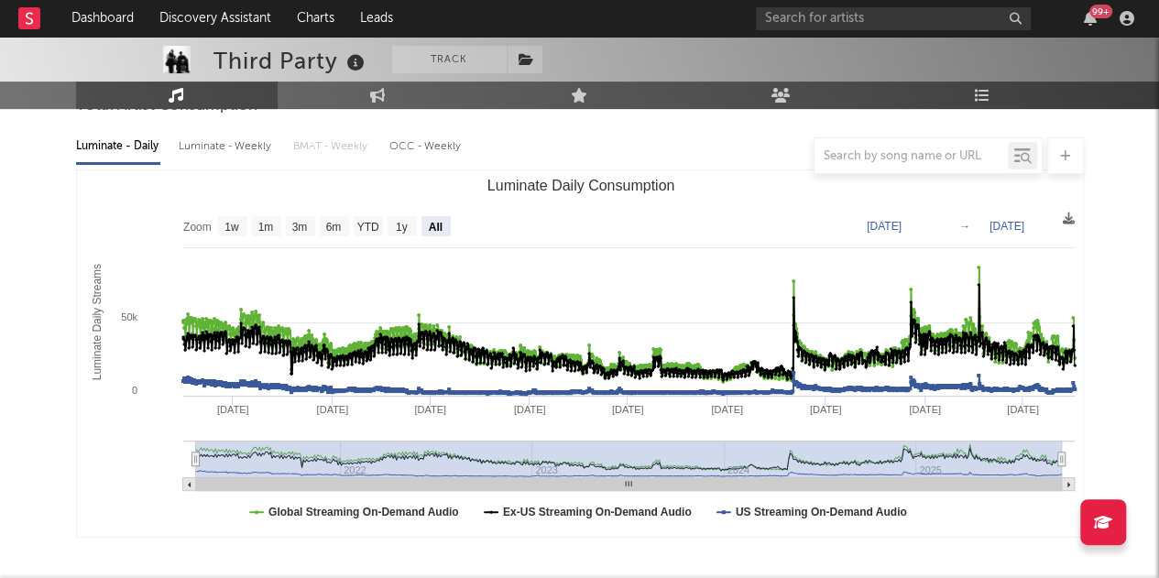
click at [244, 185] on rect "Luminate Daily Consumption" at bounding box center [580, 353] width 1007 height 366
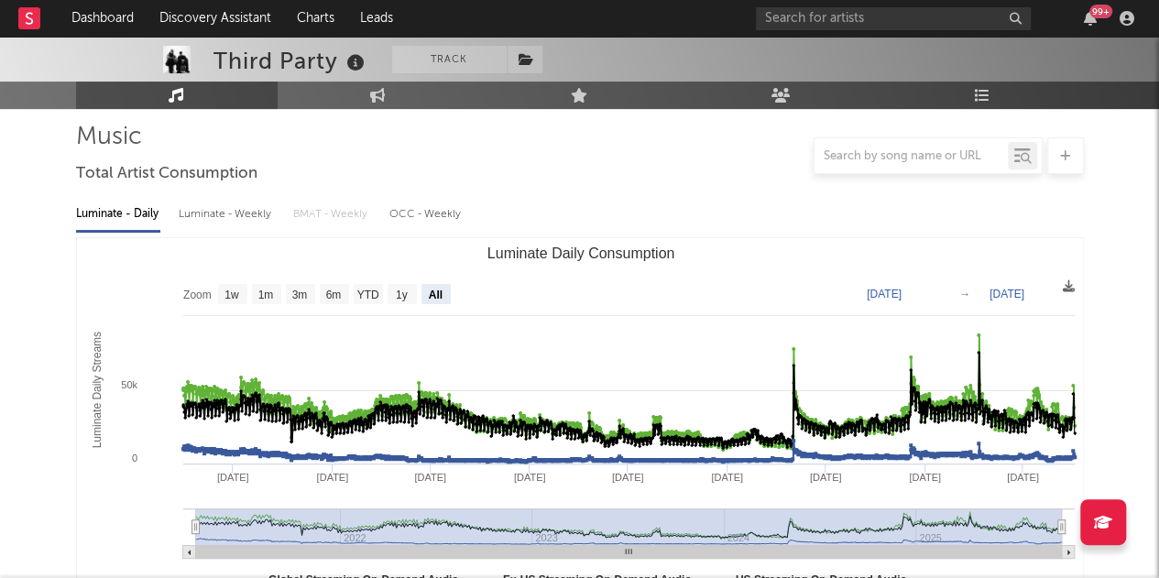
scroll to position [151, 0]
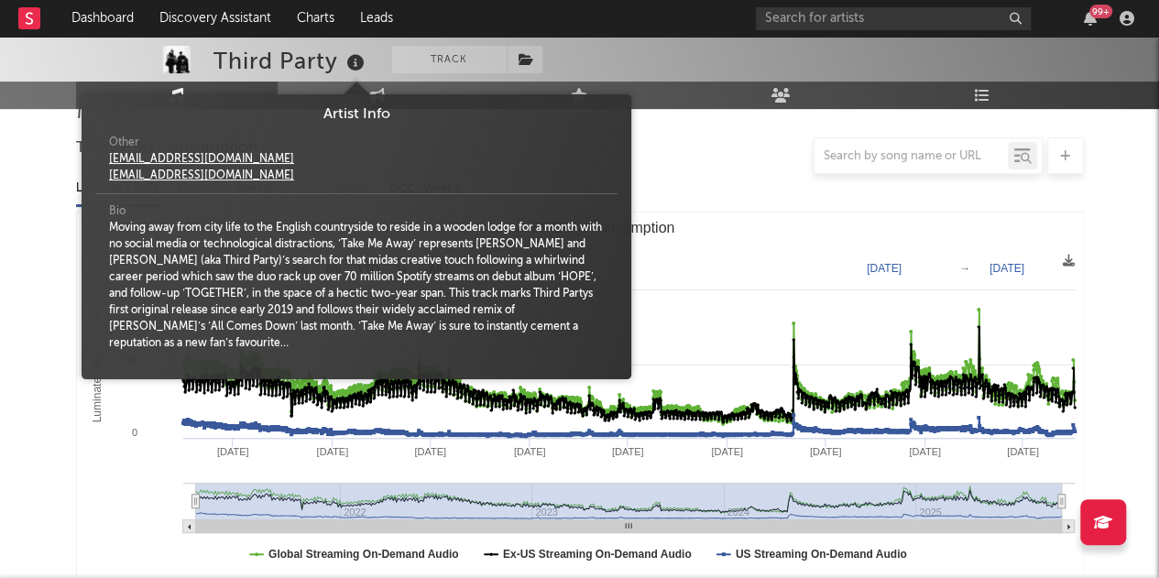
click at [355, 60] on icon at bounding box center [356, 63] width 27 height 26
click at [754, 224] on rect "Luminate Daily Consumption" at bounding box center [580, 396] width 1007 height 366
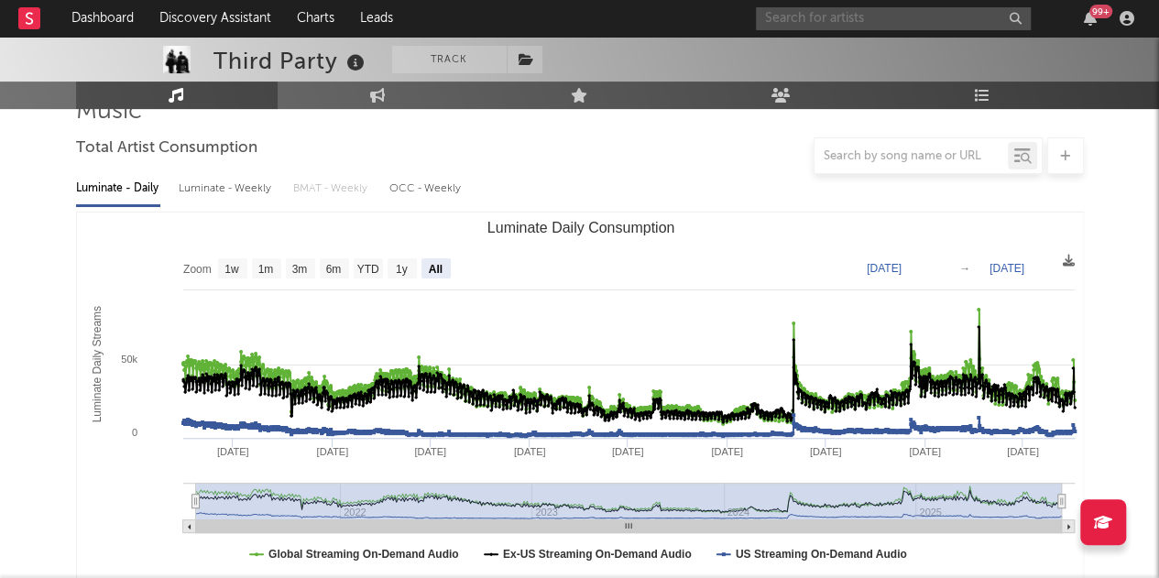
click at [782, 14] on input "text" at bounding box center [893, 18] width 275 height 23
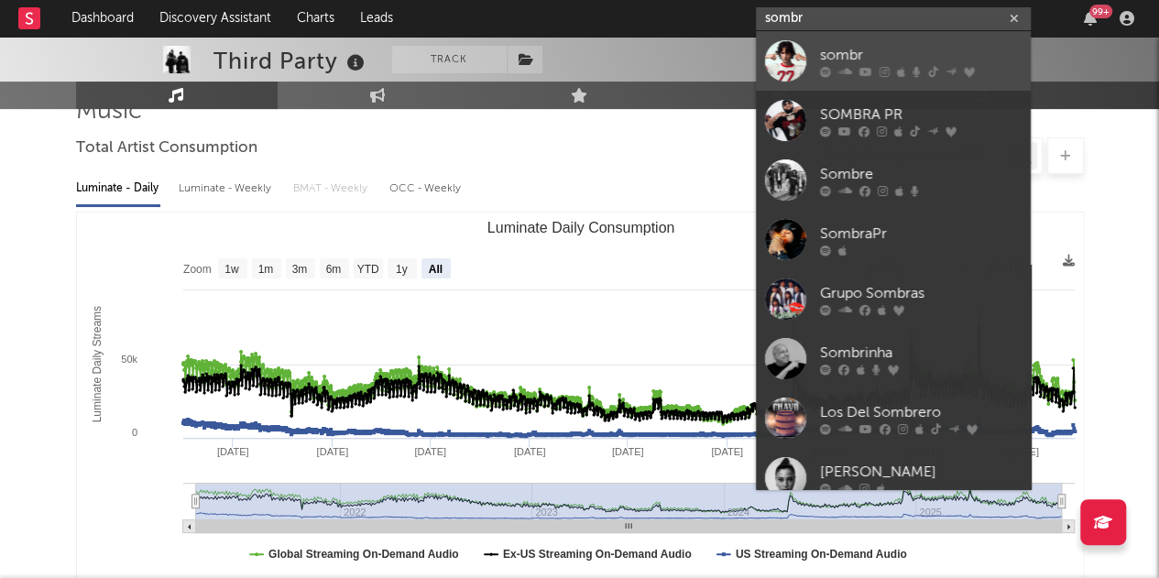
type input "sombr"
click at [782, 75] on div at bounding box center [785, 60] width 41 height 41
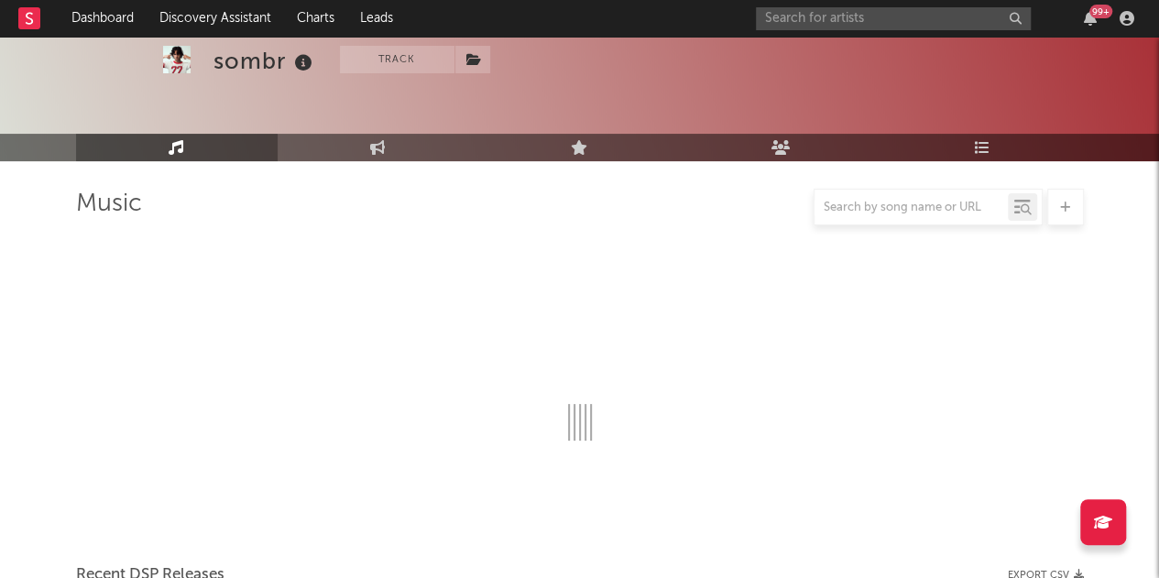
scroll to position [151, 0]
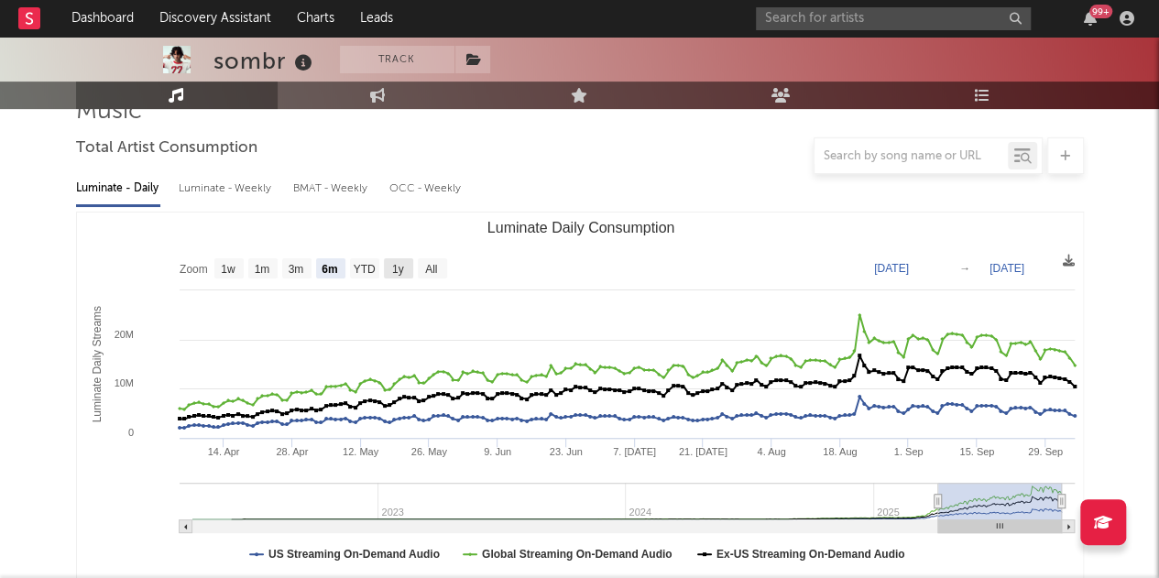
click at [399, 267] on text "1y" at bounding box center [397, 269] width 12 height 13
select select "1y"
type input "[DATE]"
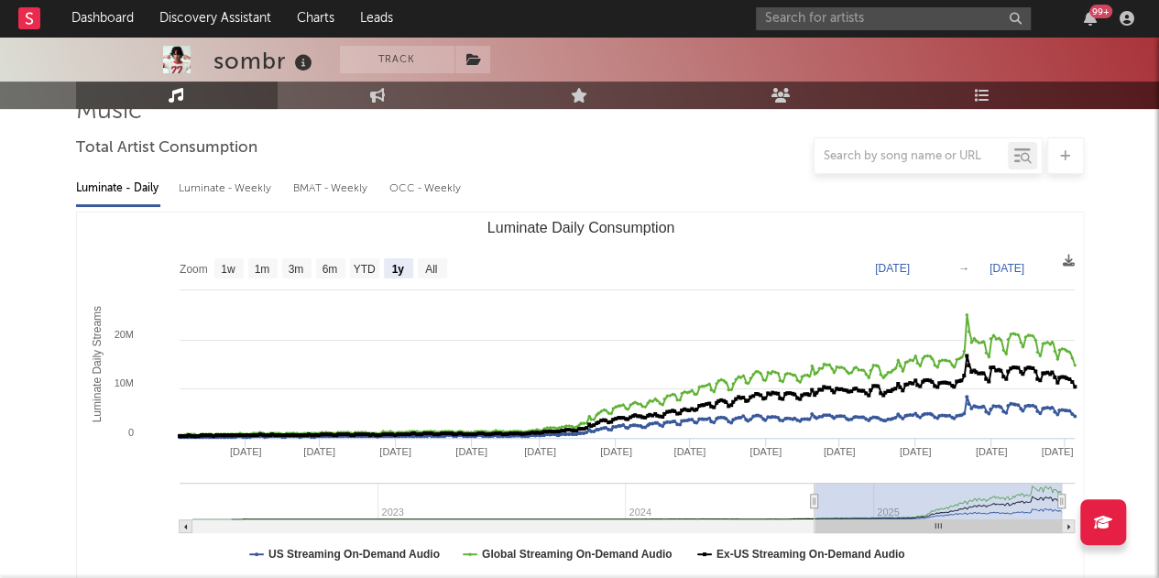
click at [219, 188] on div "Luminate - Weekly" at bounding box center [227, 188] width 96 height 31
select select "6m"
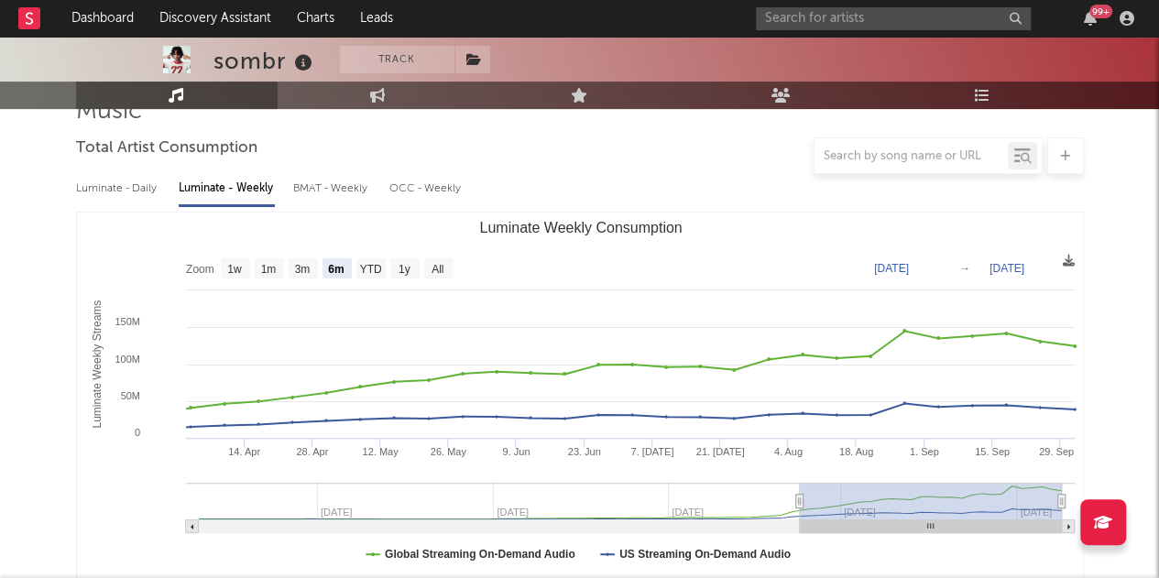
click at [130, 186] on div "Luminate - Daily" at bounding box center [118, 188] width 84 height 31
select select "6m"
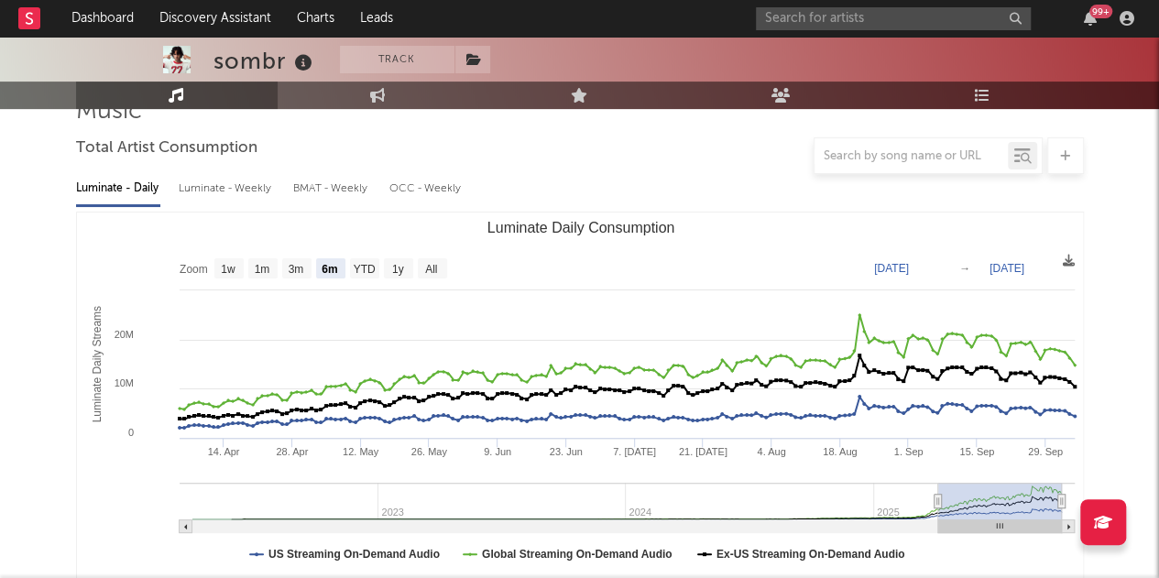
click at [831, 30] on div "99 +" at bounding box center [948, 18] width 385 height 37
click at [819, 27] on input "text" at bounding box center [893, 18] width 275 height 23
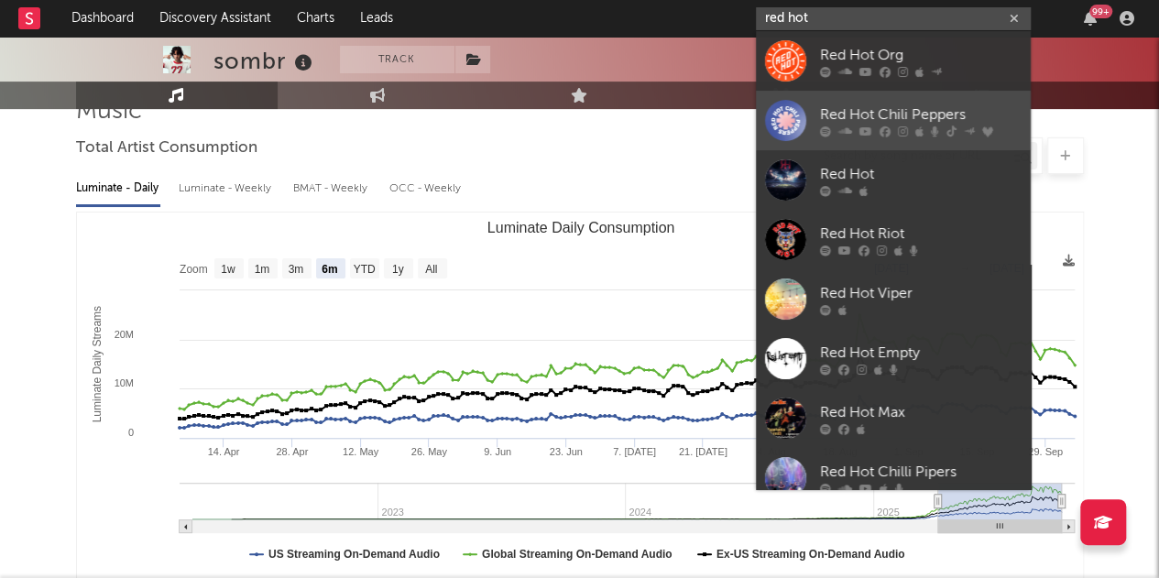
type input "red hot"
click at [772, 118] on div at bounding box center [785, 120] width 41 height 41
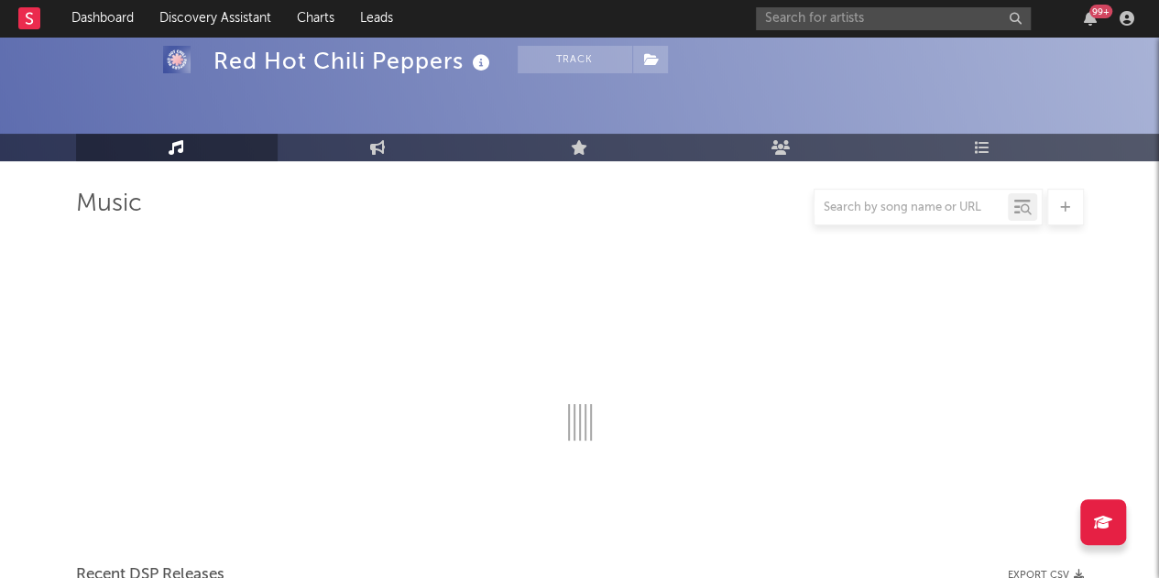
scroll to position [151, 0]
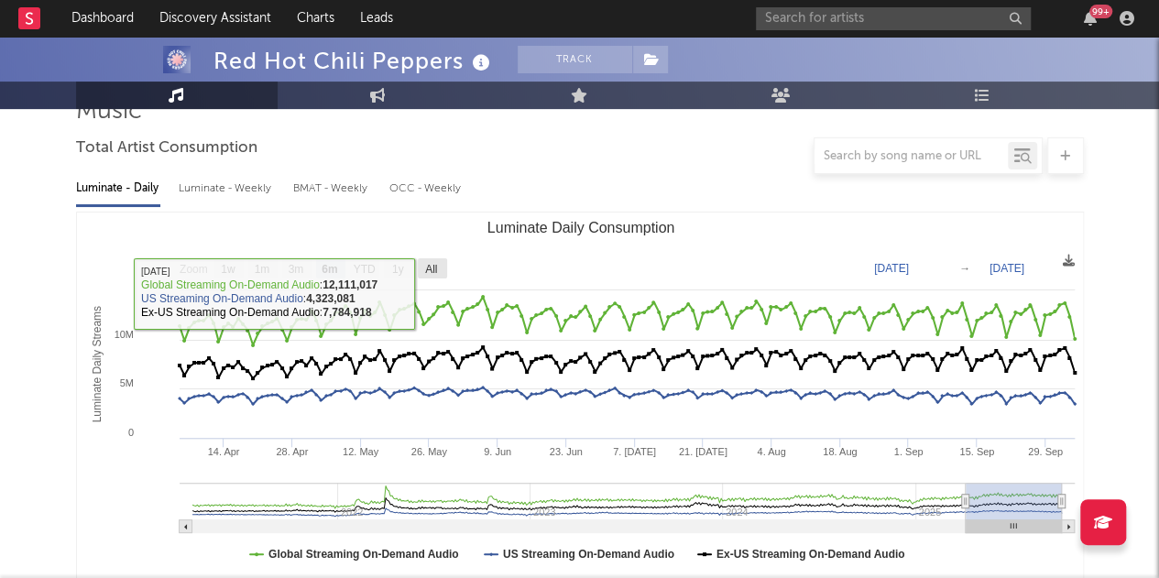
click at [432, 268] on text "All" at bounding box center [431, 269] width 12 height 13
select select "All"
type input "[DATE]"
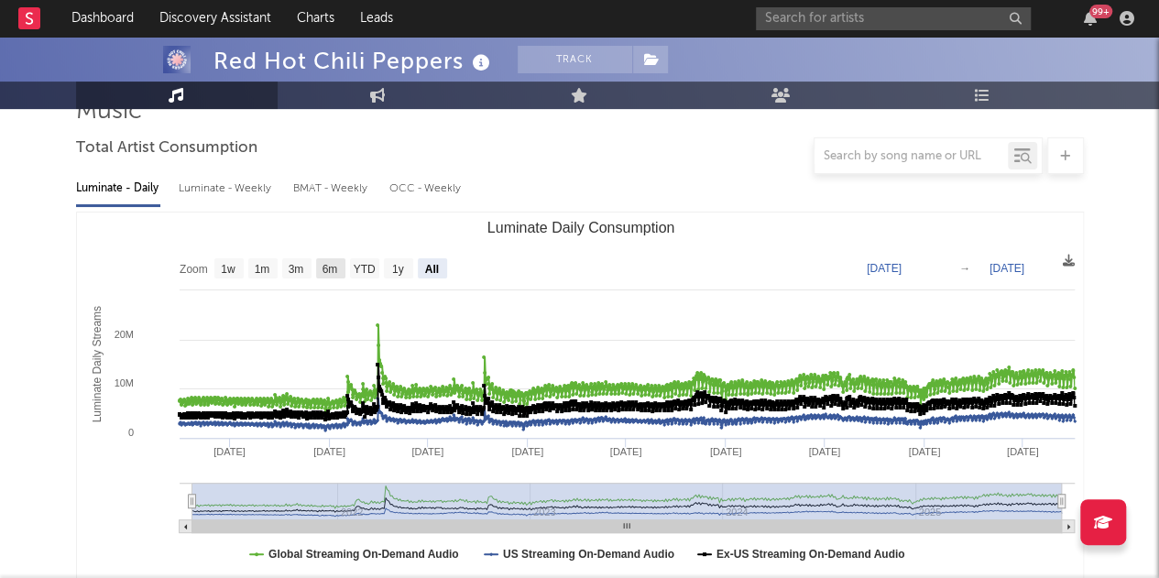
drag, startPoint x: 332, startPoint y: 268, endPoint x: 332, endPoint y: 250, distance: 18.3
click at [331, 265] on text "6m" at bounding box center [330, 269] width 16 height 13
select select "6m"
type input "[DATE]"
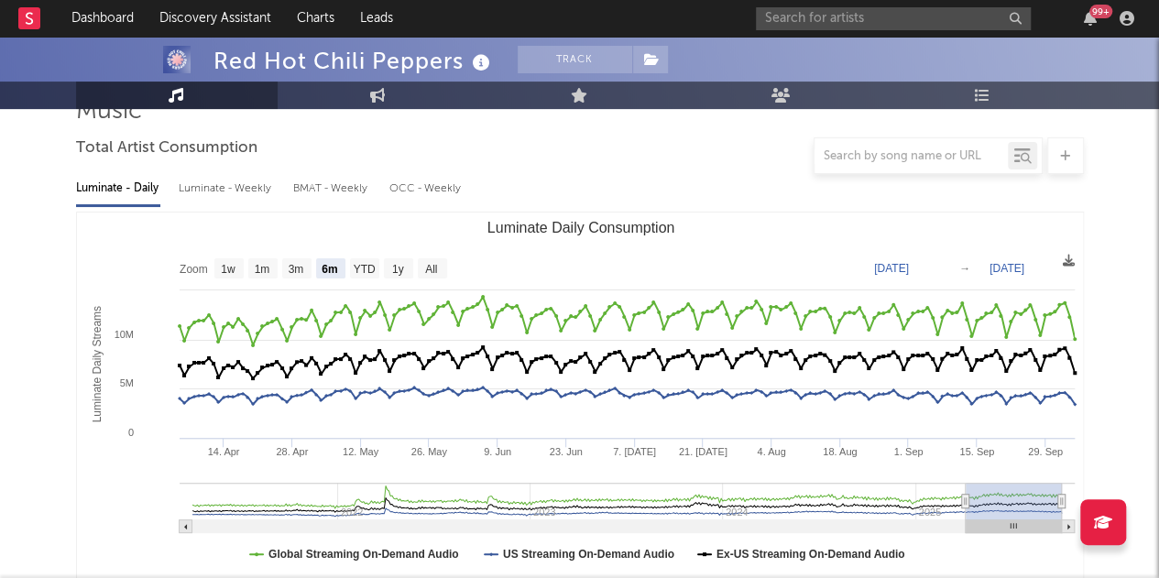
click at [214, 182] on div "Luminate - Weekly" at bounding box center [227, 188] width 96 height 31
select select "6m"
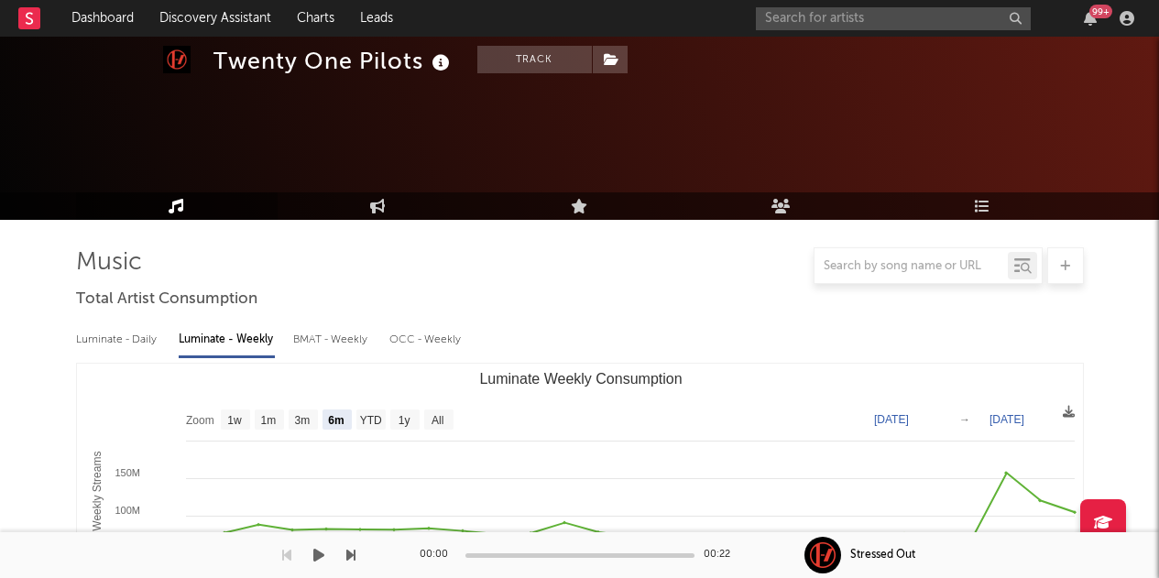
select select "6m"
